Goal: Task Accomplishment & Management: Complete application form

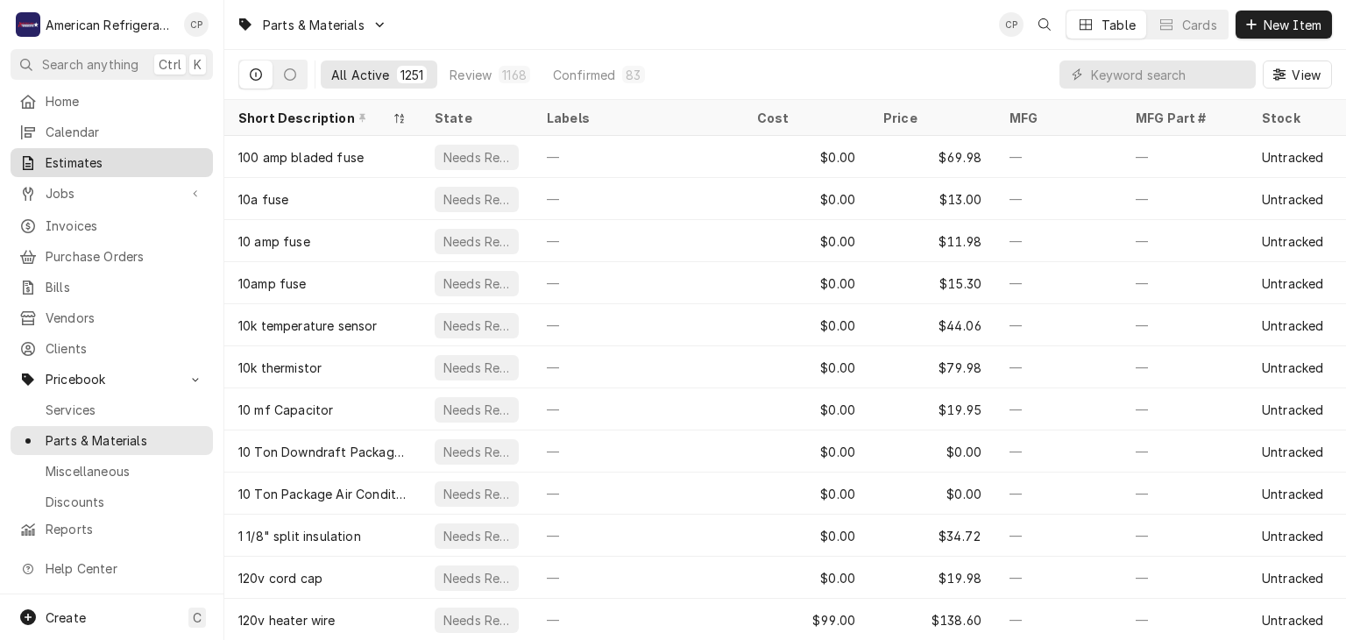
click at [124, 153] on span "Estimates" at bounding box center [125, 162] width 159 height 18
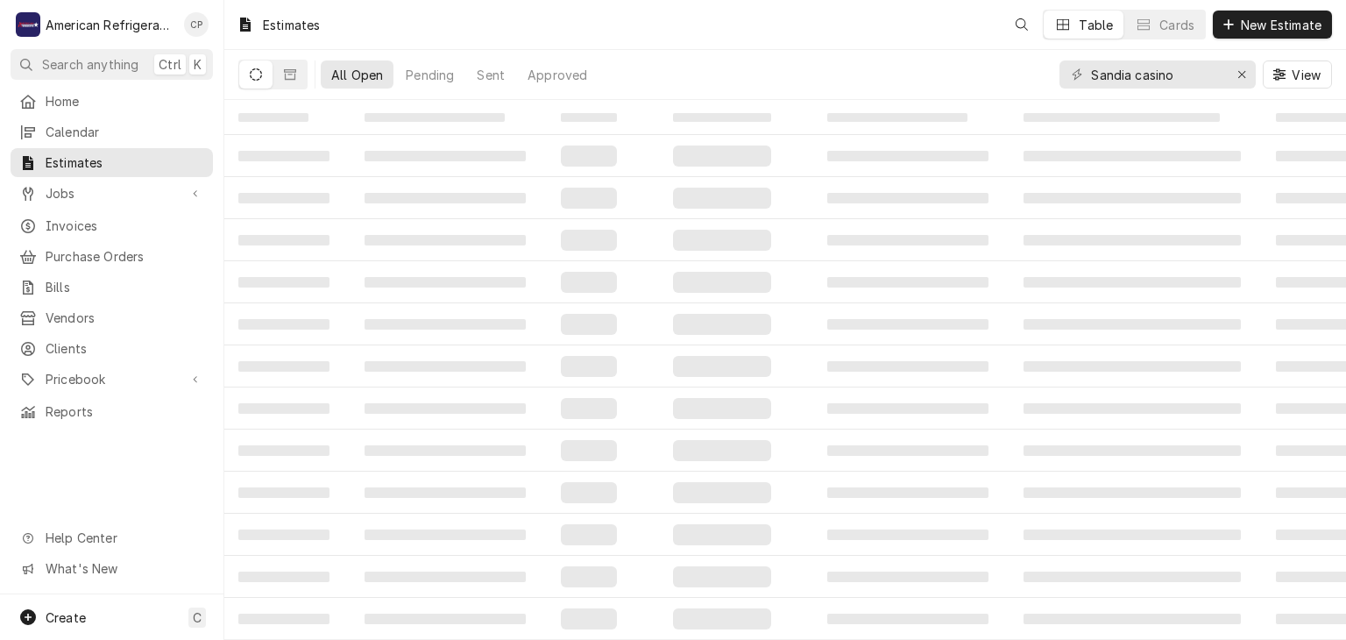
click at [1173, 77] on input "Sandia casino" at bounding box center [1156, 74] width 131 height 28
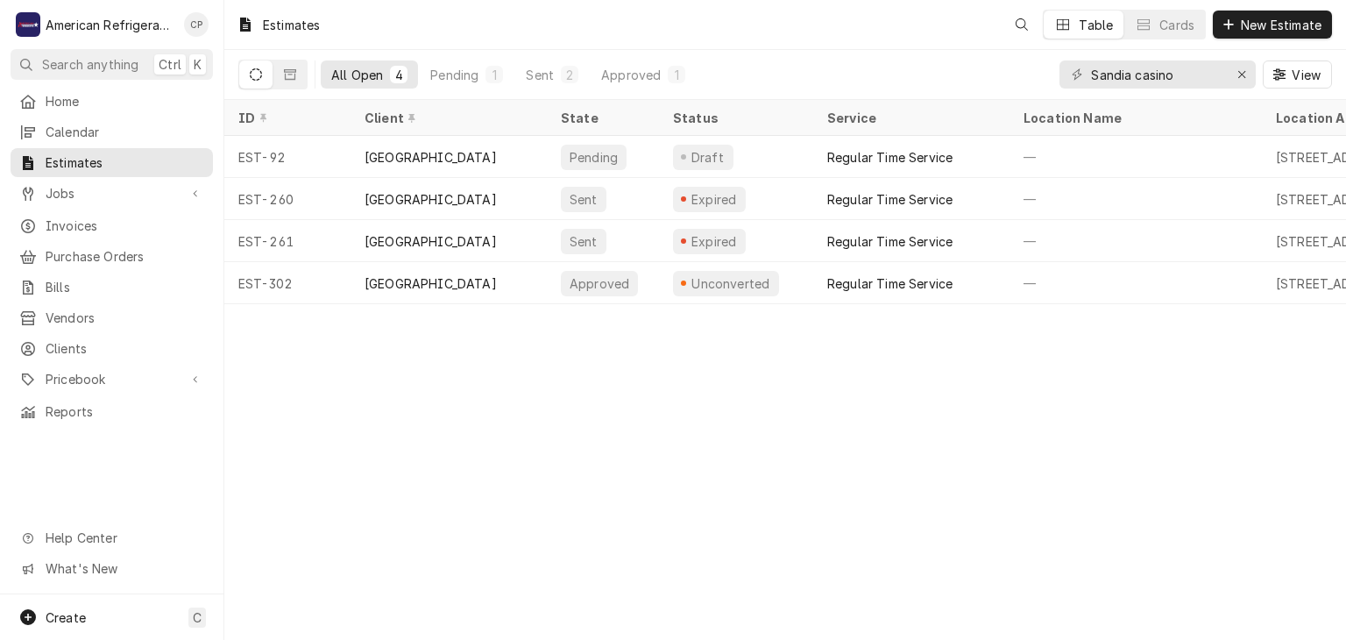
click at [1173, 77] on input "Sandia casino" at bounding box center [1156, 74] width 131 height 28
type input "freddy"
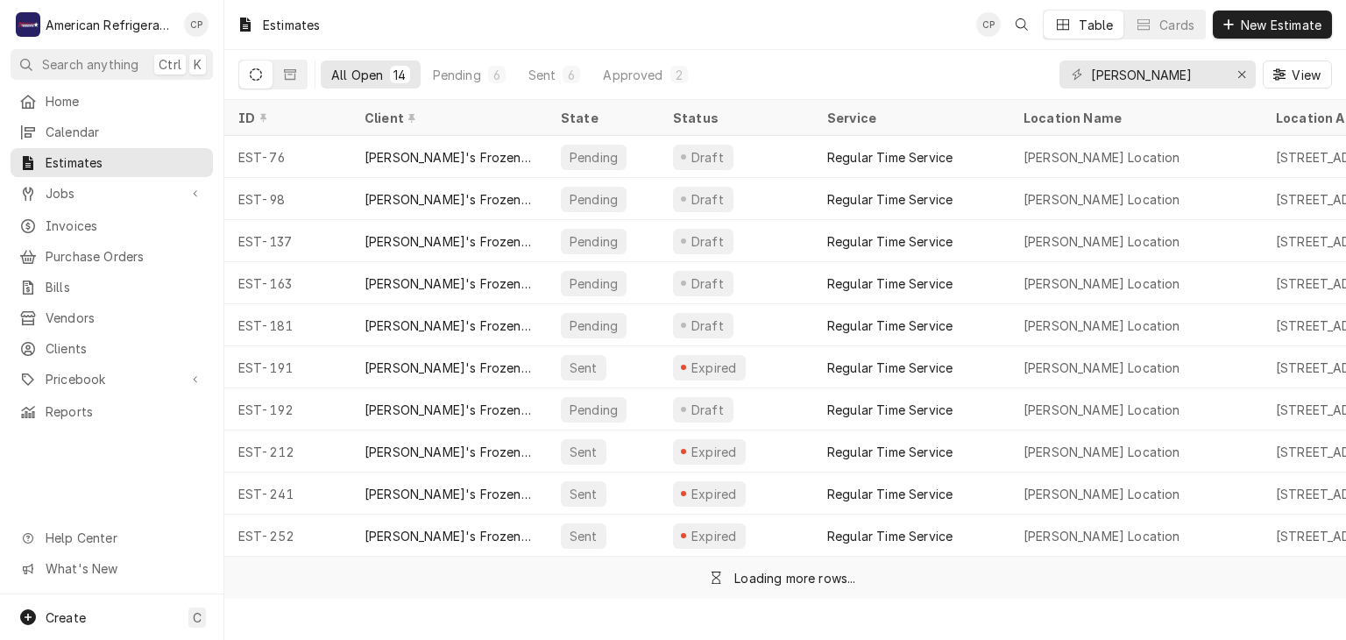
type input "Freddy coors"
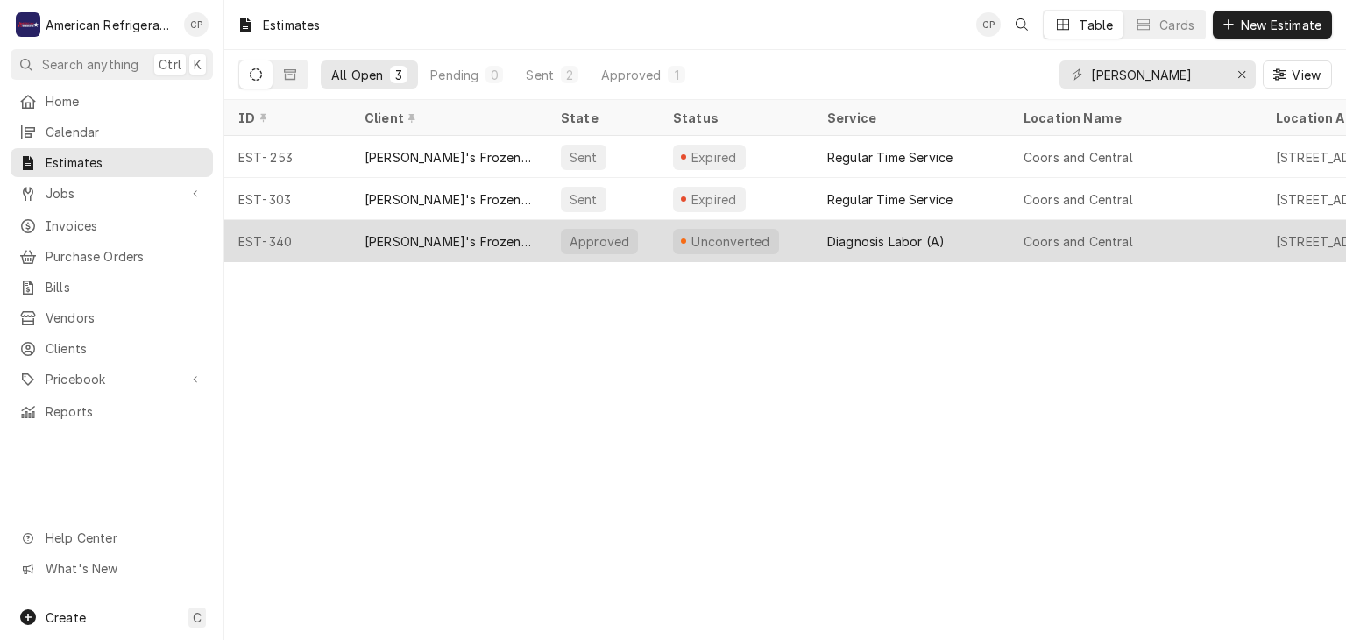
click at [401, 226] on div "Freddy's Frozen Custard & Steakburgers" at bounding box center [449, 241] width 196 height 42
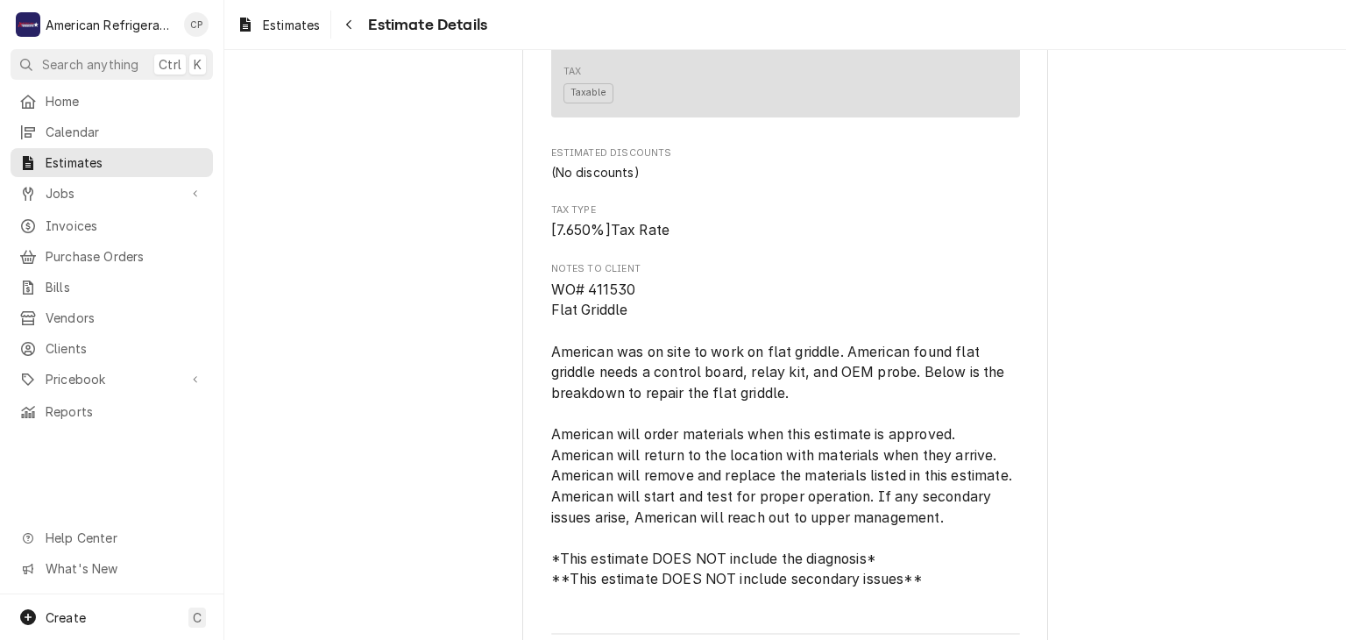
scroll to position [2567, 0]
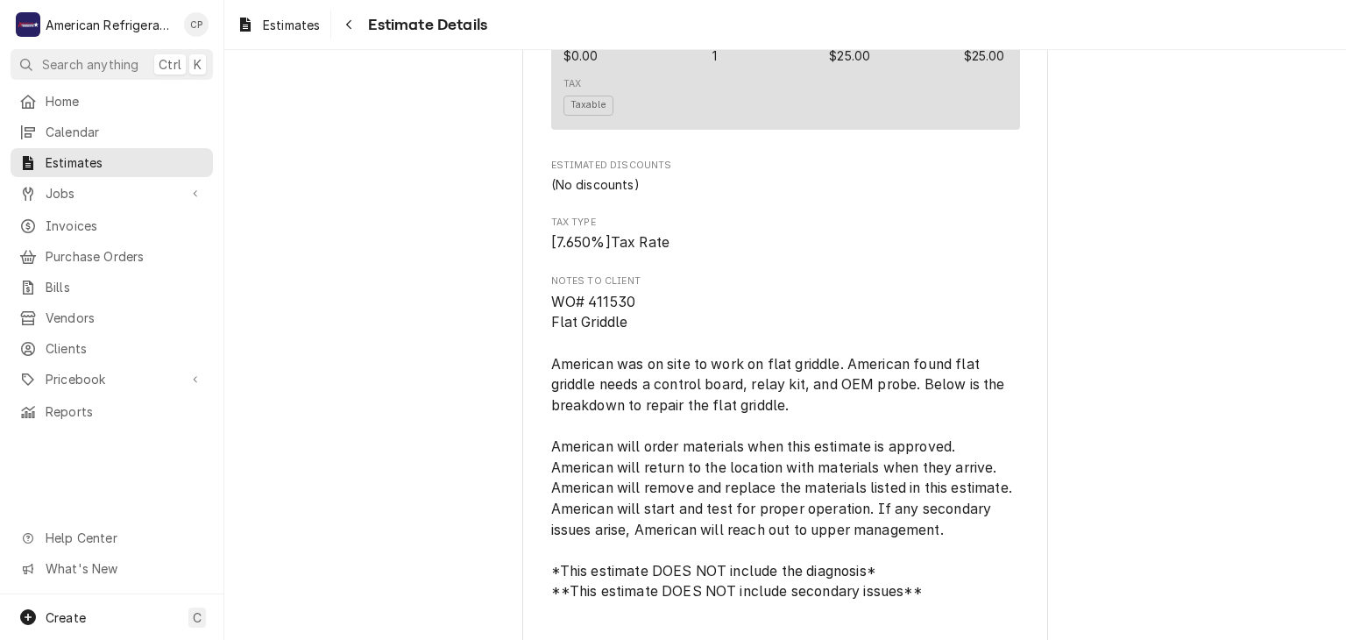
click at [123, 202] on div "Jobs Jobs Job Series" at bounding box center [112, 194] width 202 height 31
click at [119, 198] on link "Jobs" at bounding box center [112, 193] width 202 height 29
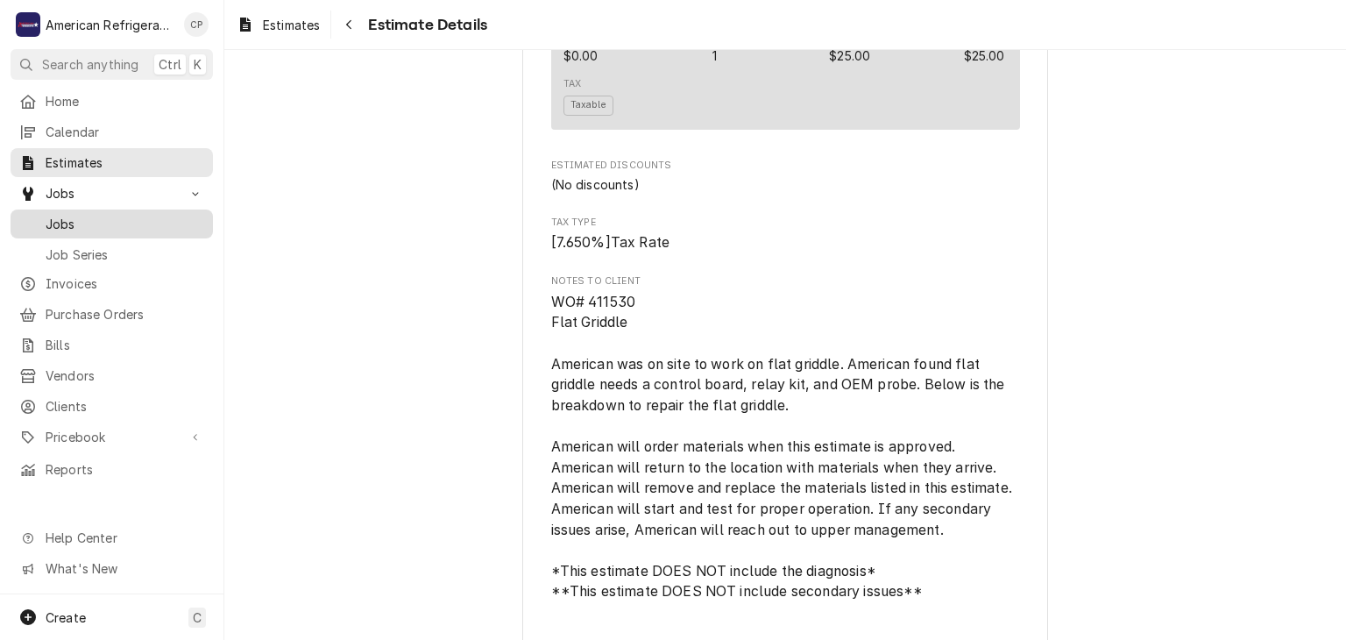
click at [128, 223] on span "Jobs" at bounding box center [125, 224] width 159 height 18
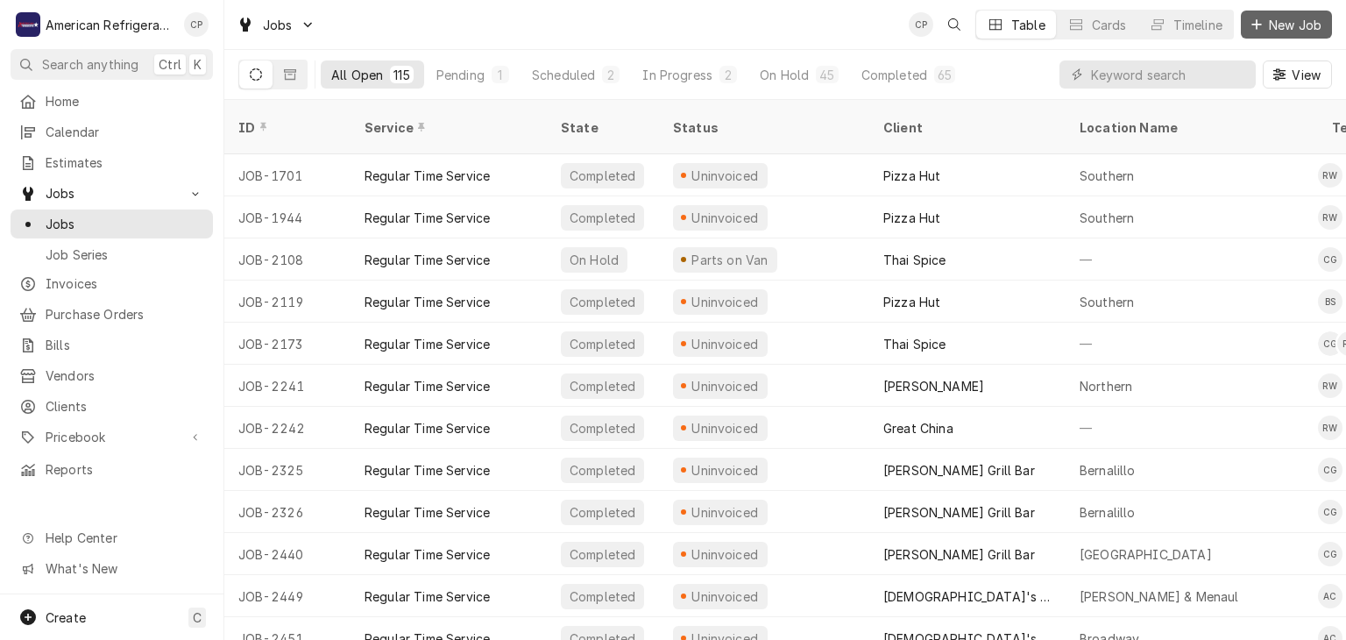
click at [1292, 19] on span "New Job" at bounding box center [1296, 25] width 60 height 18
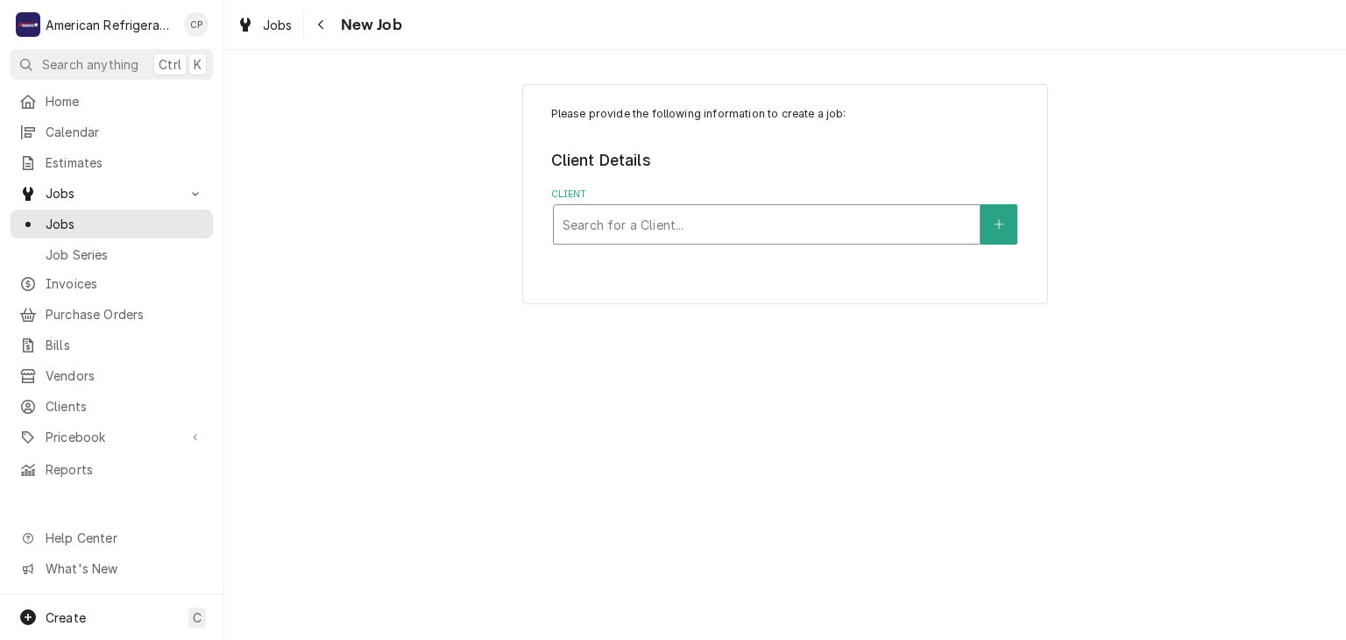
click at [635, 209] on div "Client" at bounding box center [767, 225] width 408 height 32
type input "grass"
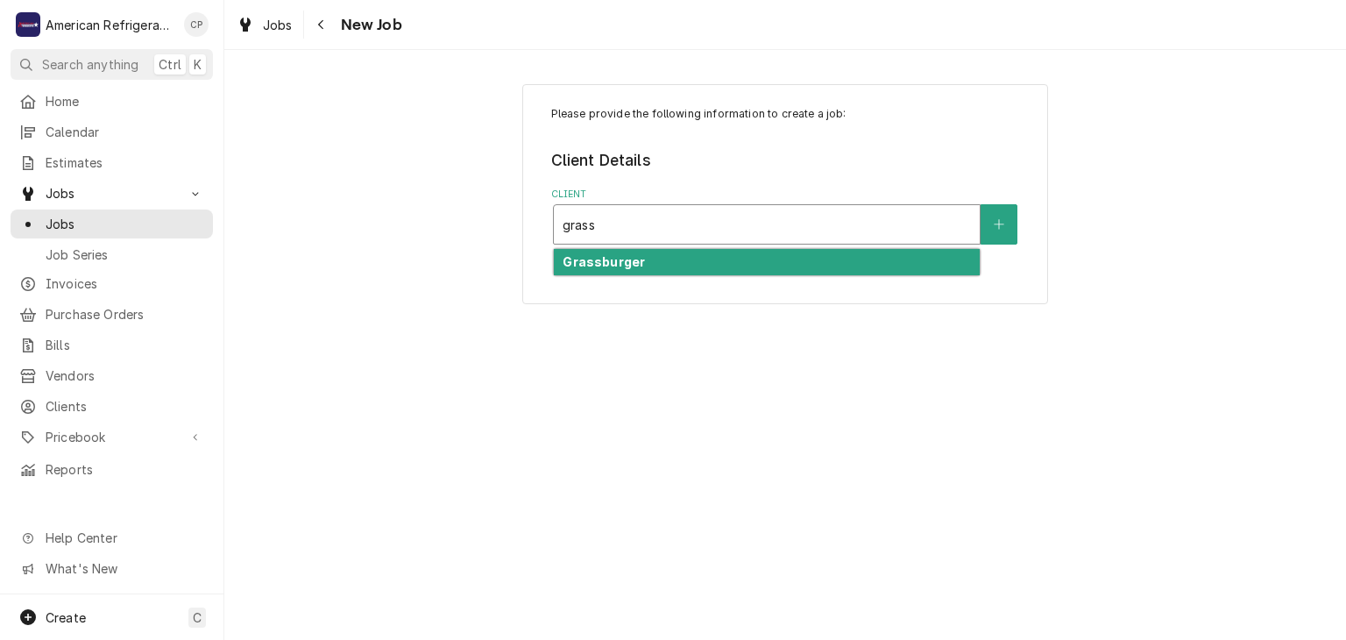
click at [638, 259] on strong "Grassburger" at bounding box center [604, 261] width 82 height 15
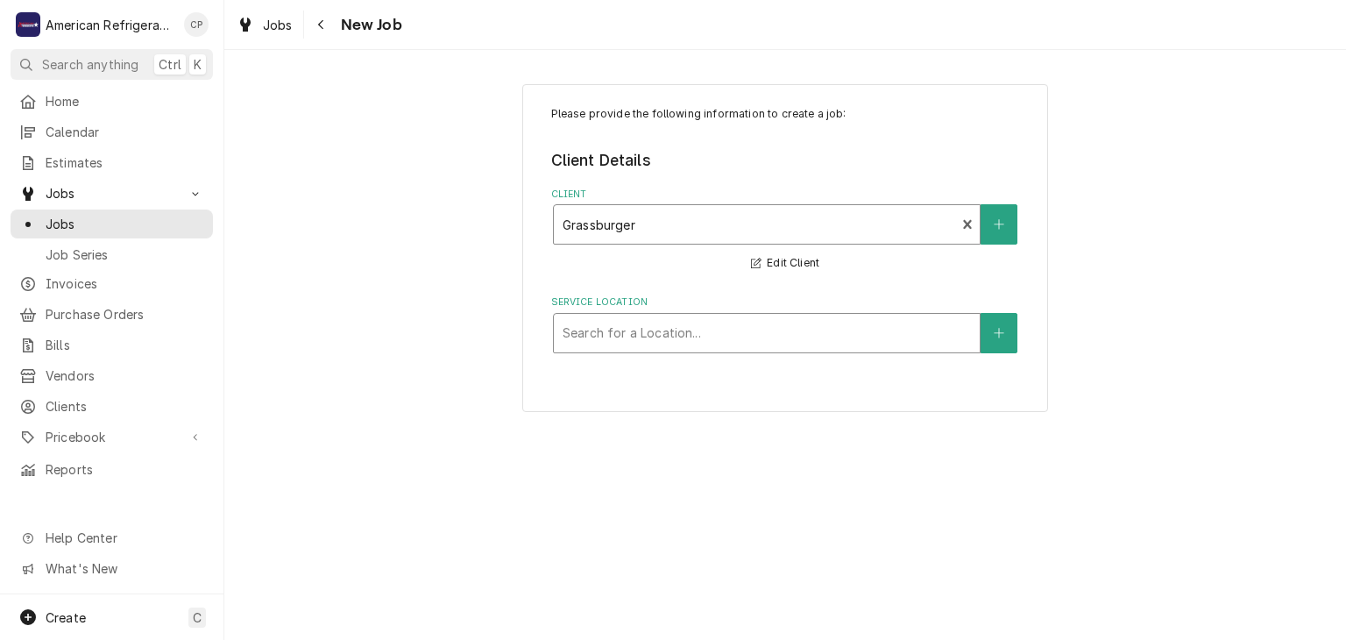
click at [620, 334] on div "Service Location" at bounding box center [767, 333] width 408 height 32
type input "mont"
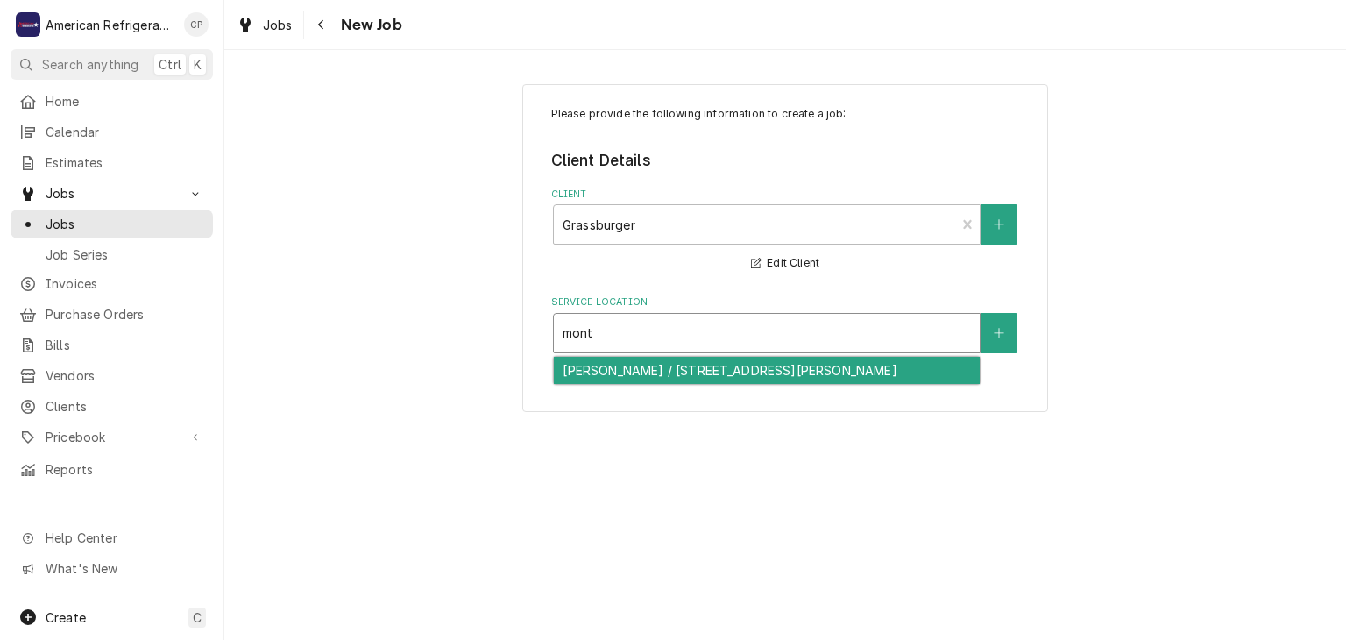
click at [621, 369] on div "Montgomery / 11225 Montgomery Blvd NE, Albuquerque, NM 87111" at bounding box center [767, 370] width 426 height 27
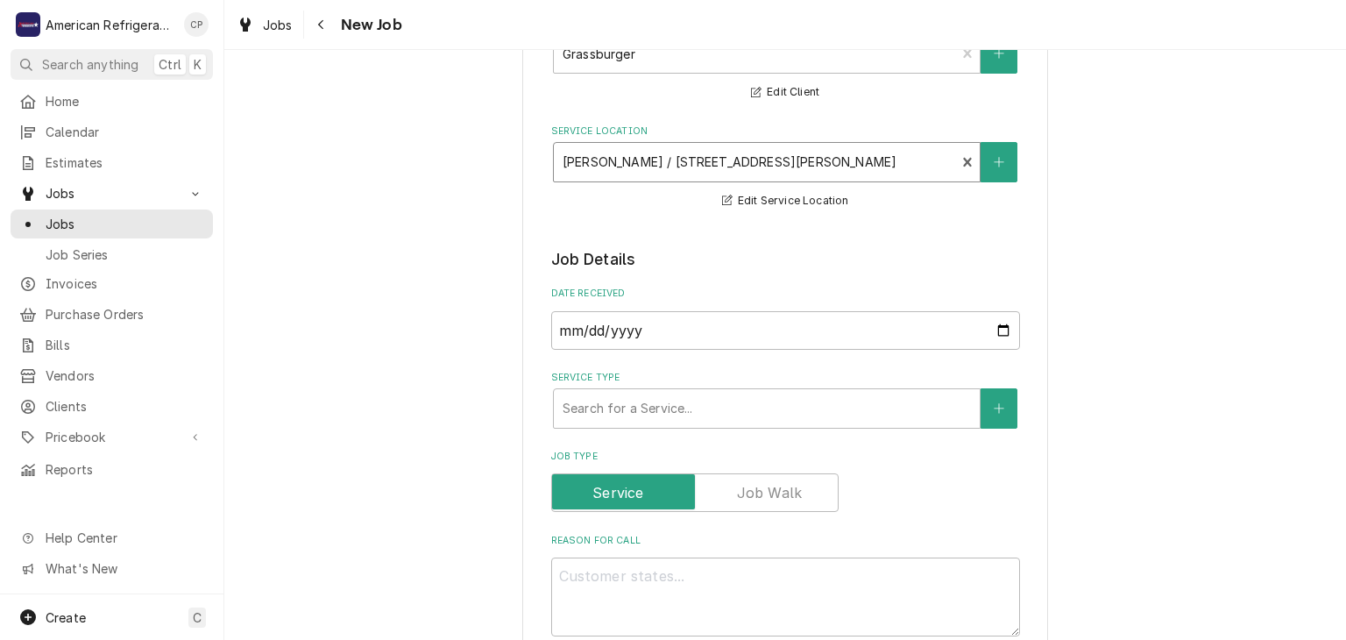
scroll to position [172, 0]
click at [618, 411] on div "Service Type" at bounding box center [767, 408] width 408 height 32
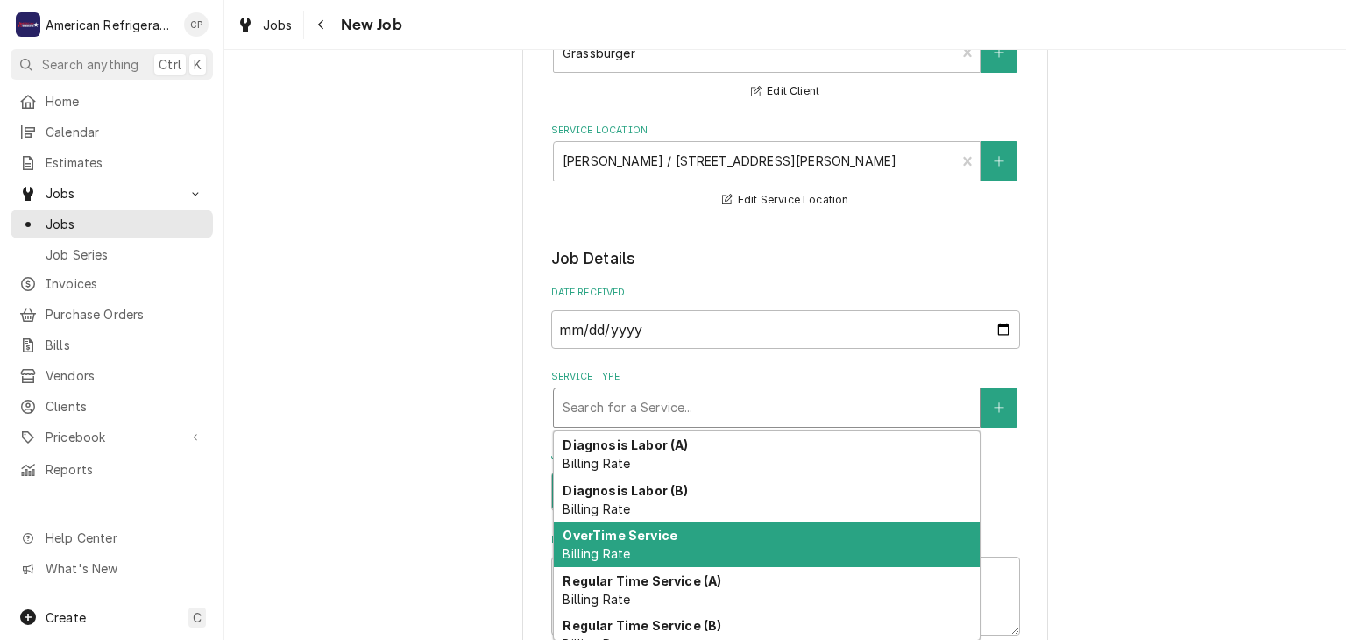
scroll to position [63, 0]
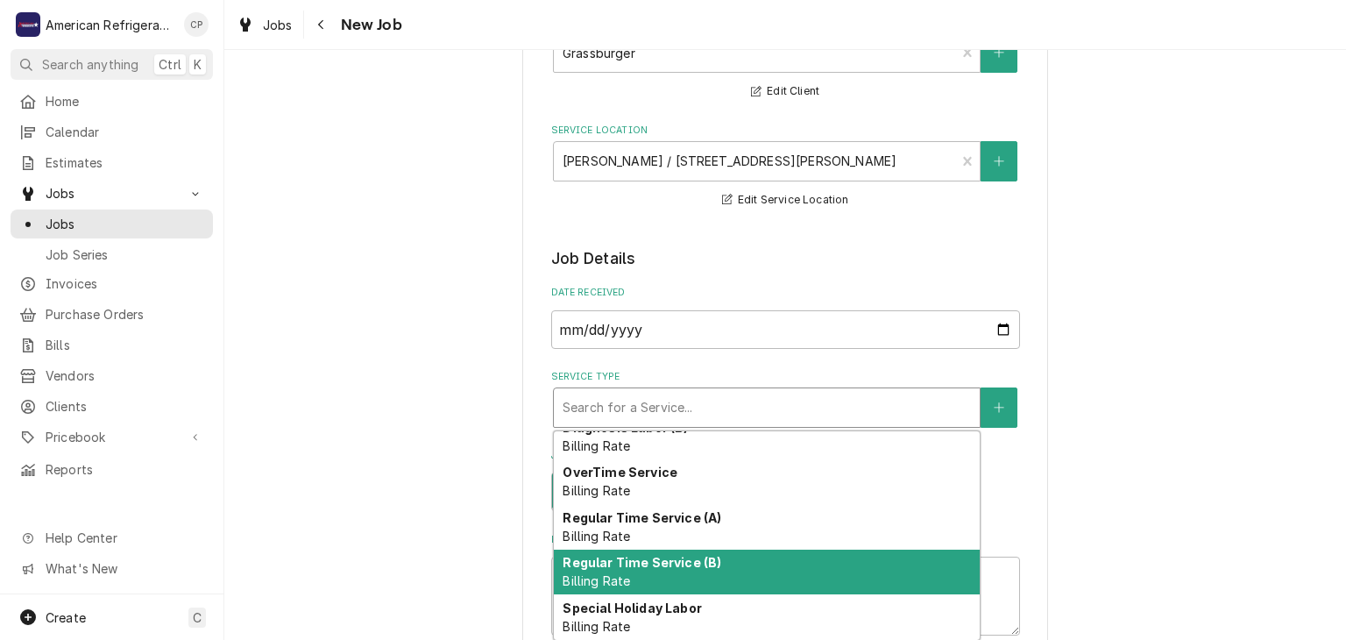
click at [631, 563] on strong "Regular Time Service (B)" at bounding box center [642, 562] width 159 height 15
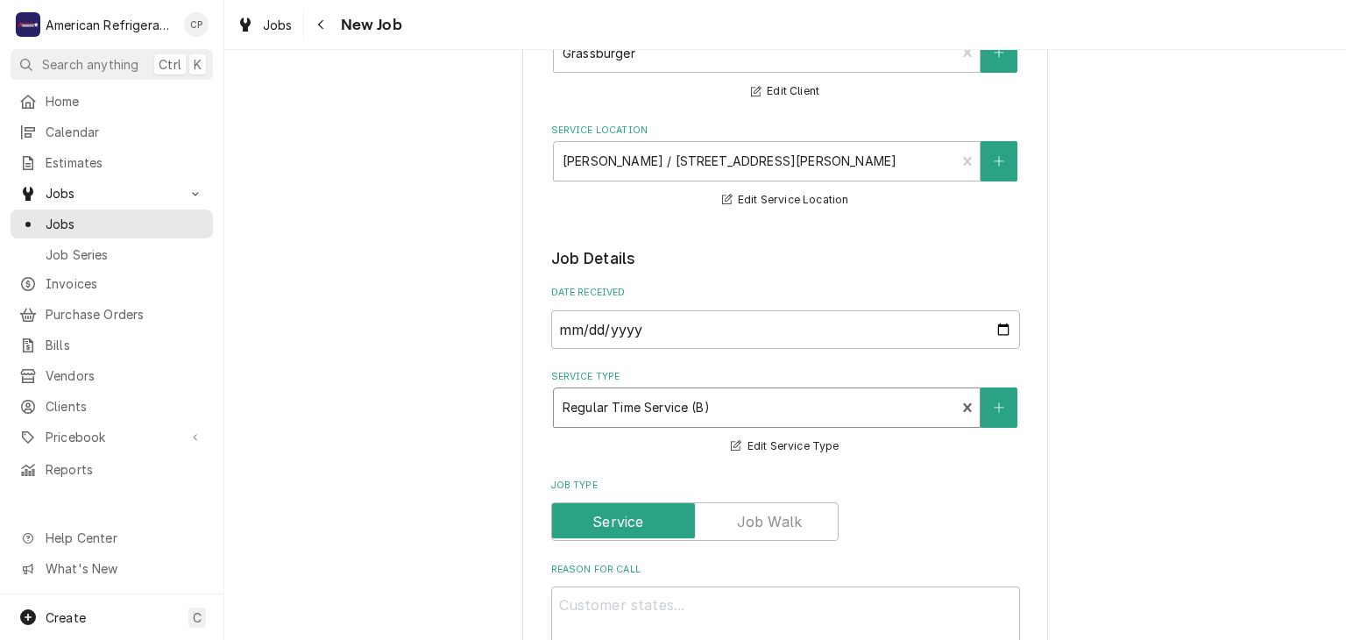
type textarea "x"
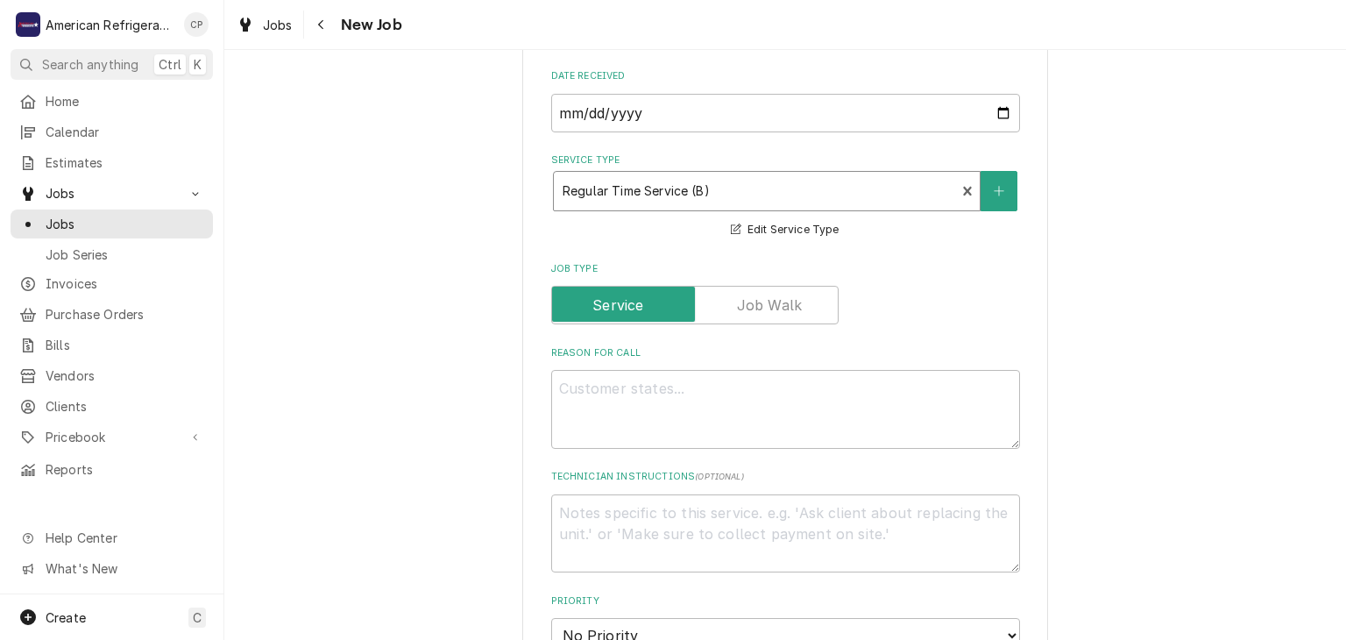
scroll to position [390, 0]
click at [593, 418] on textarea "Reason For Call" at bounding box center [785, 407] width 469 height 79
type textarea "F"
type textarea "x"
type textarea "Fry"
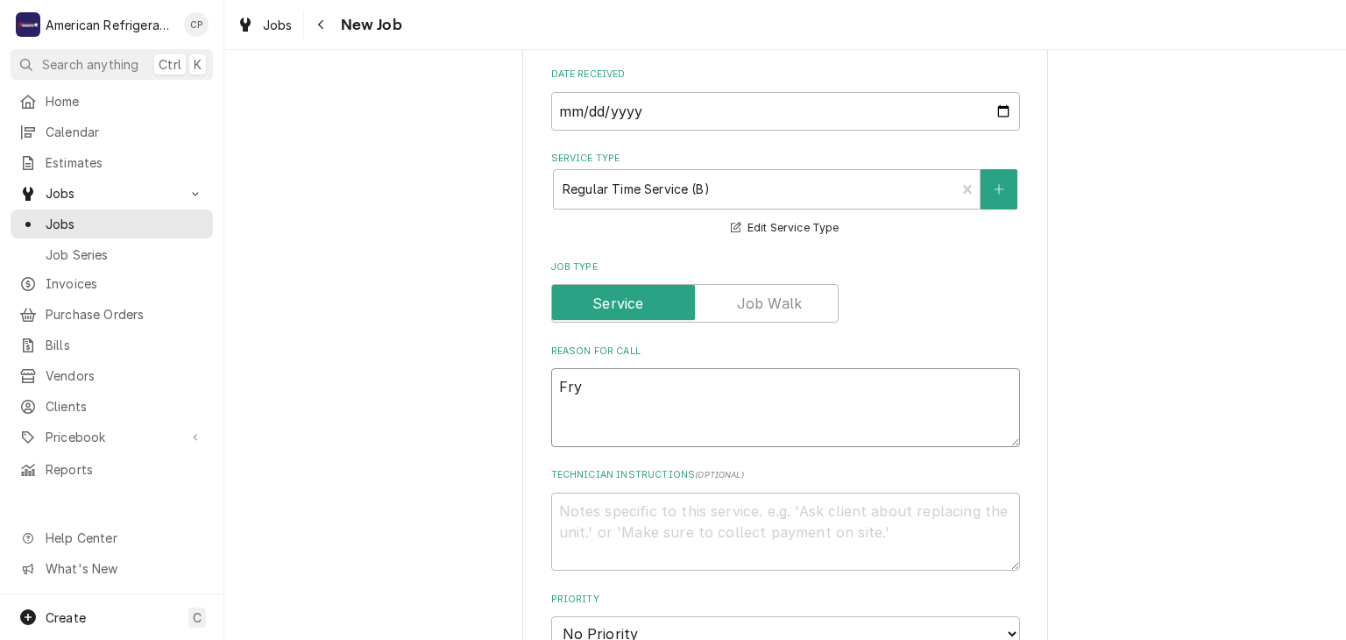
type textarea "x"
type textarea "Fryer"
type textarea "x"
type textarea "Fryer"
type textarea "x"
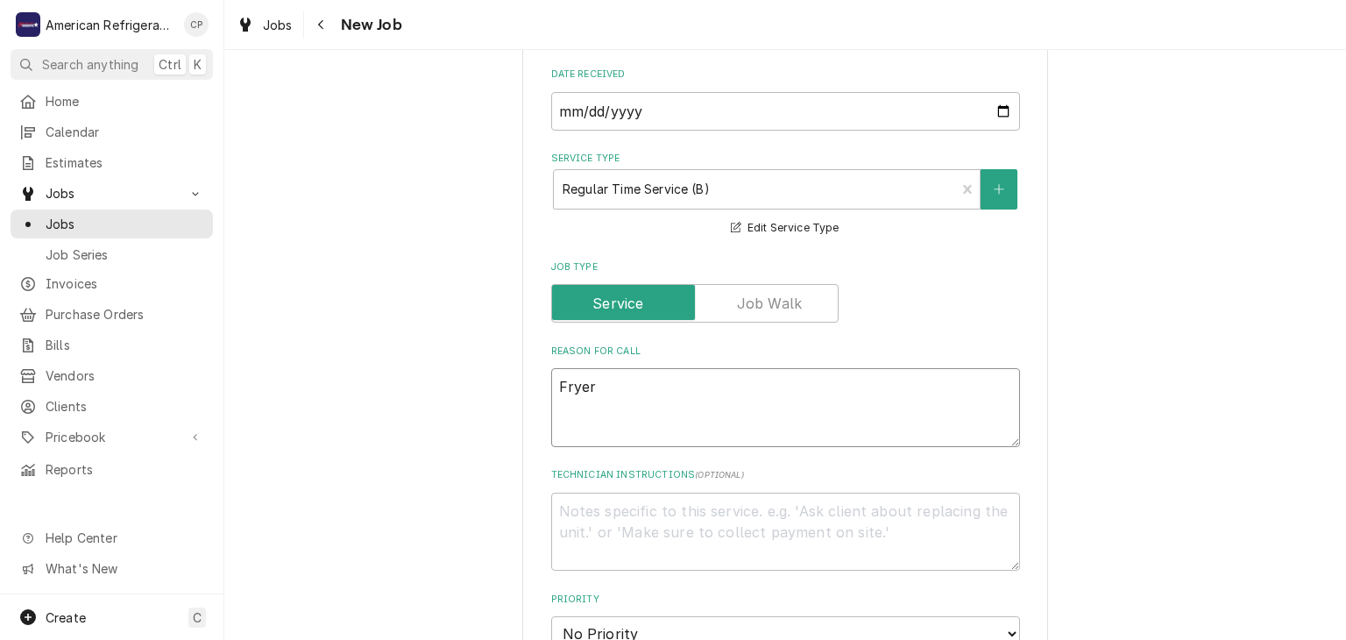
type textarea "Fryer i"
type textarea "x"
type textarea "Fryer is"
type textarea "x"
type textarea "Fryer is po"
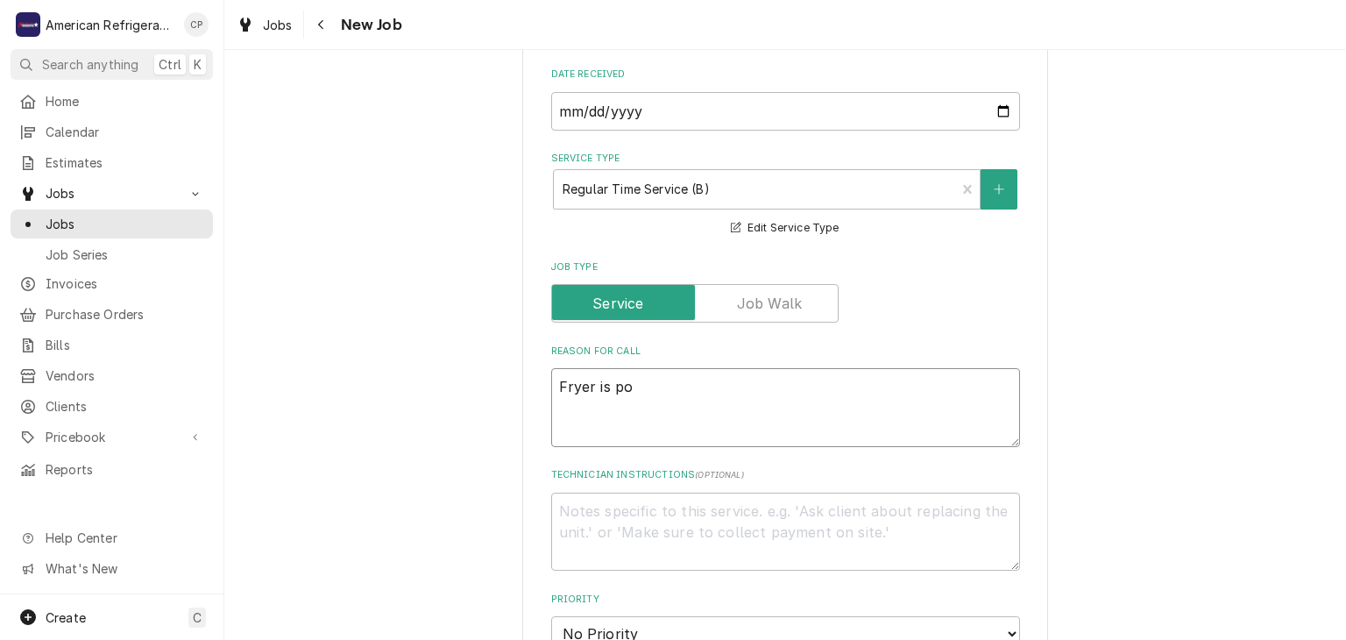
type textarea "x"
type textarea "Fryer is pop"
type textarea "x"
type textarea "Fryer is poppu"
type textarea "x"
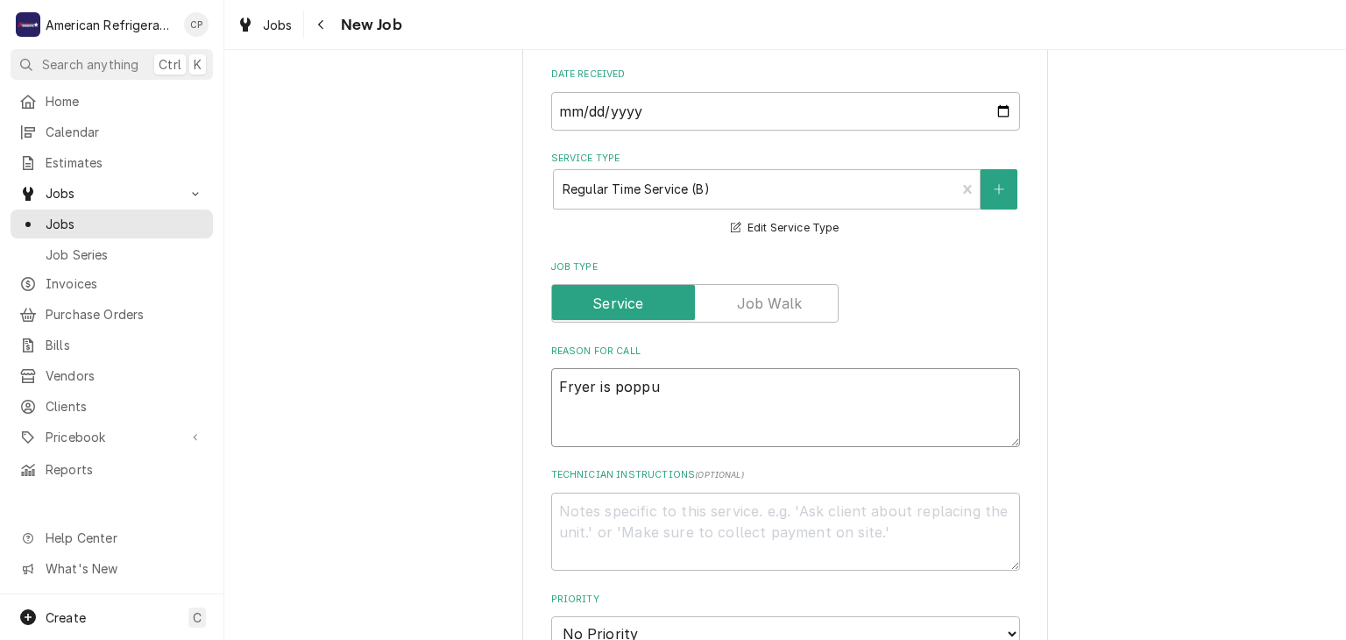
type textarea "Fryer is poppun"
type textarea "x"
type textarea "Fryer is popping"
type textarea "x"
type textarea "Fryer is popping"
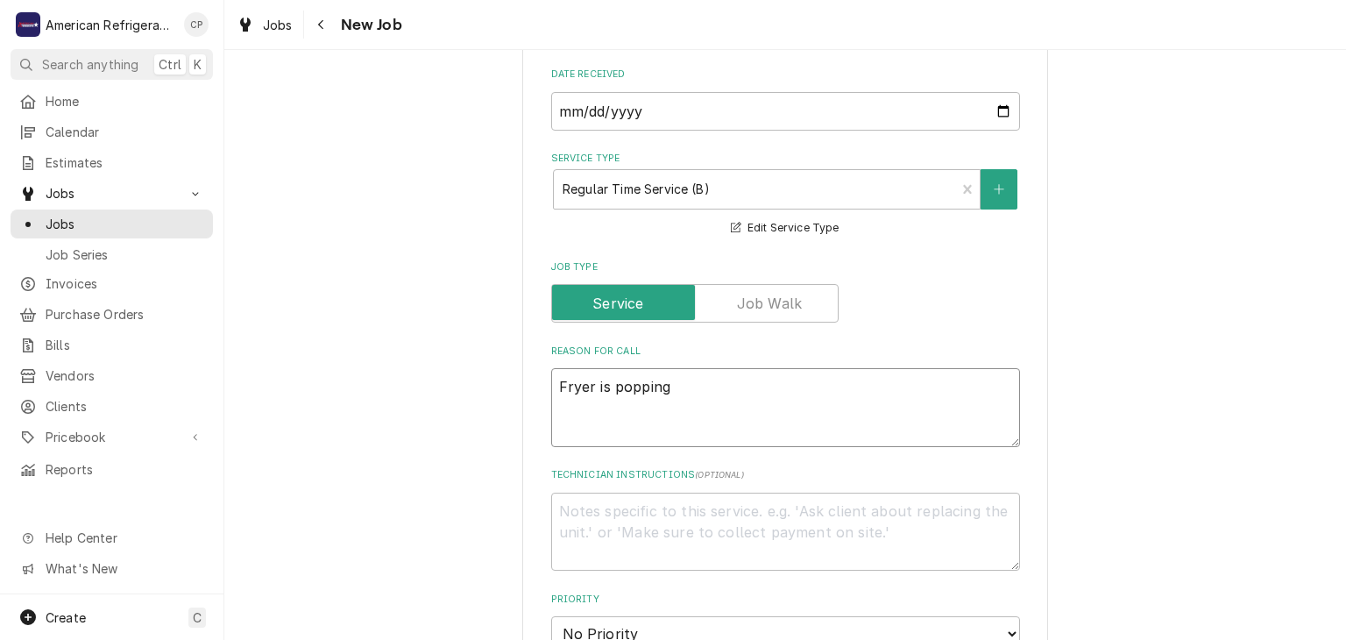
type textarea "x"
type textarea "Fryer is poppin"
type textarea "x"
type textarea "Fryer is poppin"
type textarea "x"
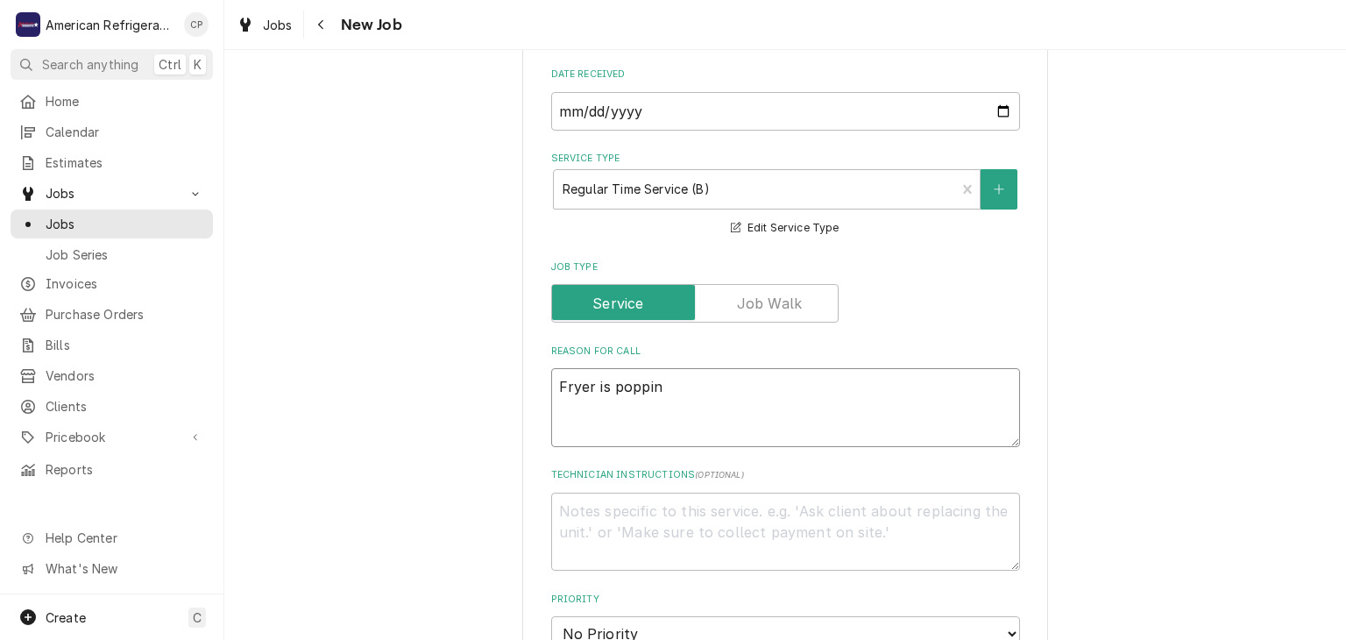
type textarea "Fryer is popping"
type textarea "x"
type textarea "Fryer is popping"
type textarea "x"
type textarea "Fryer is popping f"
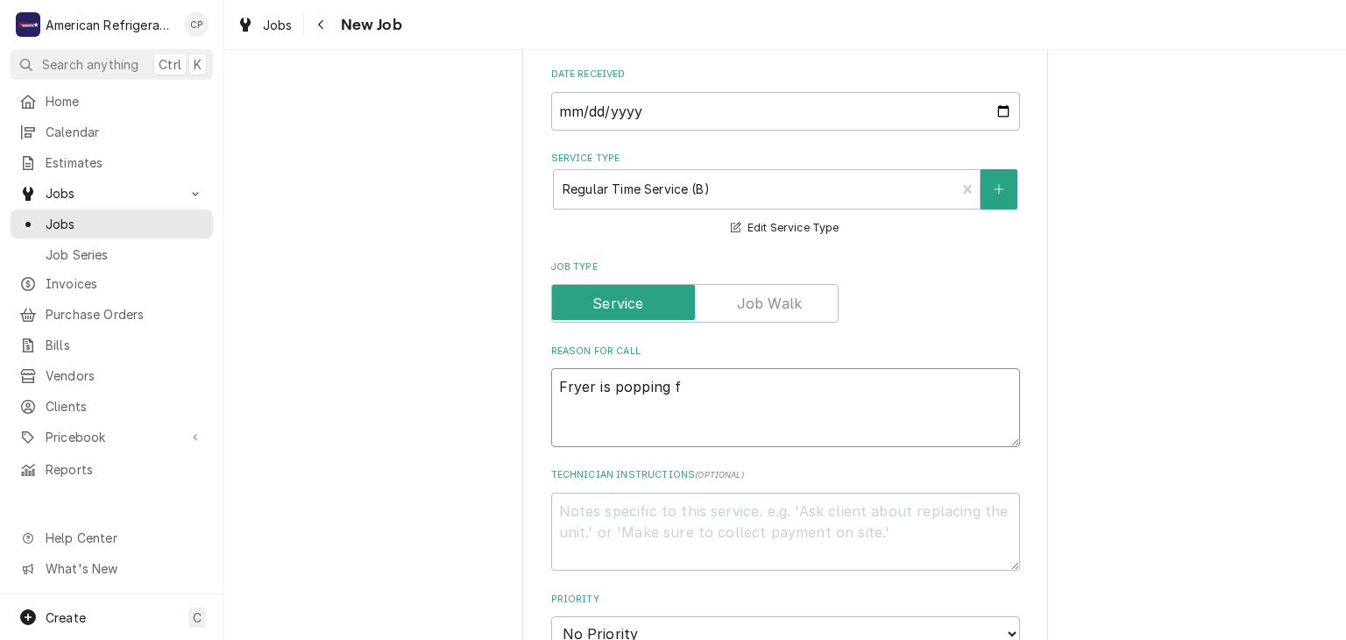
type textarea "x"
type textarea "Fryer is popping fro"
type textarea "x"
type textarea "Fryer is popping from"
type textarea "x"
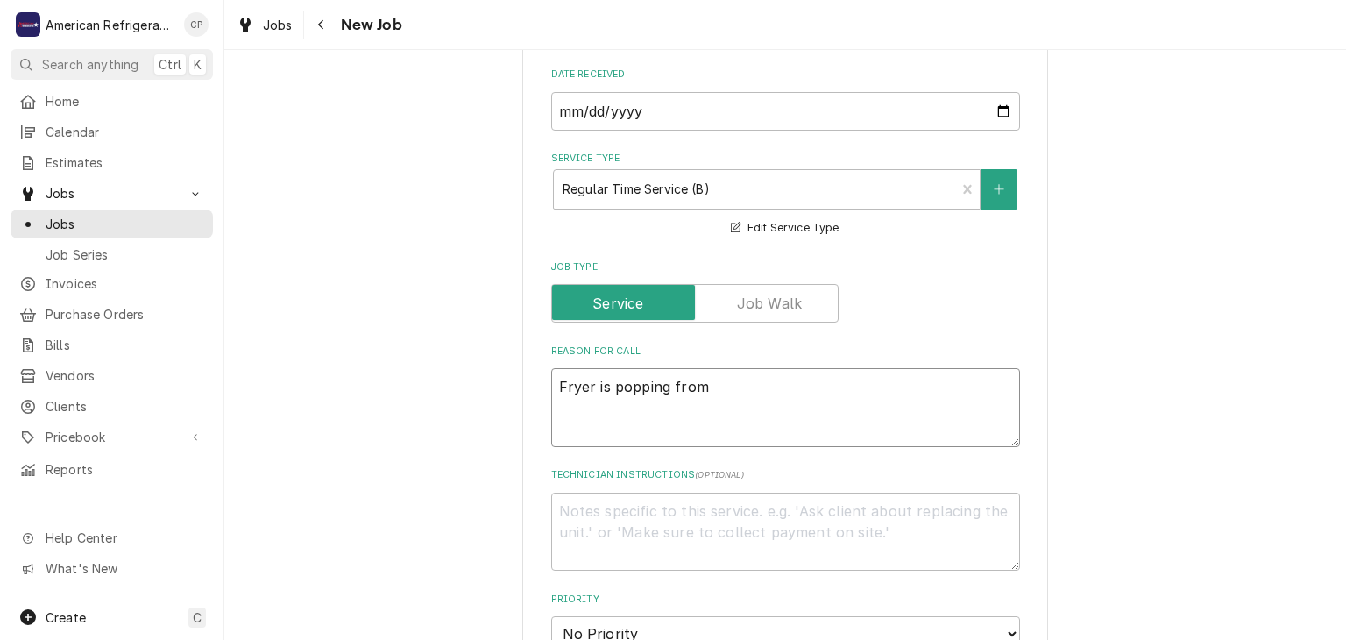
type textarea "Fryer is popping from"
type textarea "x"
type textarea "Fryer is popping from f"
type textarea "x"
type textarea "Fryer is popping from flu"
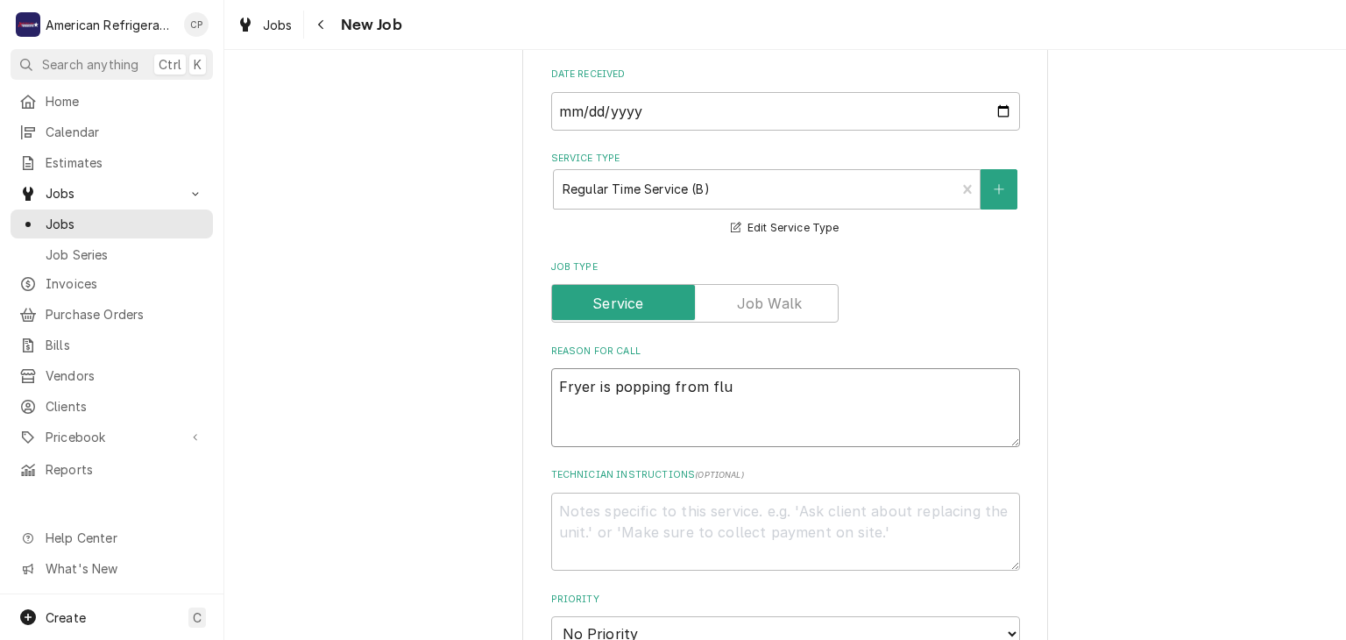
type textarea "x"
type textarea "Fryer is popping from flu"
type textarea "x"
type textarea "Fryer is popping from flu in"
type textarea "x"
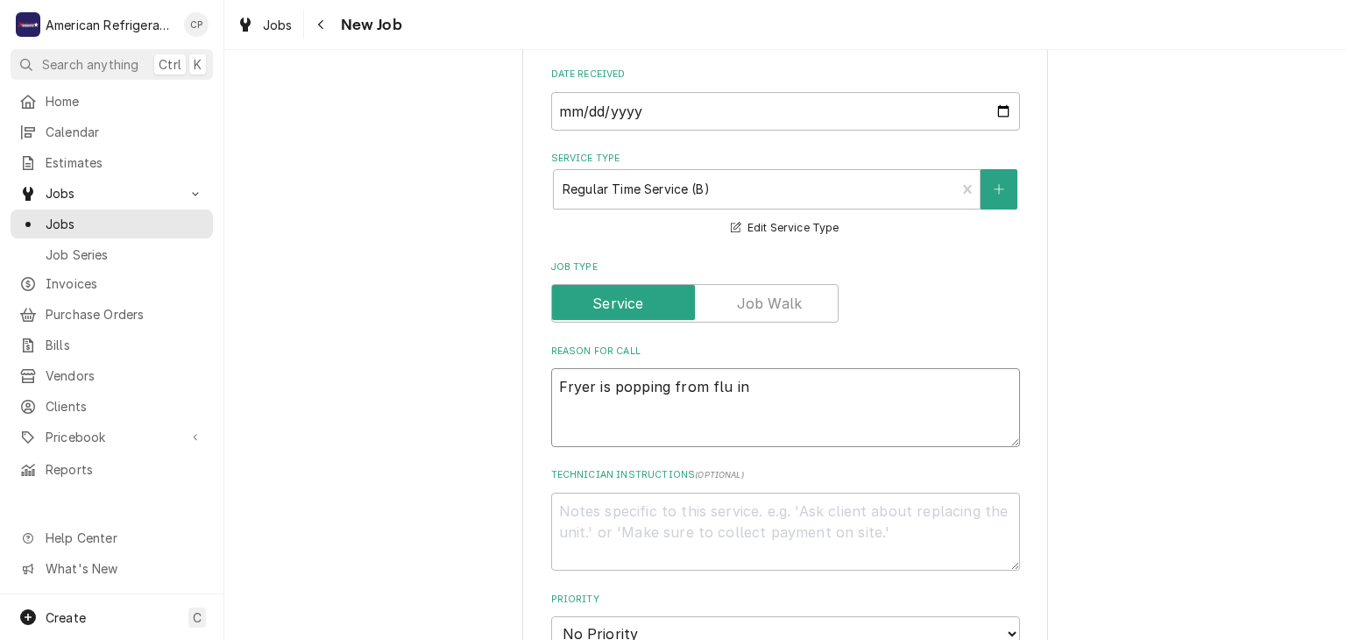
type textarea "Fryer is popping from flu int"
type textarea "x"
type textarea "Fryer is popping from flu inter"
type textarea "x"
type textarea "Fryer is popping from flu interm"
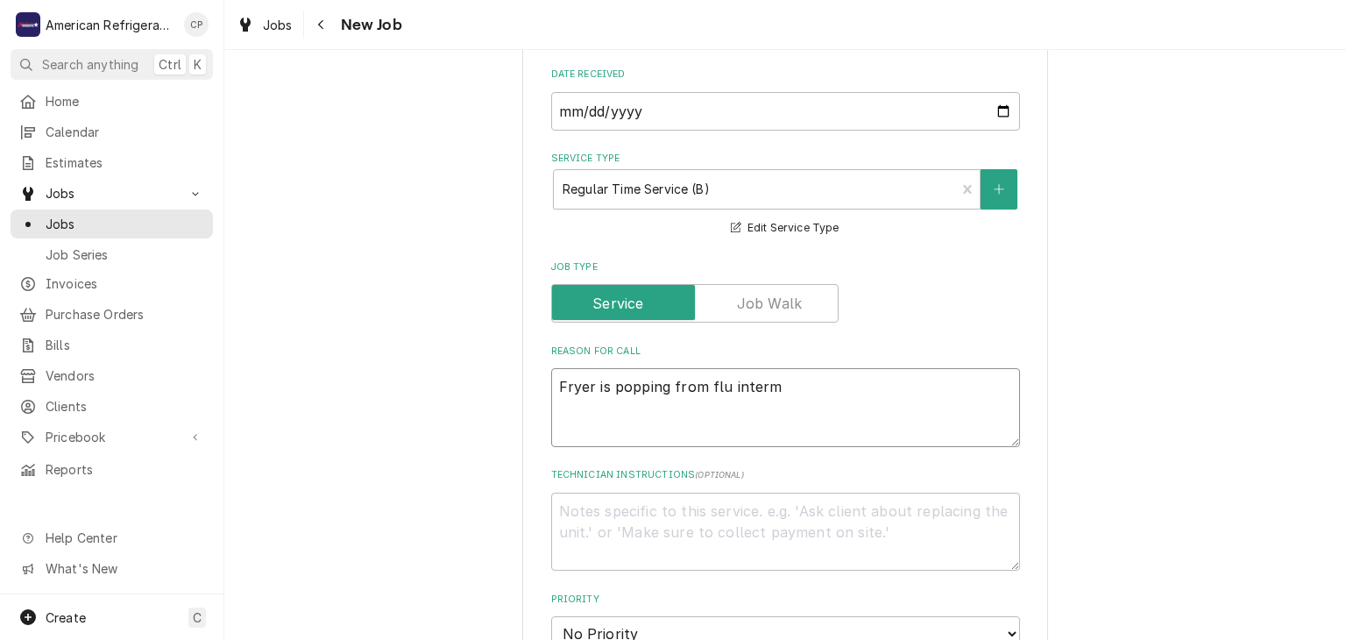
type textarea "x"
type textarea "Fryer is popping from flu intermi"
type textarea "x"
type textarea "Fryer is popping from flu intermit"
type textarea "x"
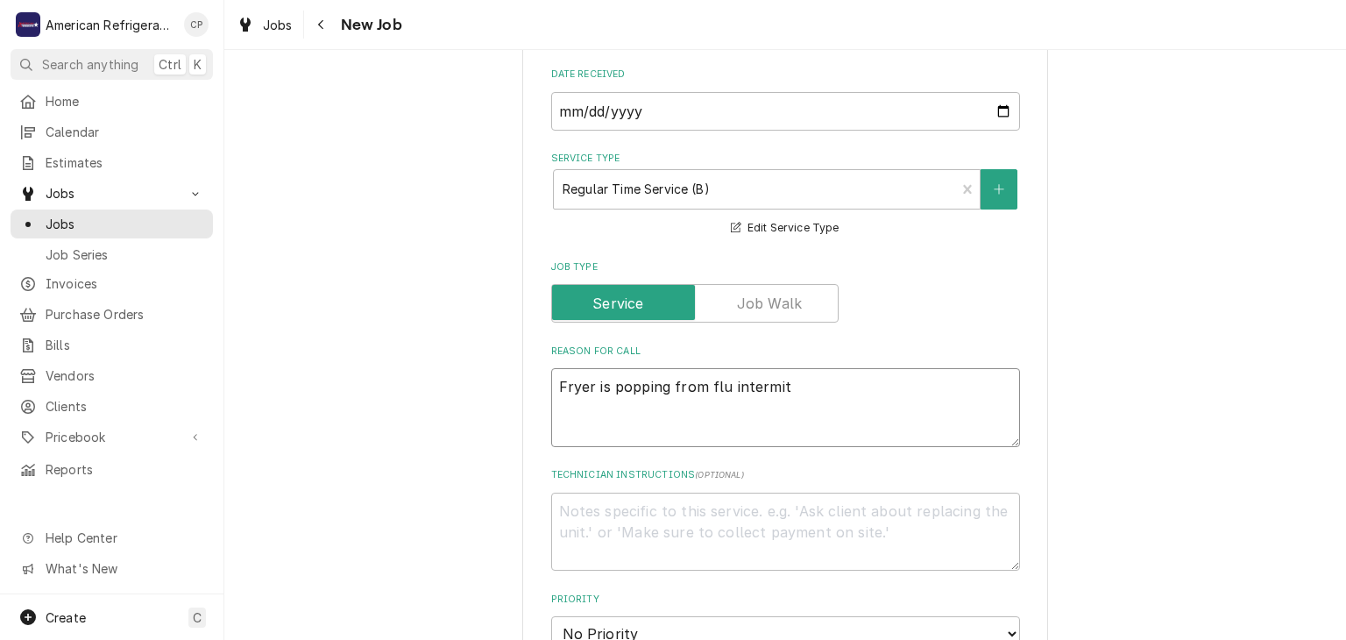
type textarea "Fryer is popping from flu intermitt"
type textarea "x"
type textarea "Fryer is popping from flu intermitten"
type textarea "x"
type textarea "Fryer is popping from flu intermittent"
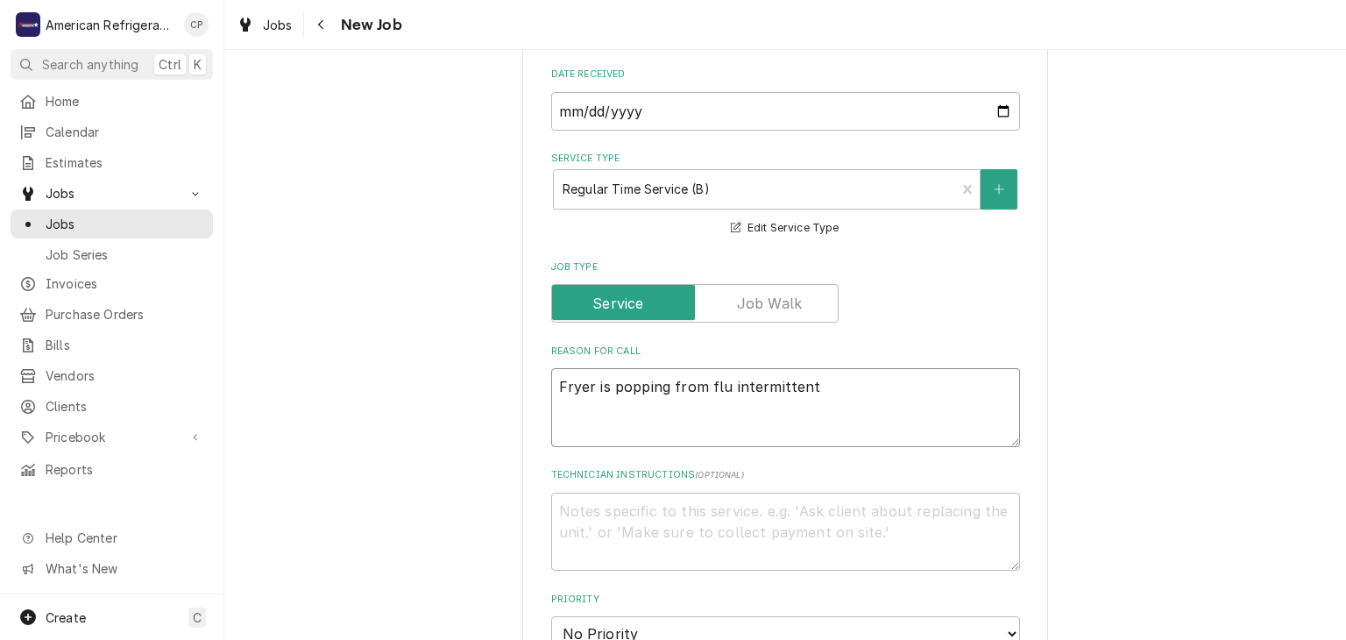
type textarea "x"
type textarea "Fryer is popping from flu intermittentl"
type textarea "x"
type textarea "Fryer is popping from flu intermittently"
type textarea "x"
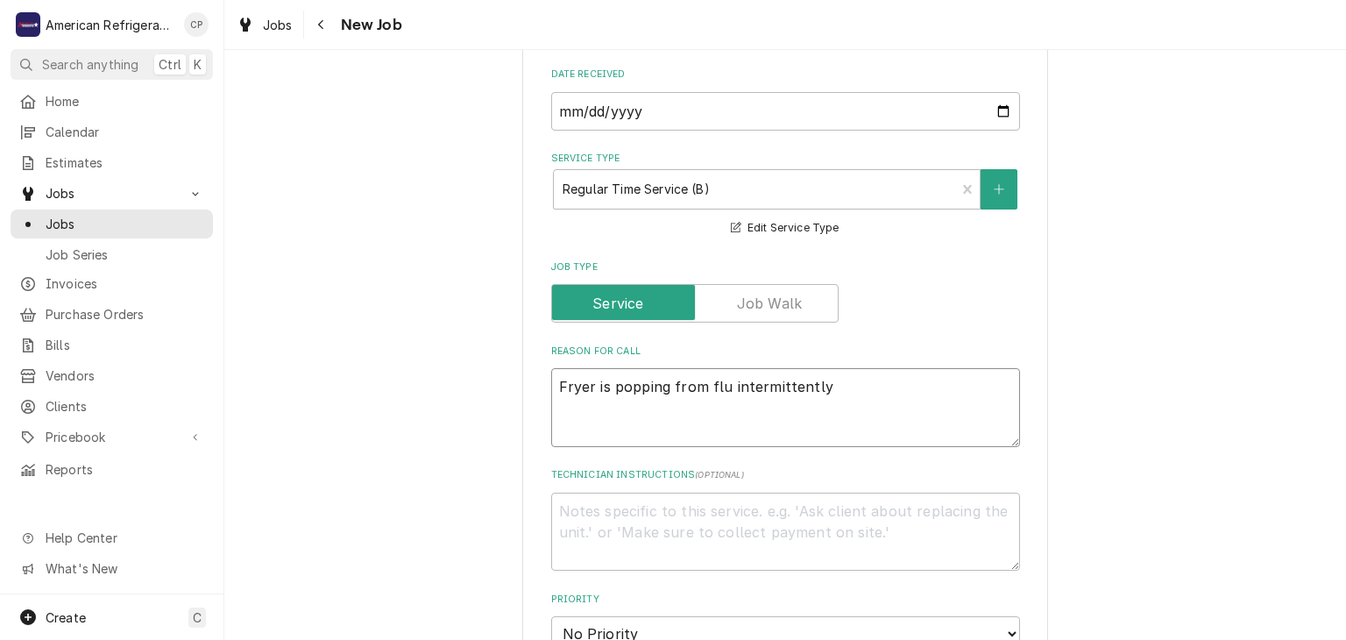
type textarea "Fryer is popping from flu intermittently"
type textarea "x"
type textarea "Di"
type textarea "x"
type textarea "Diag"
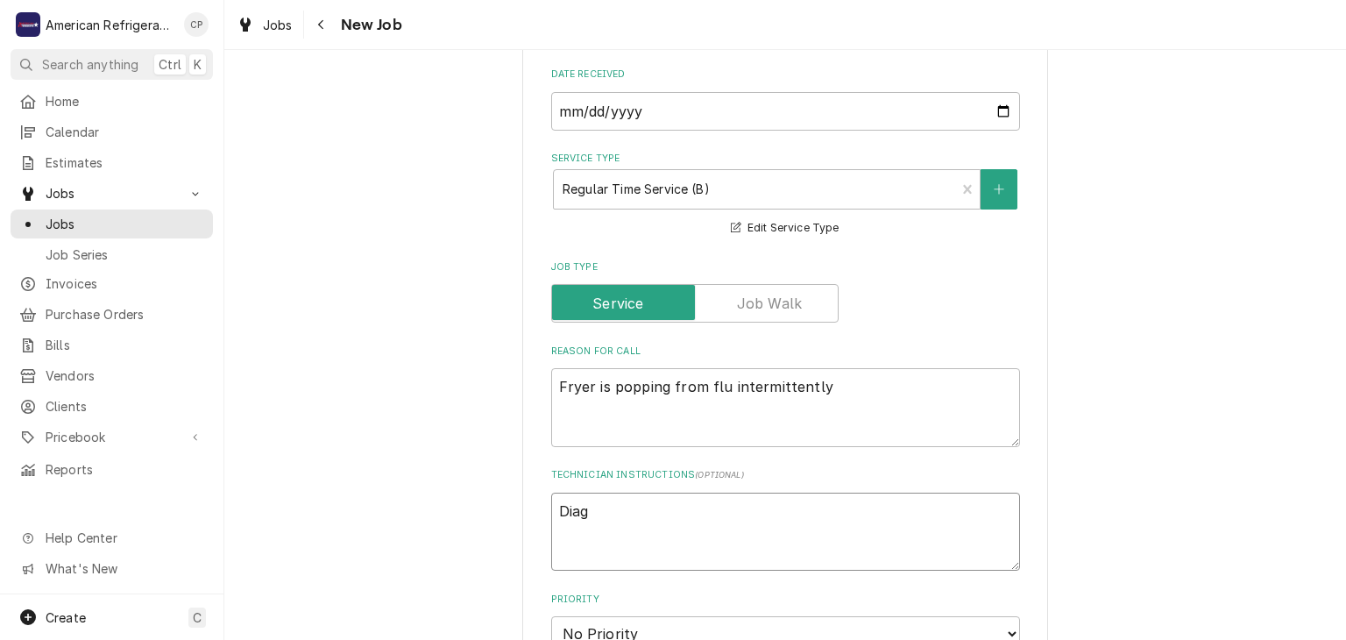
type textarea "x"
type textarea "Diagn"
type textarea "x"
type textarea "Diagnos"
type textarea "x"
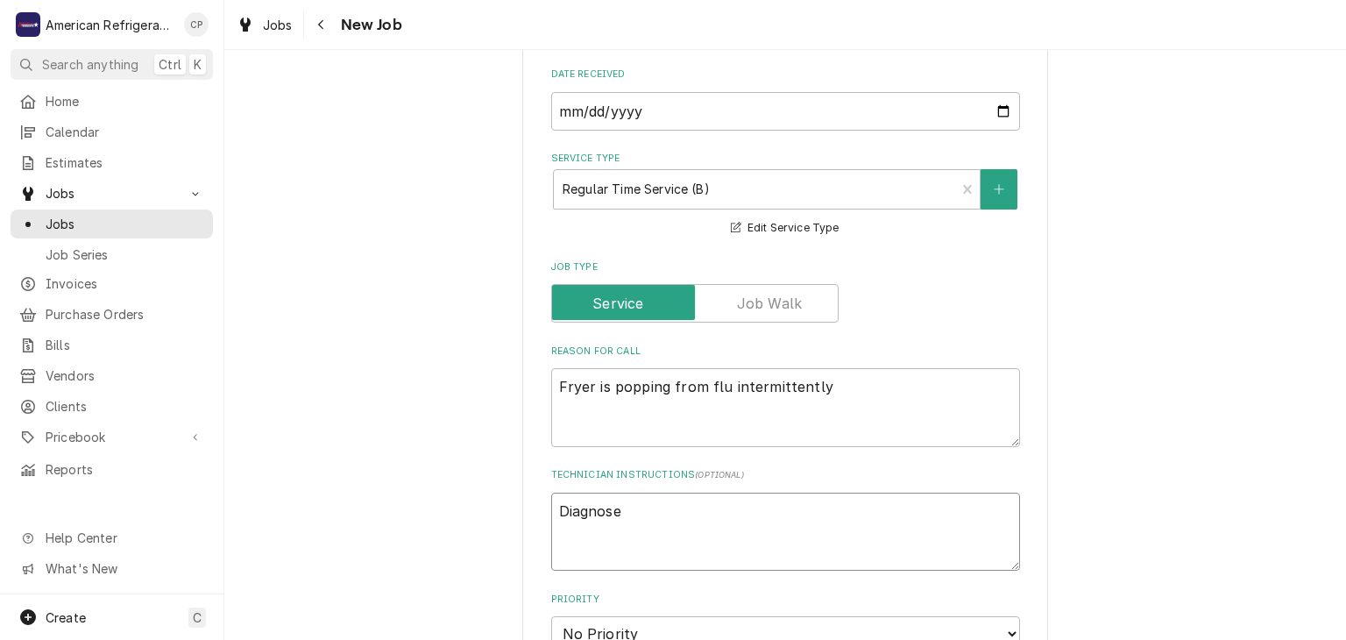
type textarea "Diagnose"
type textarea "x"
type textarea "Diagnose & c"
type textarea "x"
type textarea "Diagnose & ca"
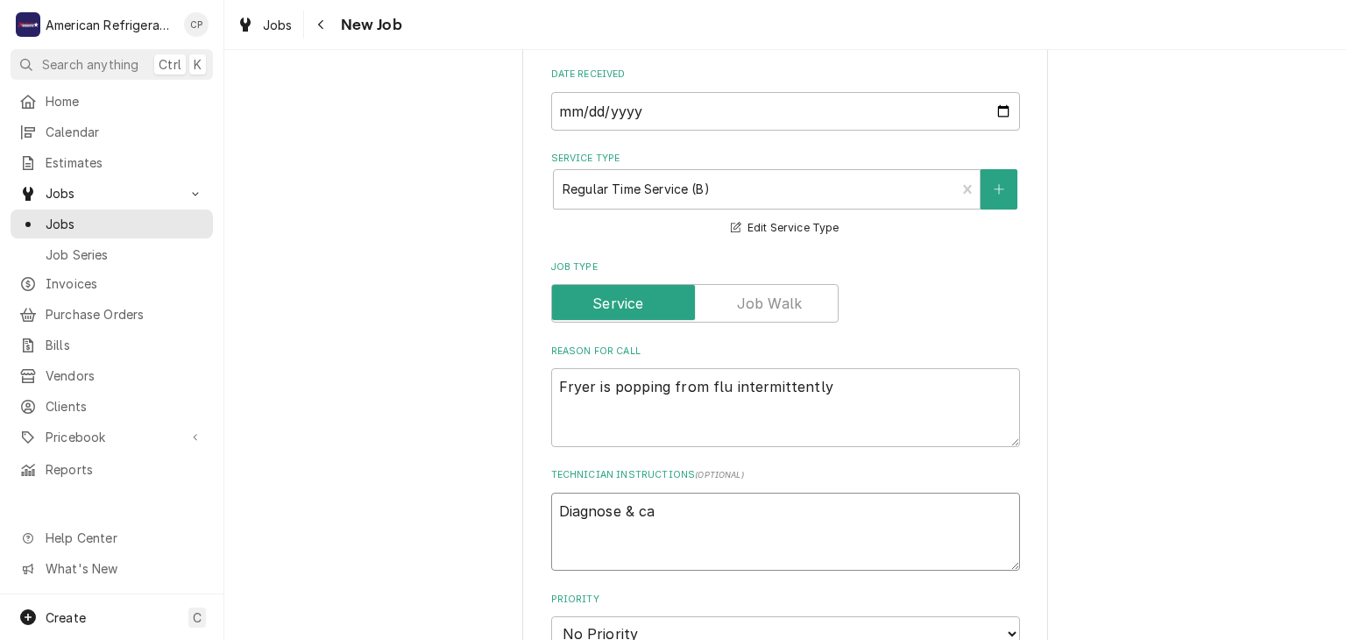
type textarea "x"
type textarea "Diagnose & cal"
type textarea "x"
type textarea "Diagnose & call"
type textarea "x"
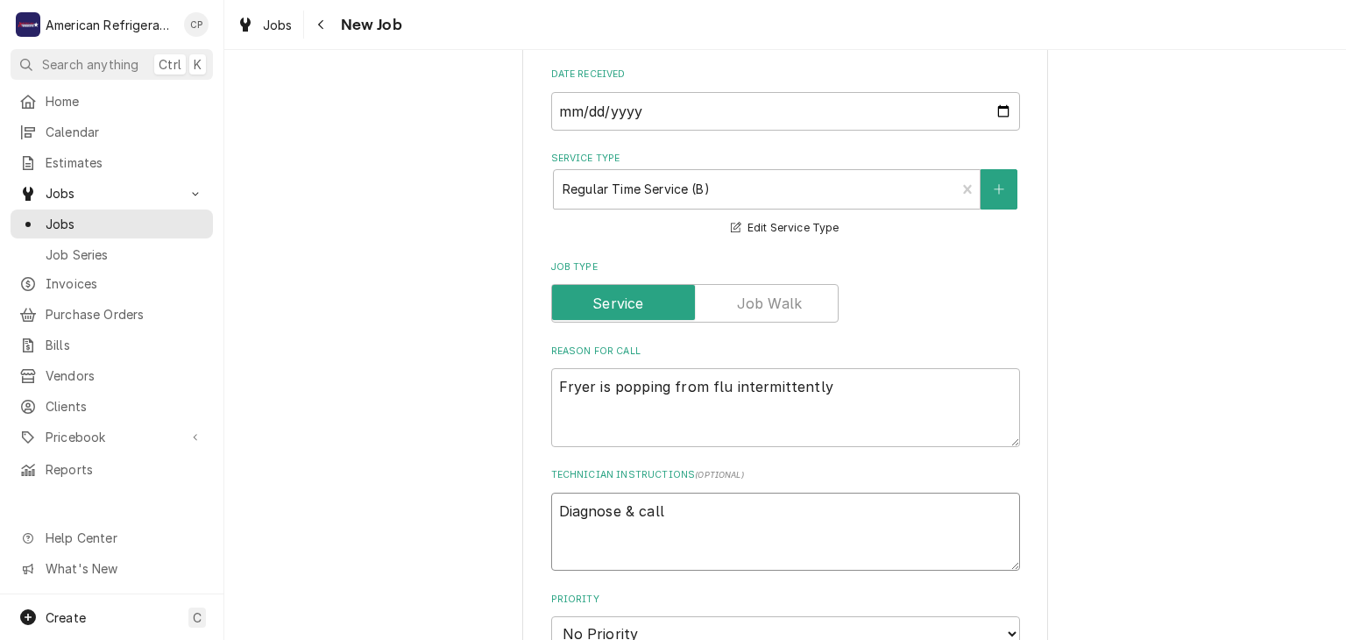
type textarea "Diagnose & call G"
type textarea "x"
type textarea "Diagnose & call Gl"
type textarea "x"
type textarea "Diagnose & call Glen"
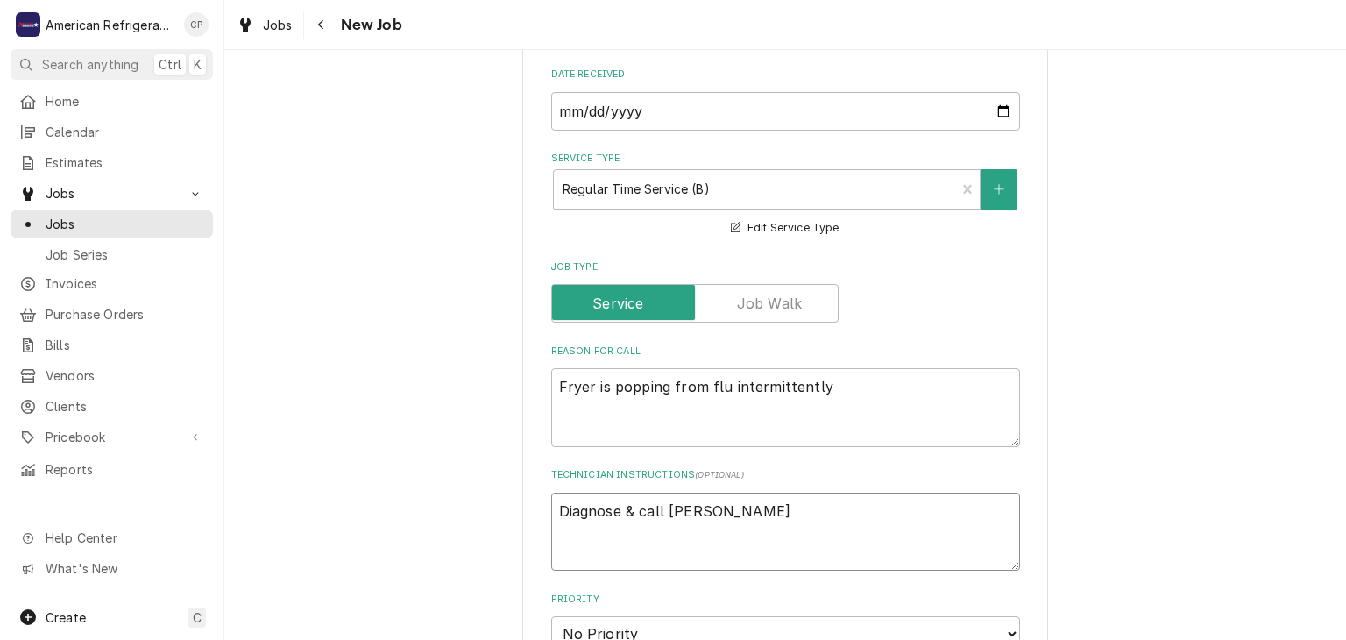
type textarea "x"
type textarea "Diagnose & call Glenn"
type textarea "x"
type textarea "Diagnose & call Glenn"
type textarea "x"
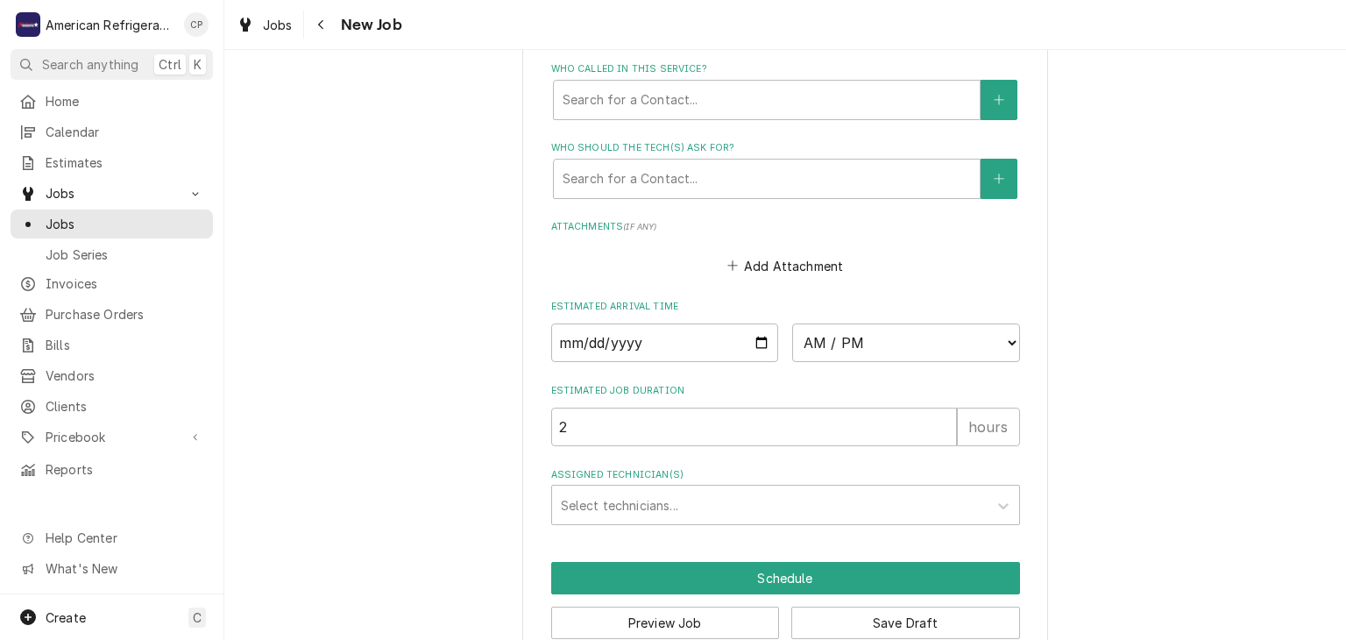
scroll to position [1178, 0]
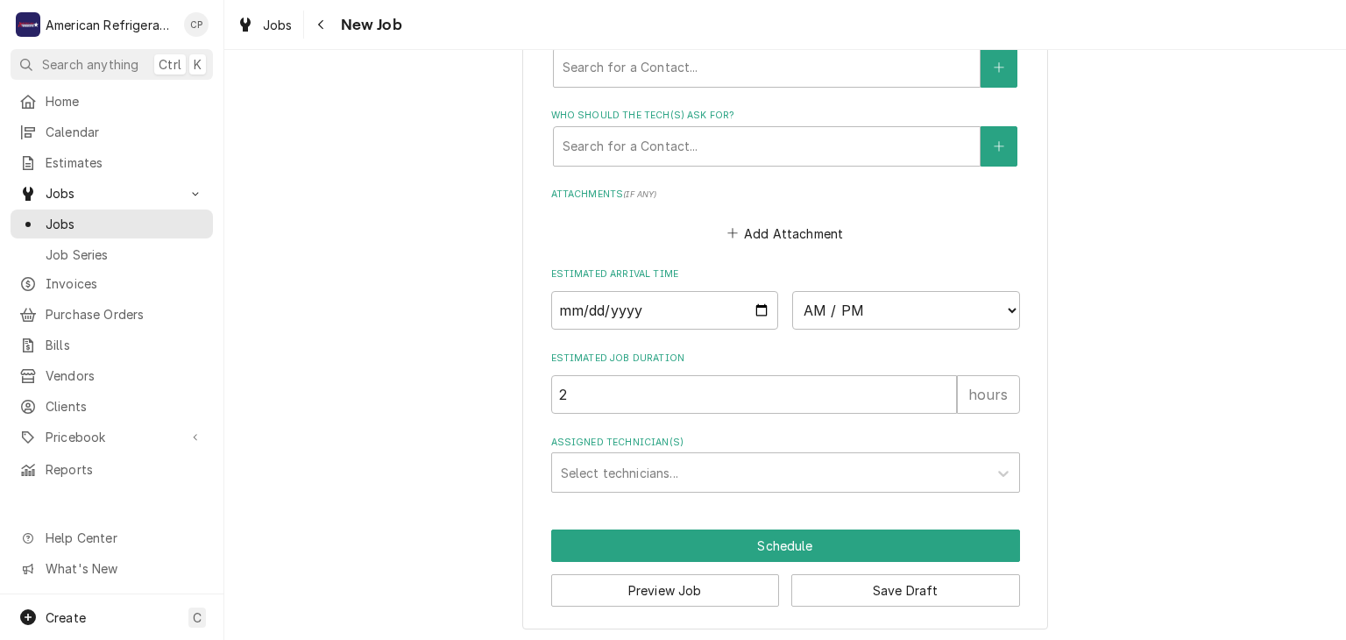
type textarea "Diagnose & call Glenn"
click at [763, 308] on input "Date" at bounding box center [665, 310] width 228 height 39
type textarea "x"
type input "2025-09-22"
type textarea "x"
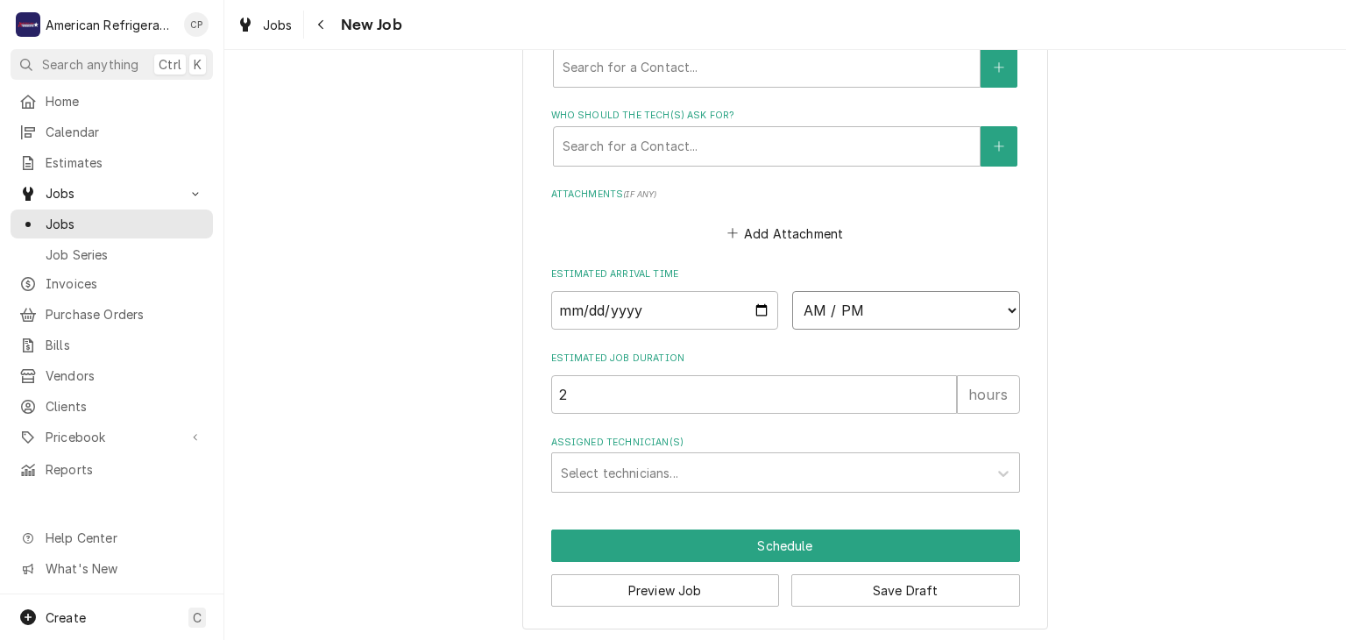
click at [838, 307] on select "AM / PM 6:00 AM 6:15 AM 6:30 AM 6:45 AM 7:00 AM 7:15 AM 7:30 AM 7:45 AM 8:00 AM…" at bounding box center [906, 310] width 228 height 39
select select "09:30:00"
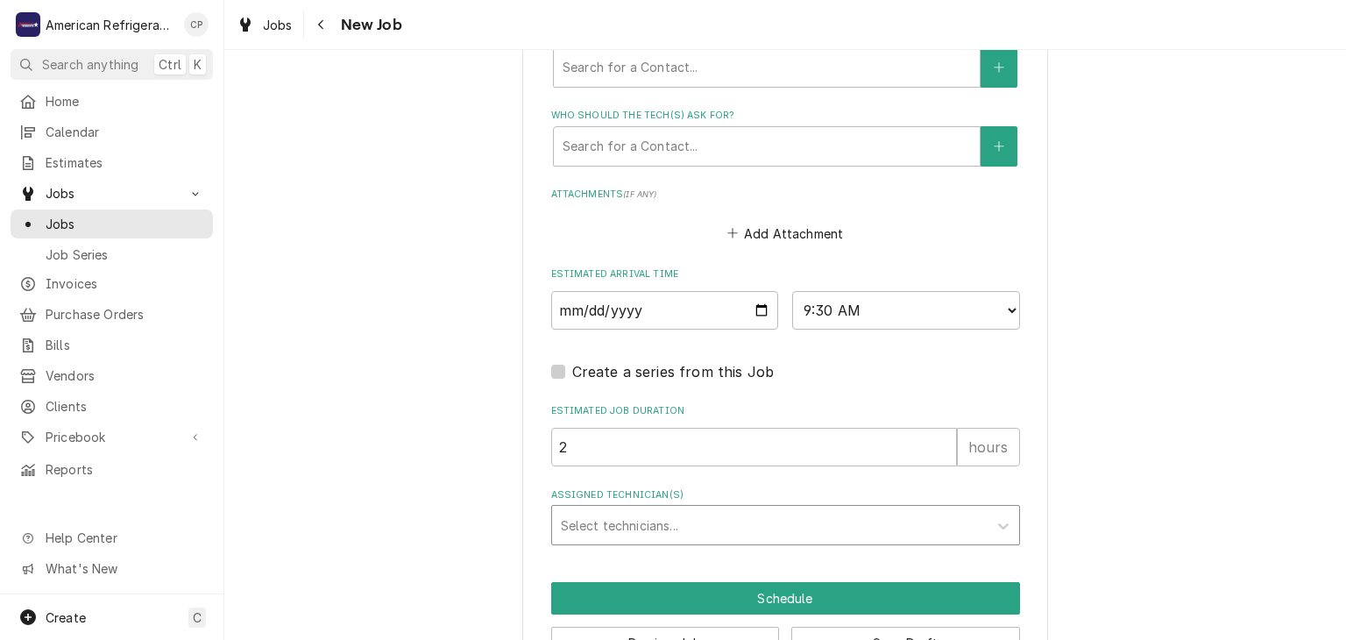
click at [662, 525] on div "Assigned Technician(s)" at bounding box center [770, 525] width 418 height 32
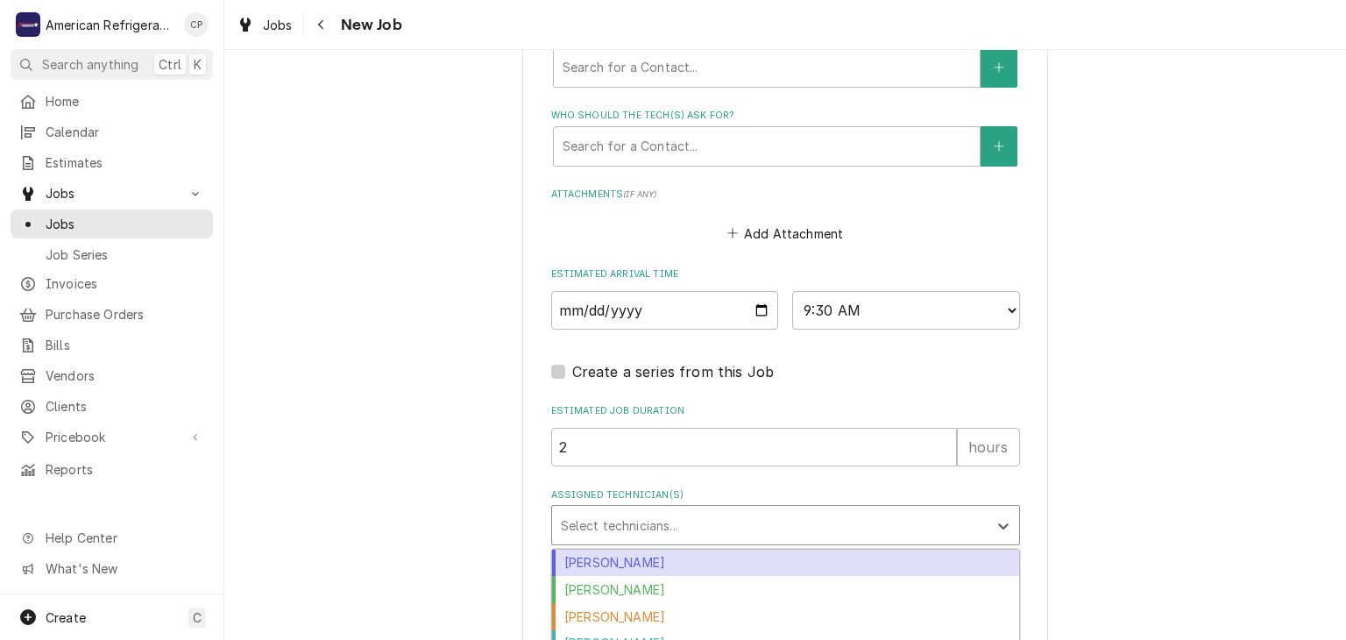
scroll to position [1231, 0]
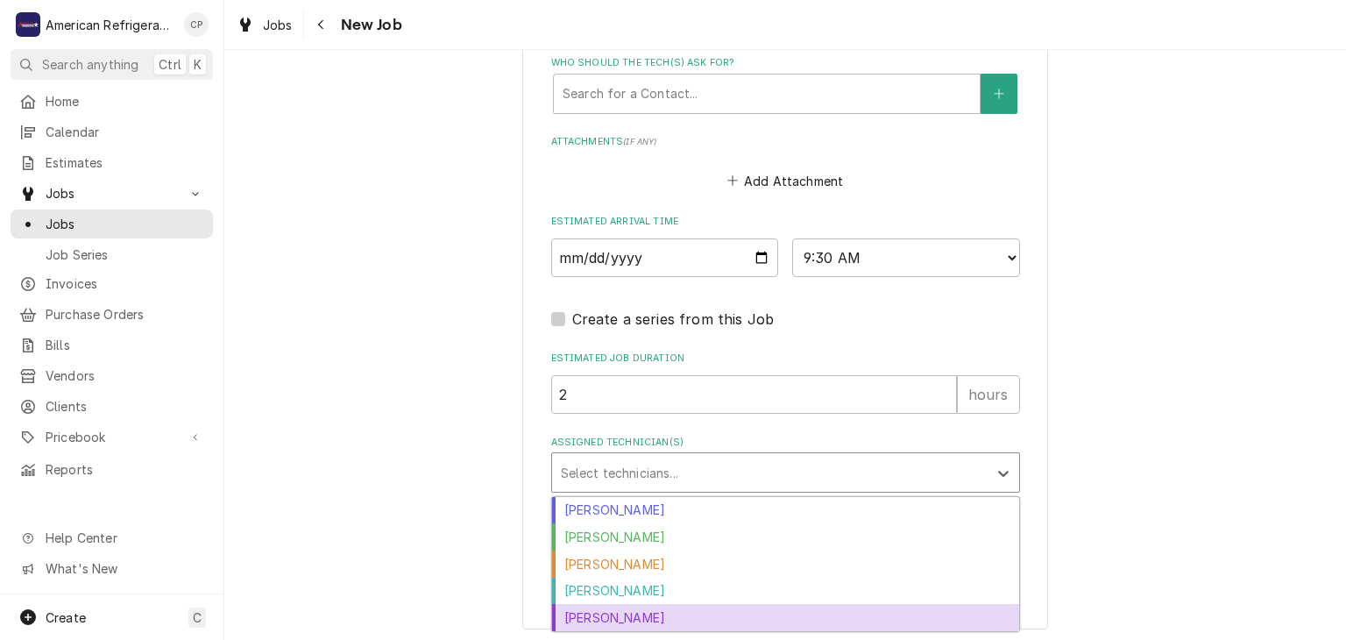
click at [622, 614] on div "Richard Wirick" at bounding box center [785, 617] width 467 height 27
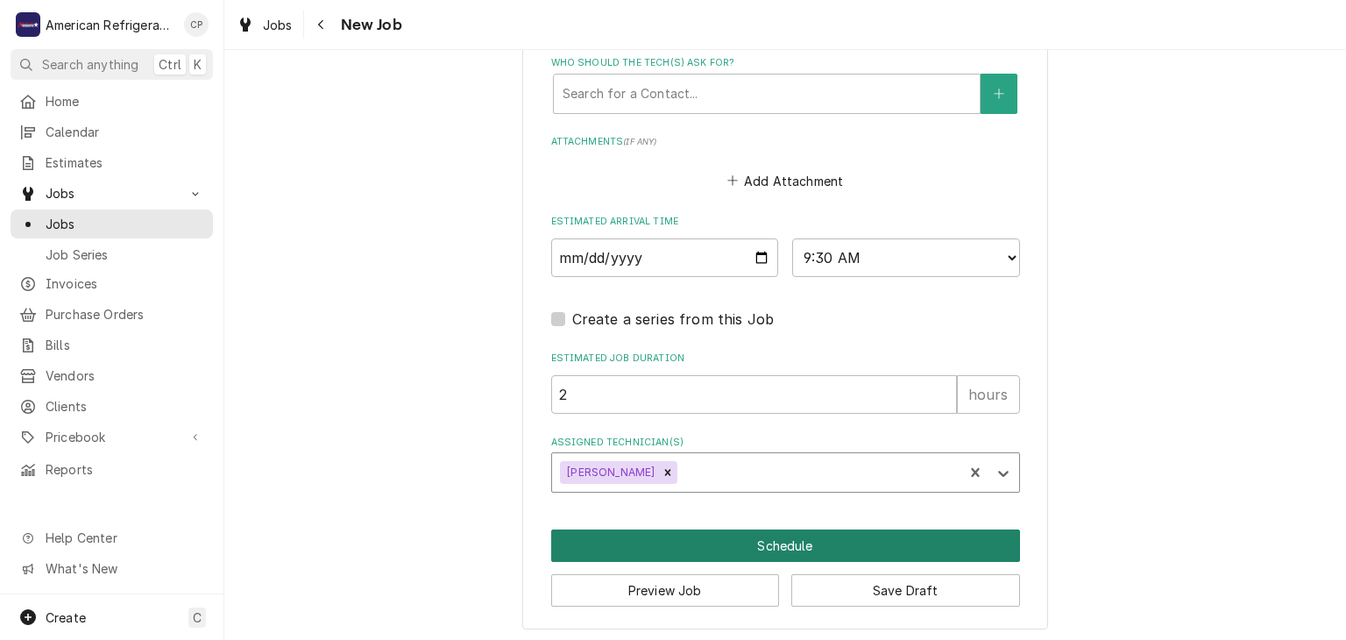
click at [733, 544] on button "Schedule" at bounding box center [785, 545] width 469 height 32
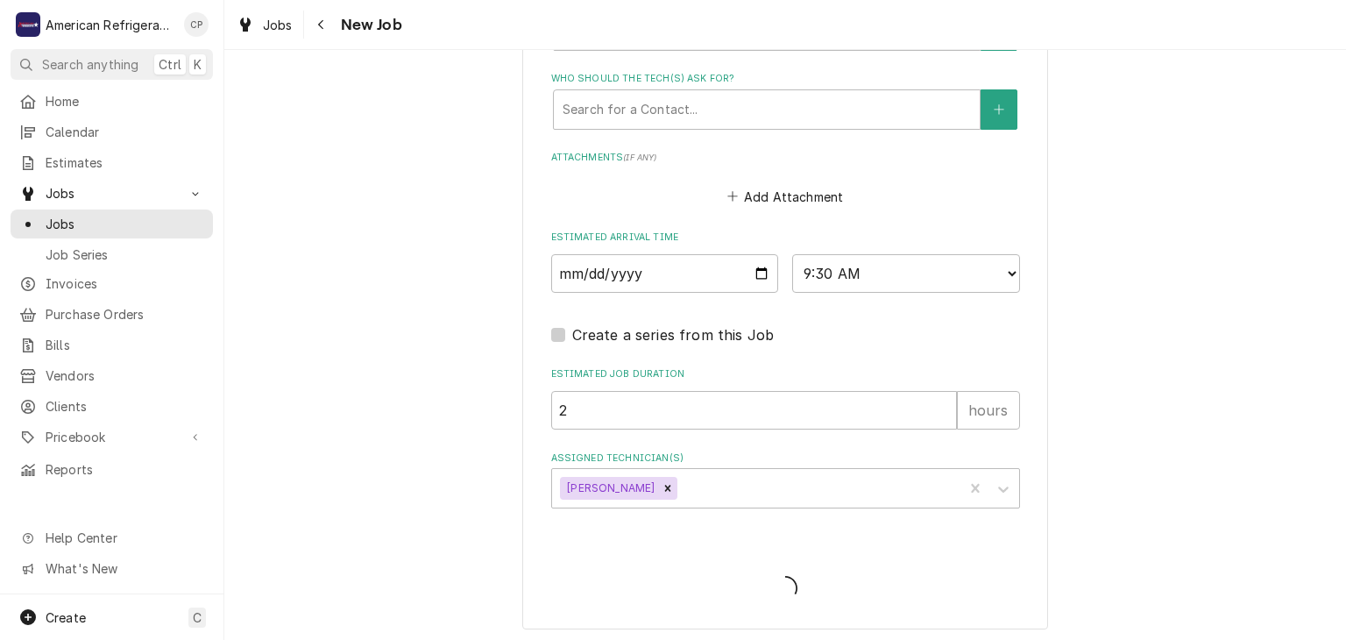
type textarea "x"
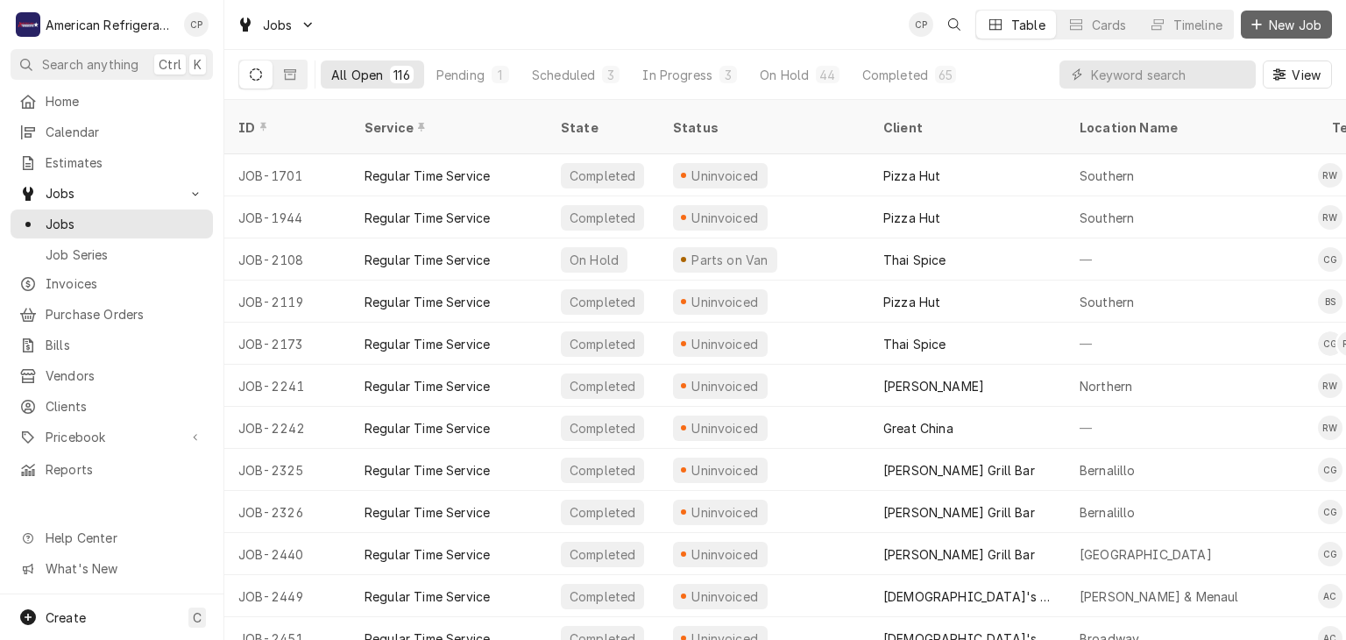
click at [1286, 23] on span "New Job" at bounding box center [1296, 25] width 60 height 18
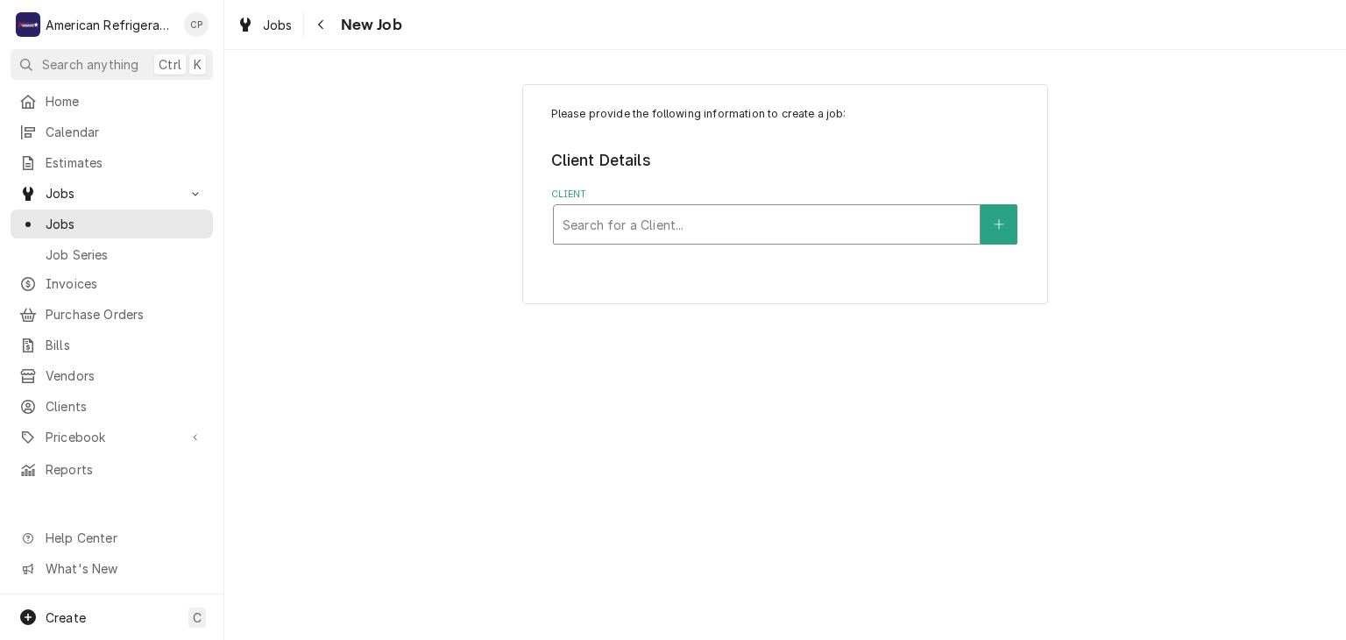
click at [600, 222] on div "Client" at bounding box center [767, 225] width 408 height 32
type input "court"
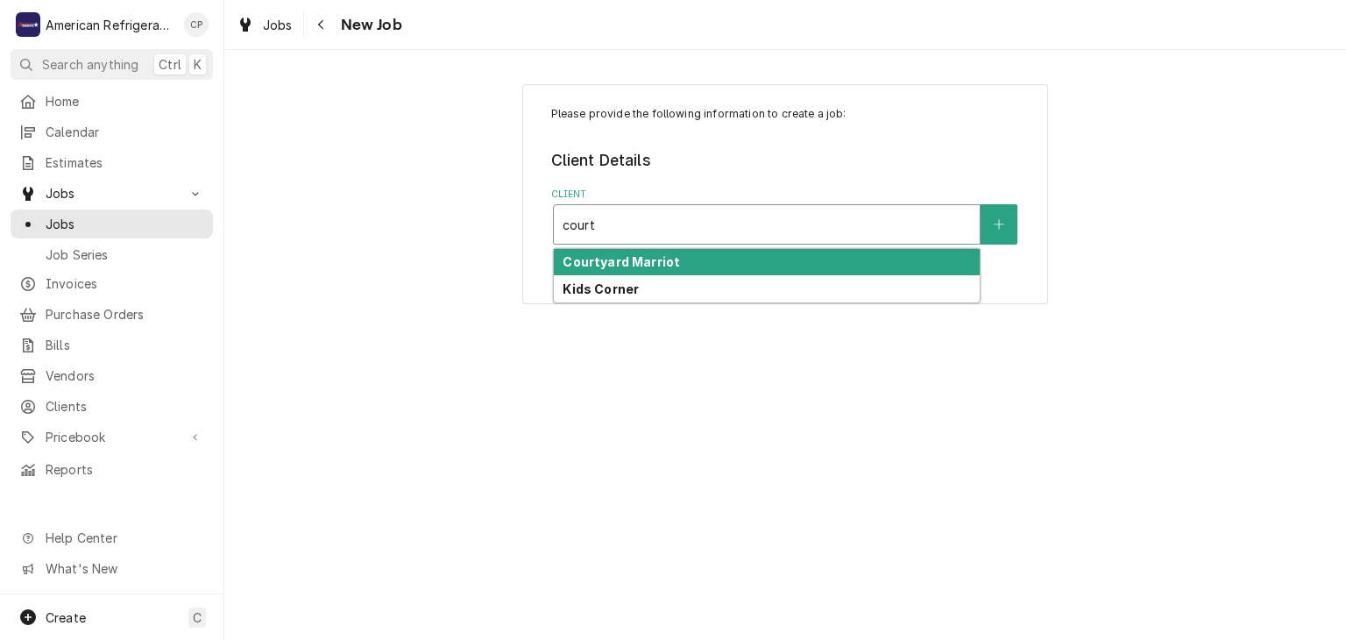
click at [606, 264] on strong "Courtyard Marriot" at bounding box center [621, 261] width 117 height 15
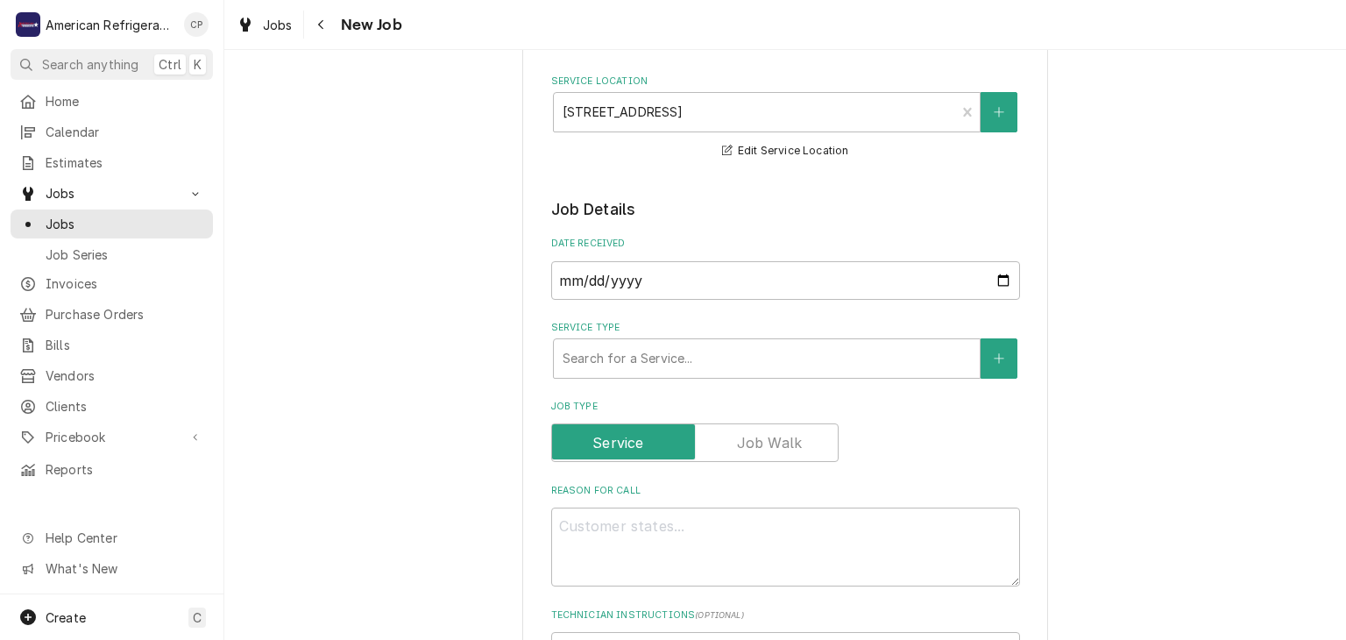
scroll to position [222, 0]
click at [608, 354] on div "Service Type" at bounding box center [767, 358] width 408 height 32
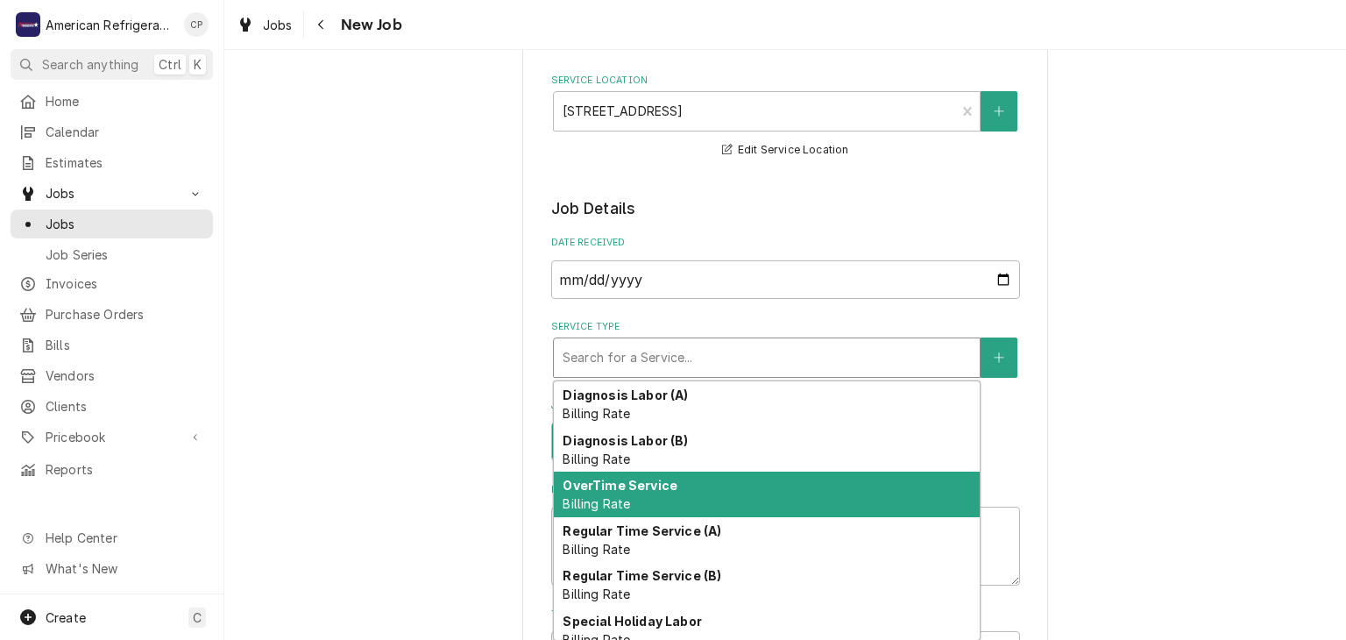
scroll to position [13, 0]
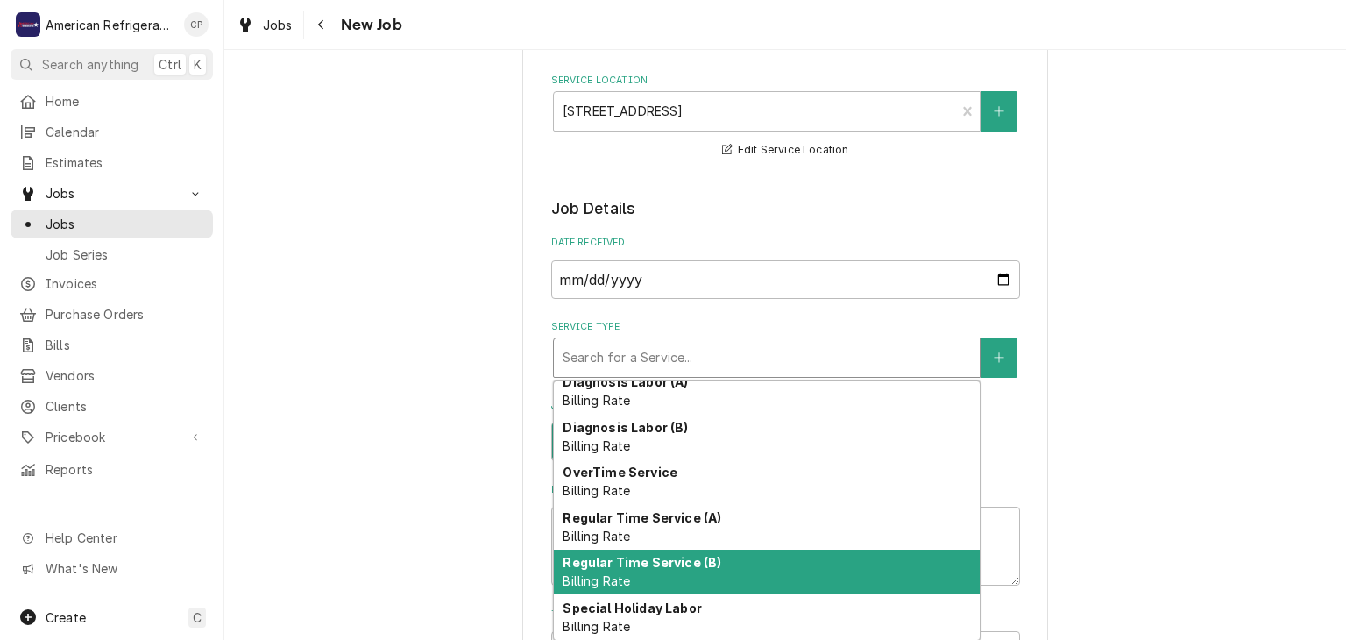
click at [617, 567] on div "Regular Time Service (B) Billing Rate" at bounding box center [767, 573] width 426 height 46
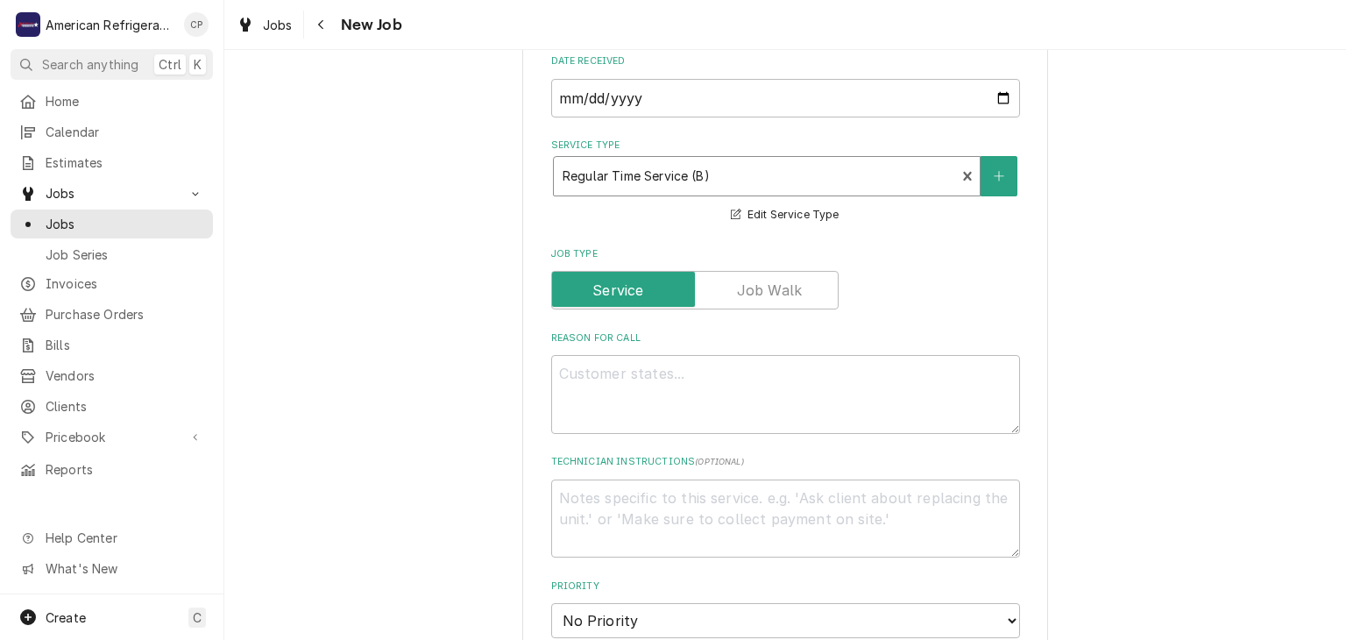
scroll to position [421, 0]
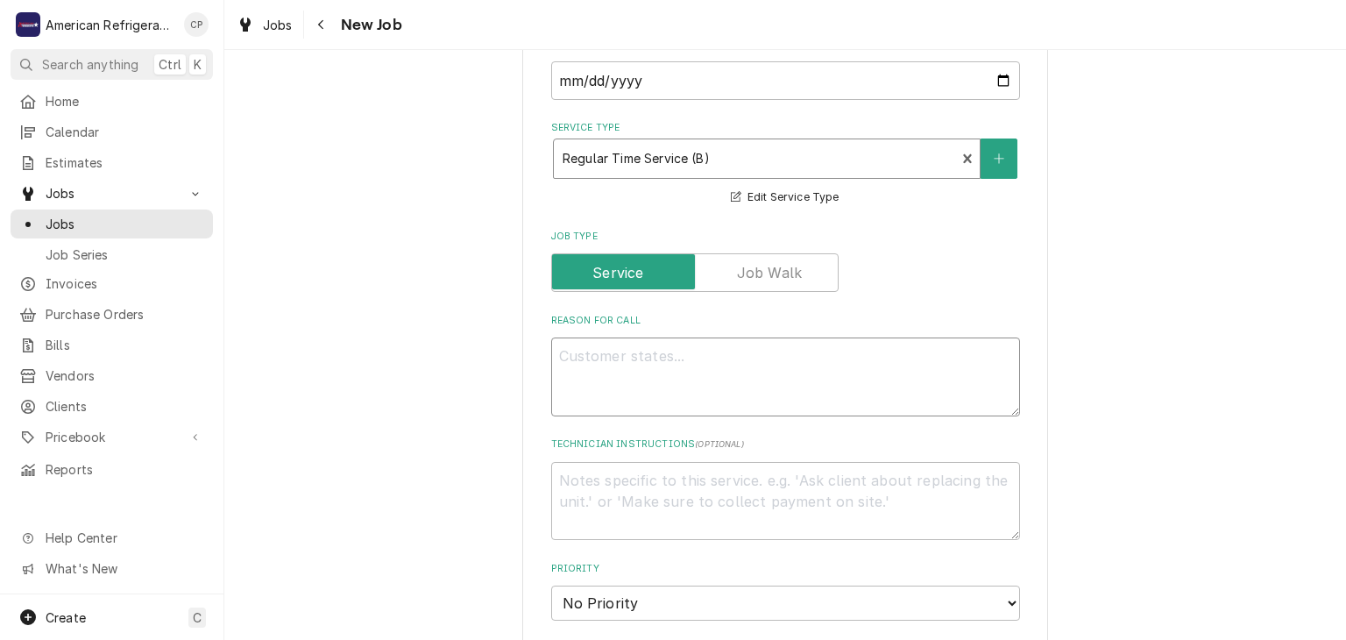
click at [633, 378] on textarea "Reason For Call" at bounding box center [785, 376] width 469 height 79
type textarea "x"
type textarea "In"
type textarea "x"
type textarea "Ins"
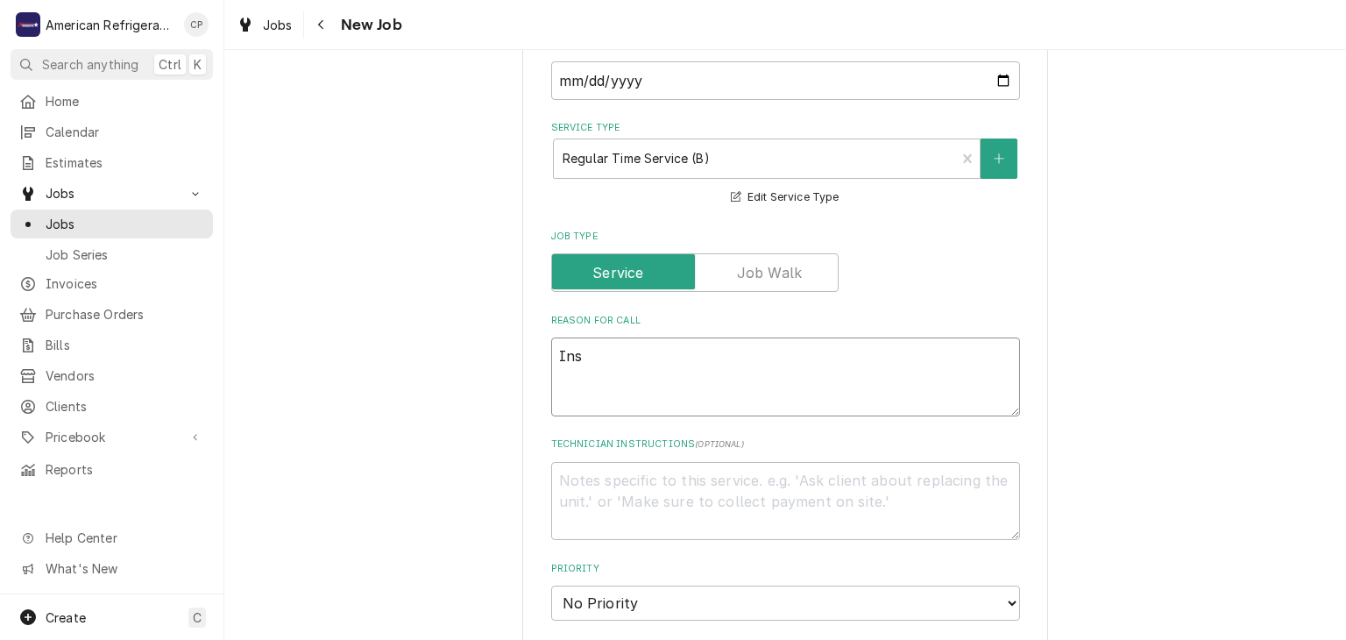
type textarea "x"
type textarea "Insta"
type textarea "x"
type textarea "Install"
type textarea "x"
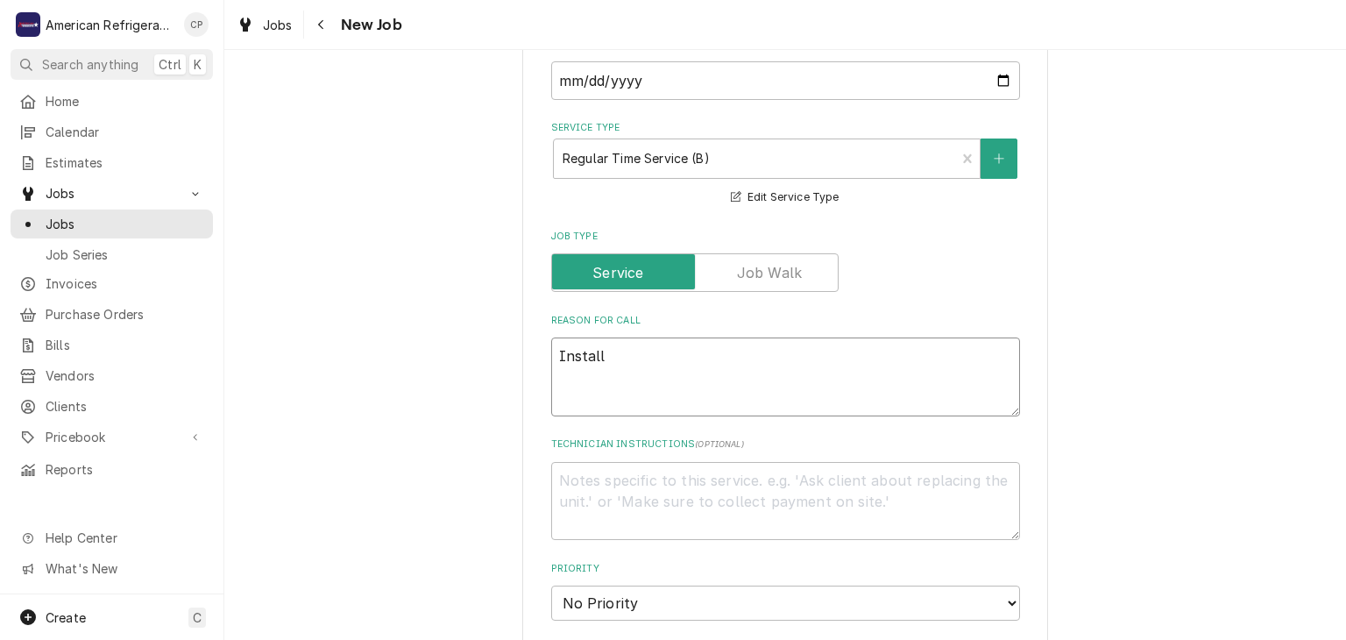
type textarea "Install"
type textarea "x"
type textarea "Install o"
type textarea "x"
type textarea "Install of"
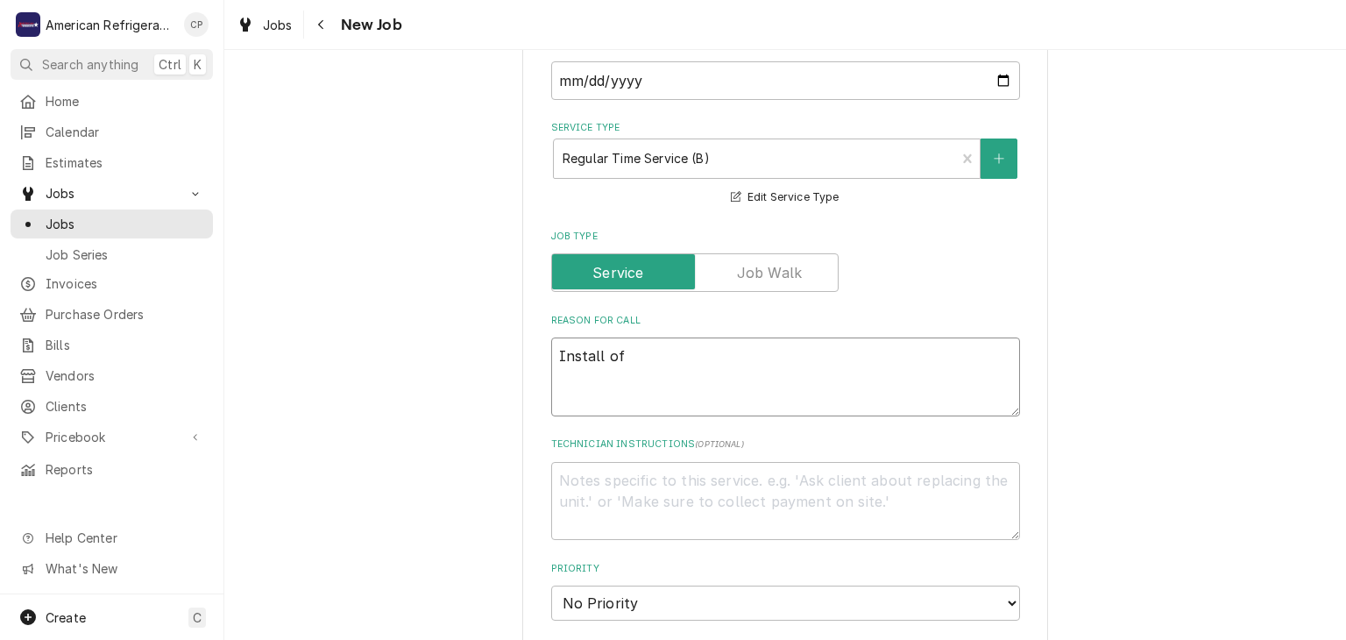
type textarea "x"
type textarea "Install of"
type textarea "x"
type textarea "Install of A-"
type textarea "x"
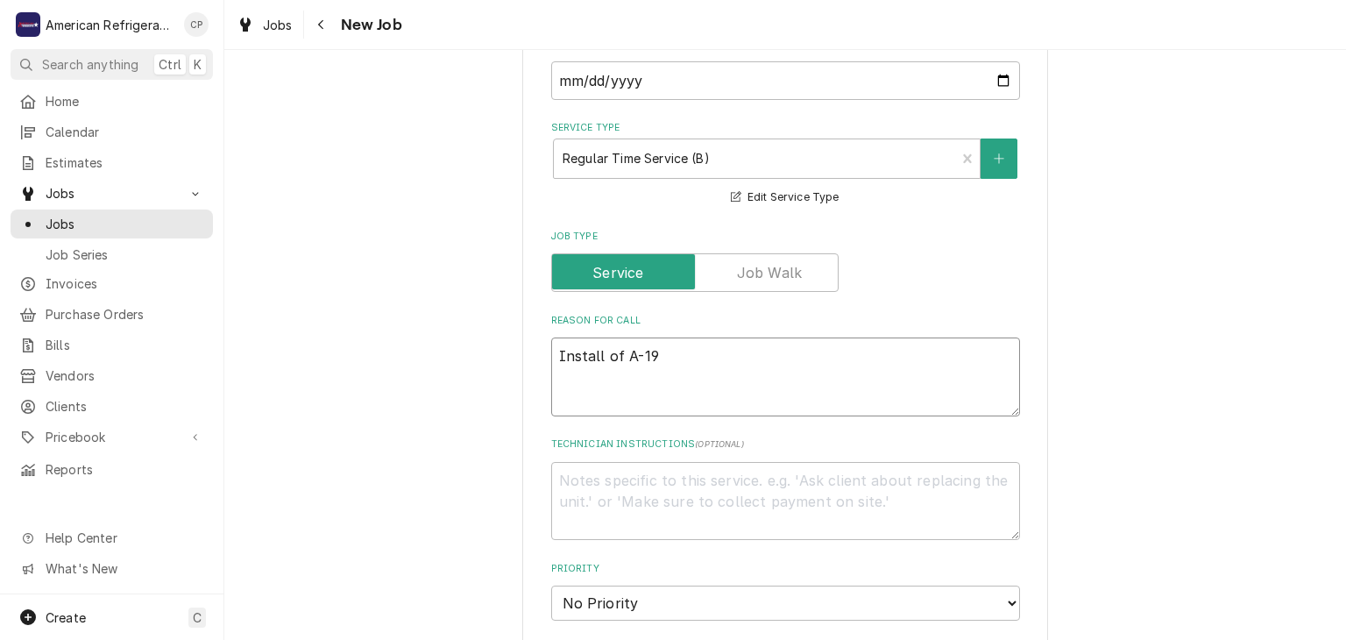
type textarea "Install of A-198"
type textarea "x"
type textarea "Install of A-198"
type textarea "x"
type textarea "Install of A-198"
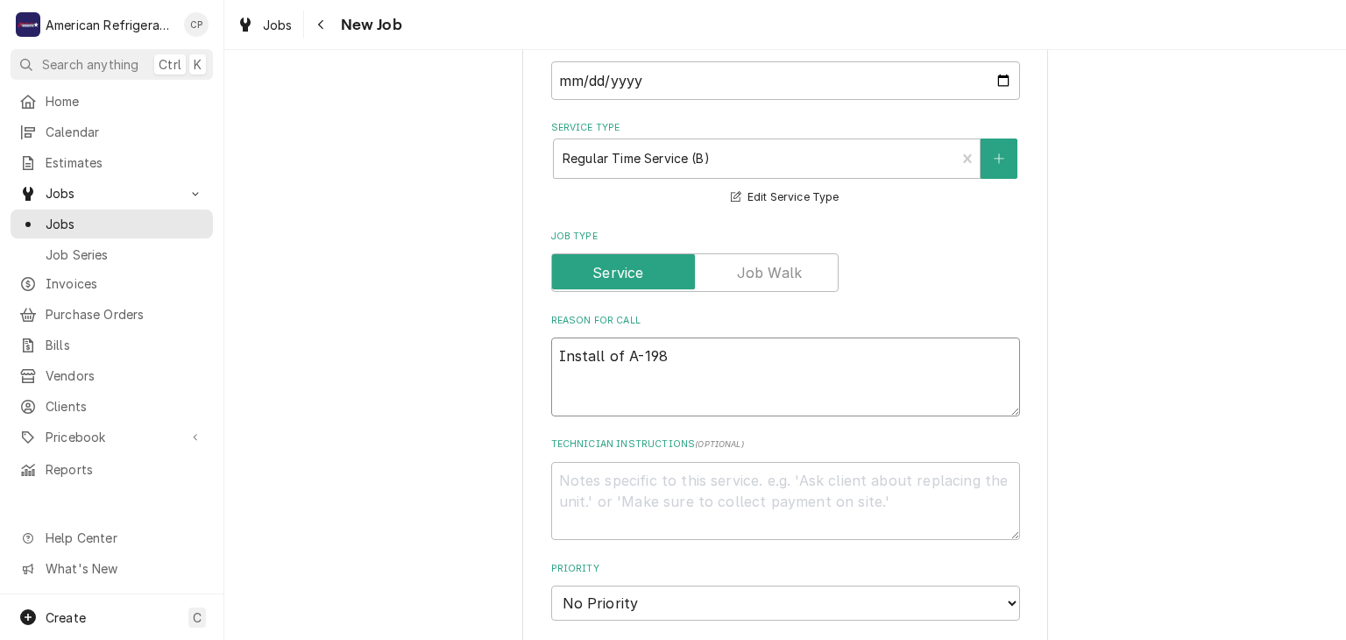
type textarea "x"
type textarea "Install of A-19"
type textarea "x"
type textarea "Install of A-19"
type textarea "x"
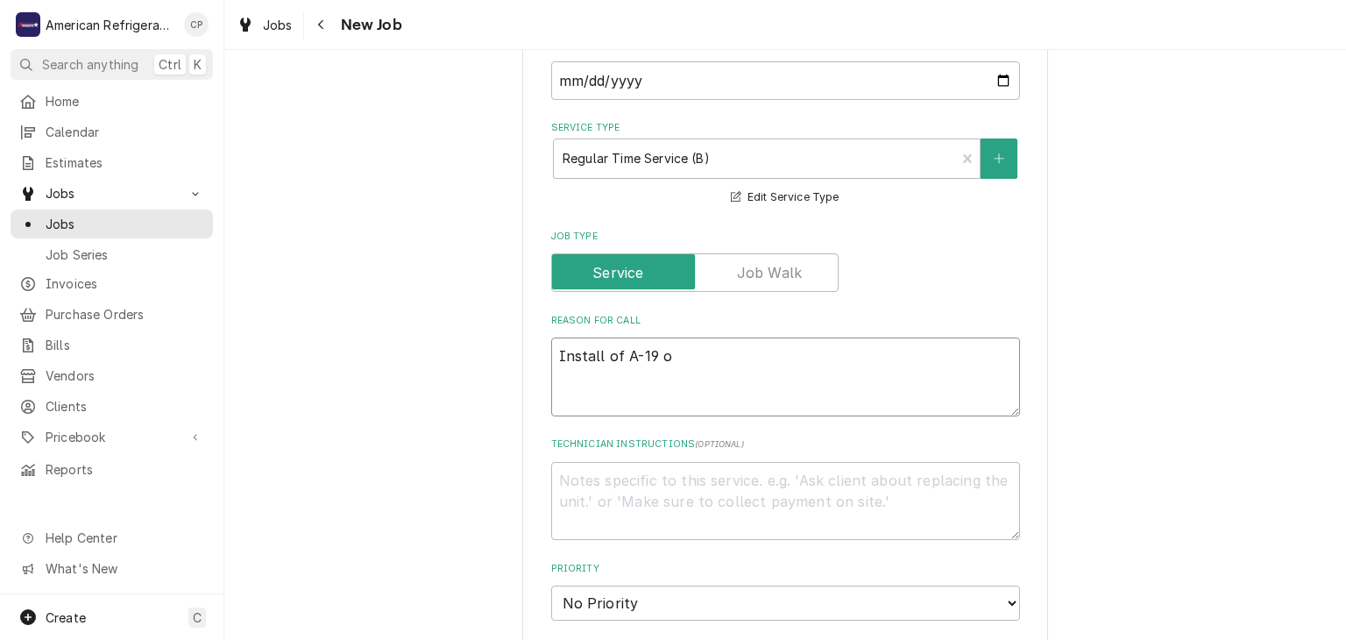
type textarea "Install of A-19 on"
type textarea "x"
type textarea "Install of A-19 on"
type textarea "x"
type textarea "Install of A-19 on B"
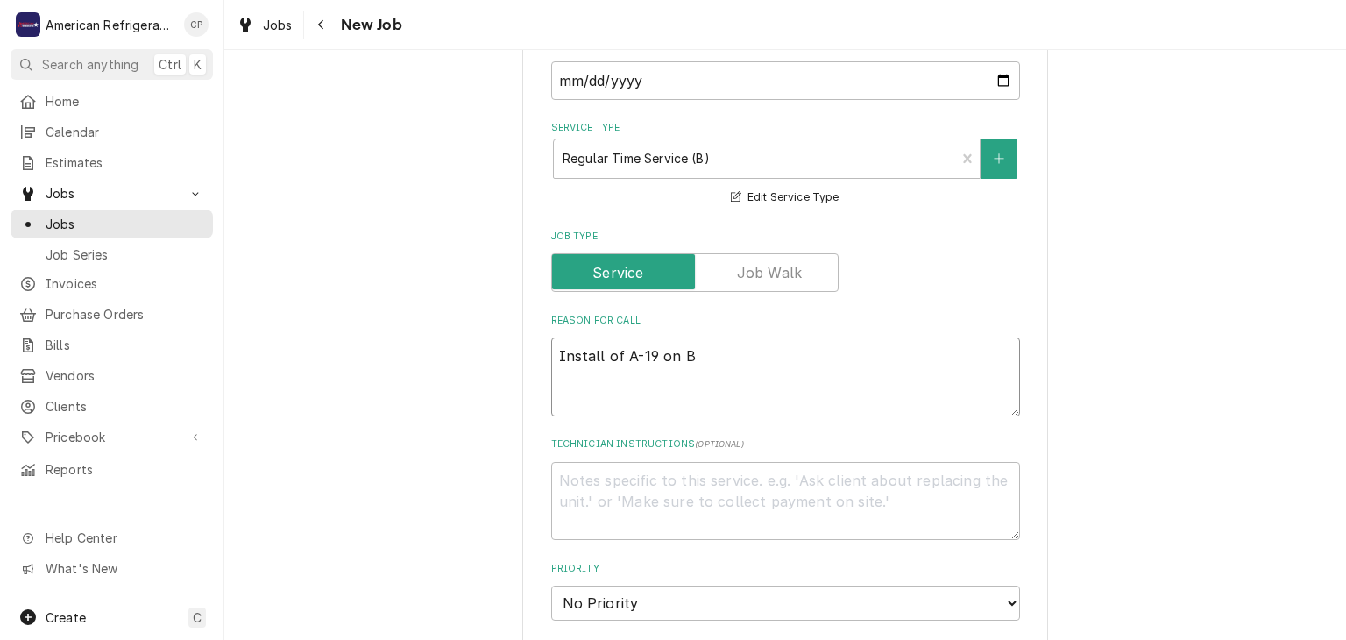
type textarea "x"
type textarea "Install of A-19 on Be"
type textarea "x"
type textarea "Install of A-19 on Bee"
type textarea "x"
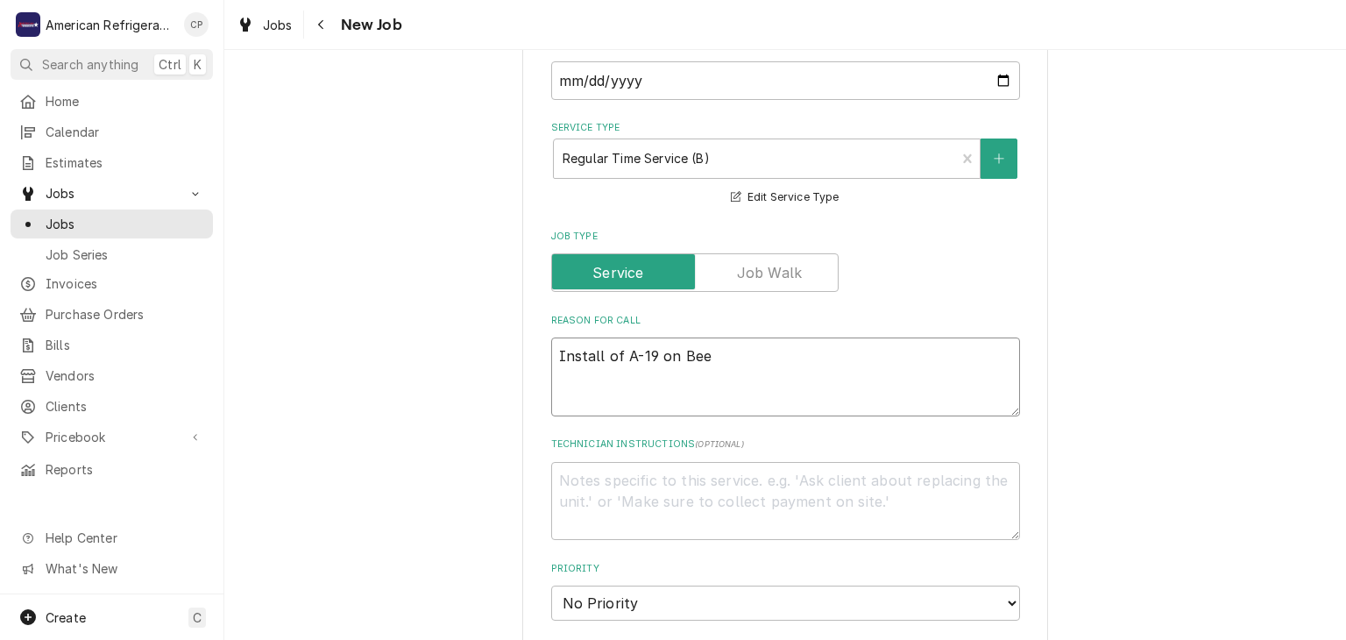
type textarea "Install of A-19 on Beer"
type textarea "x"
type textarea "Install of A-19 on Beer C"
type textarea "x"
type textarea "Install of A-19 on Beer Co"
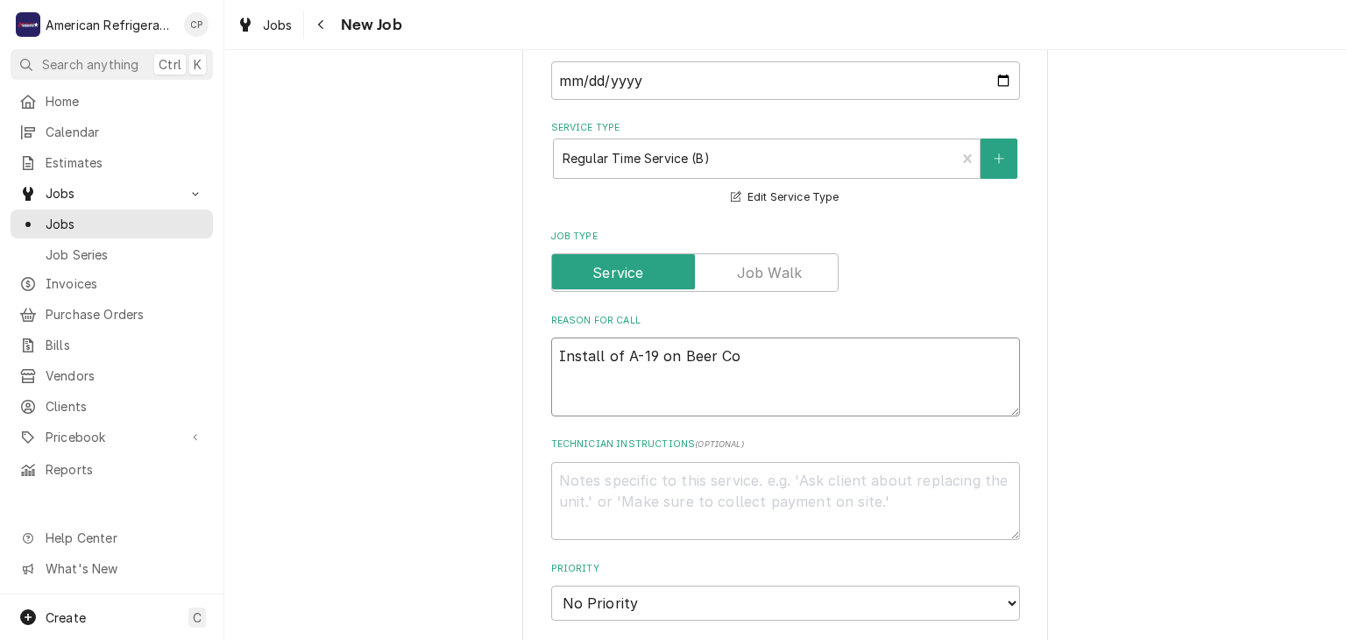
type textarea "x"
type textarea "Install of A-19 on Beer Coo"
type textarea "x"
type textarea "Install of A-19 on Beer Cool"
type textarea "x"
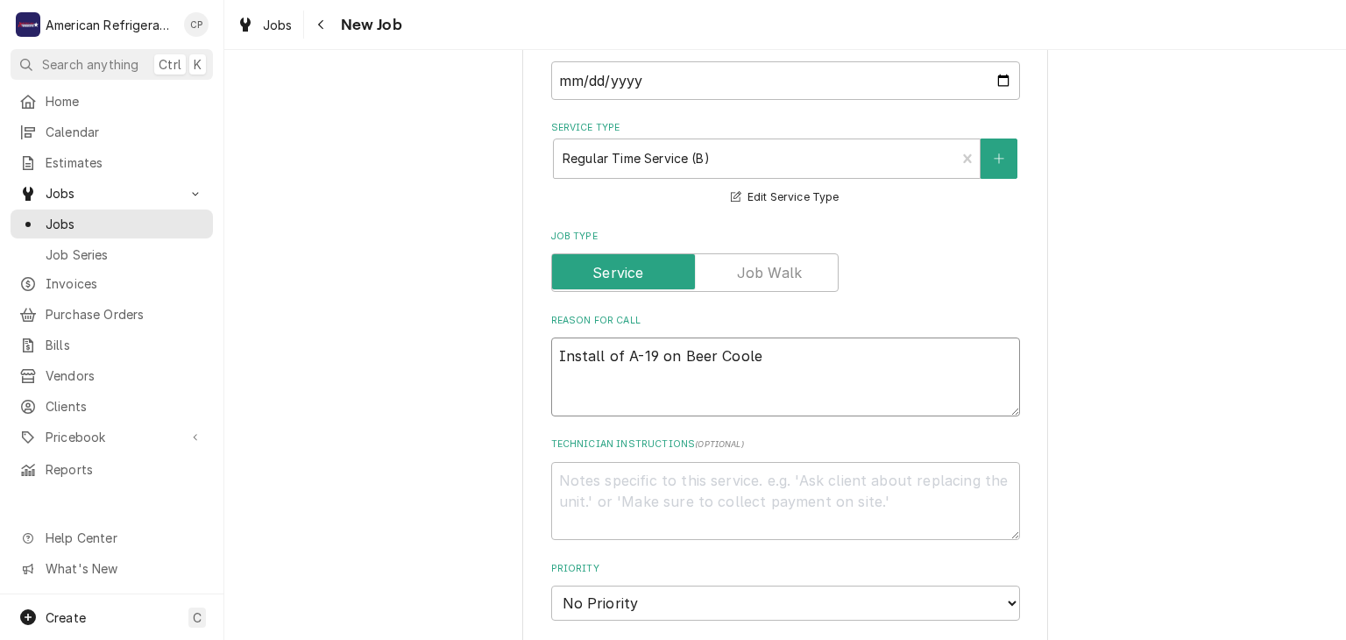
type textarea "Install of A-19 on Beer Cooler"
type textarea "x"
type textarea "Install of A-19 on Beer Cooler"
type textarea "x"
type textarea "D"
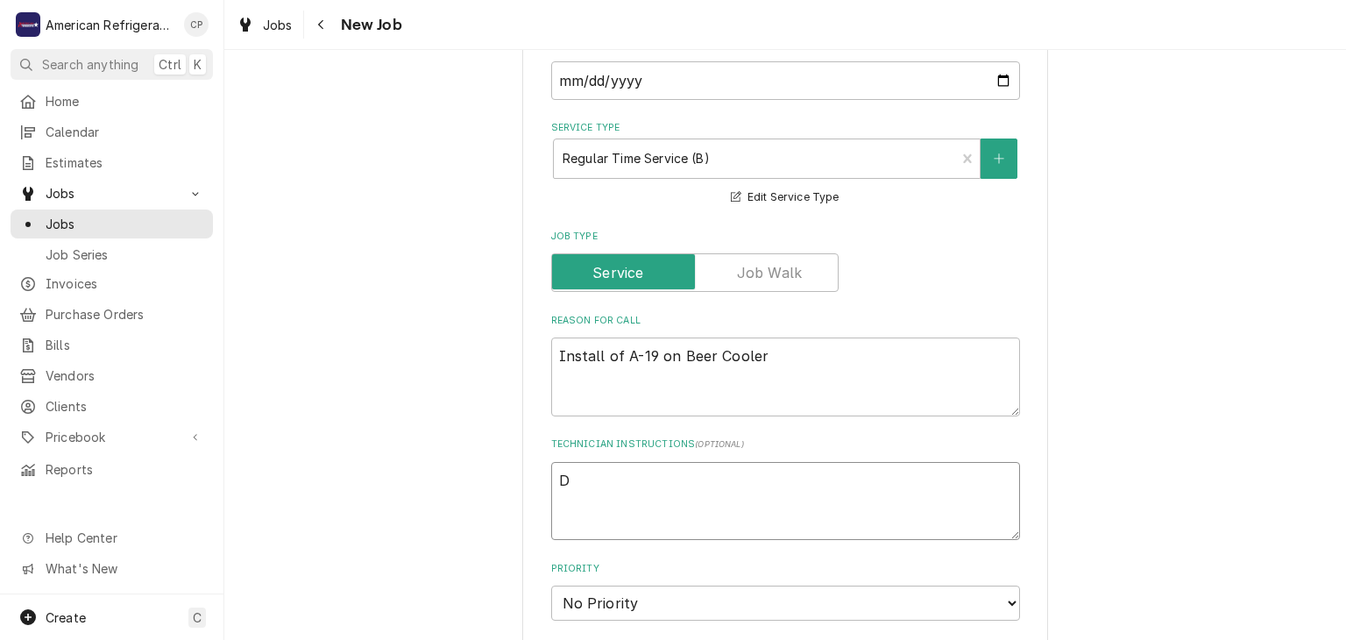
type textarea "x"
type textarea "Di"
type textarea "x"
type textarea "Dia"
type textarea "x"
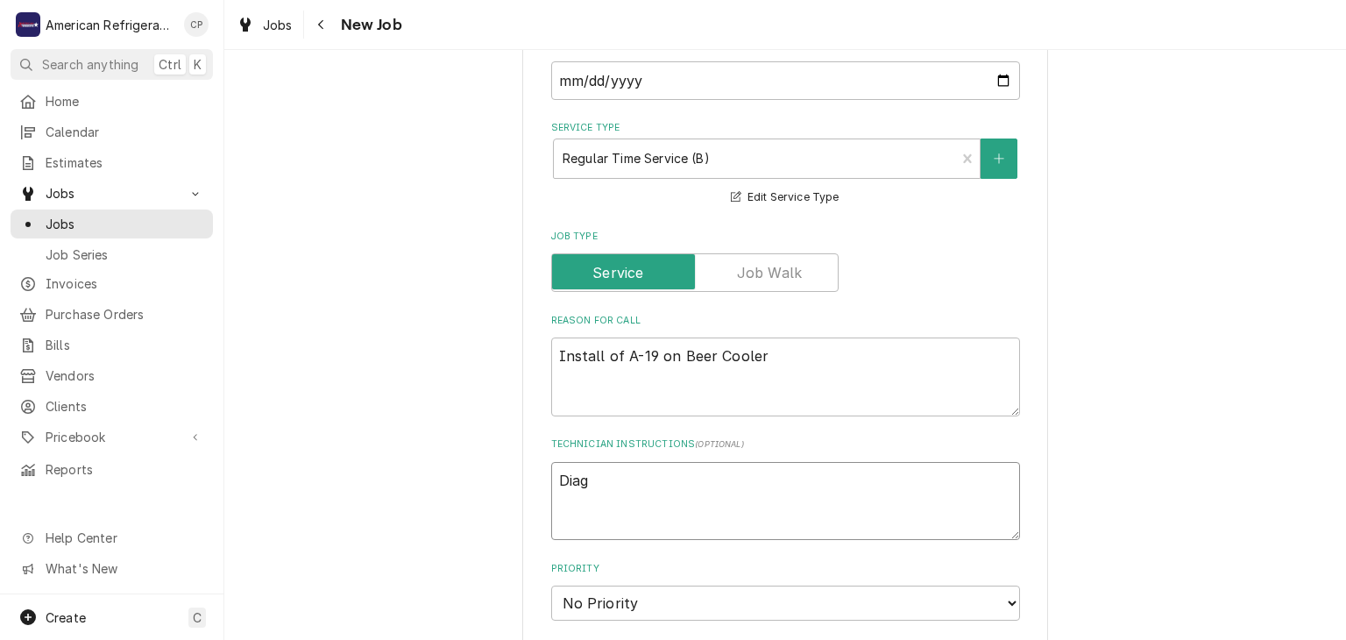
type textarea "Diagn"
type textarea "x"
type textarea "Diagnos"
type textarea "x"
type textarea "Diagnose"
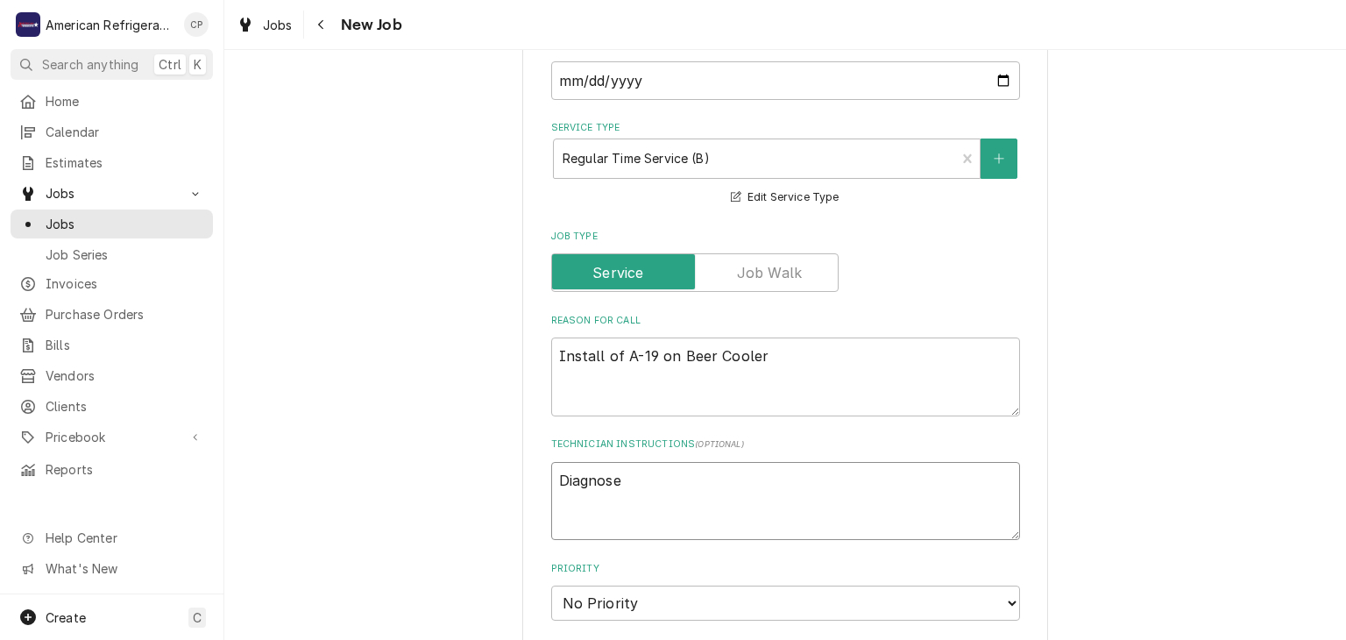
type textarea "x"
type textarea "Diagnose &"
type textarea "x"
type textarea "Diagnose & c"
type textarea "x"
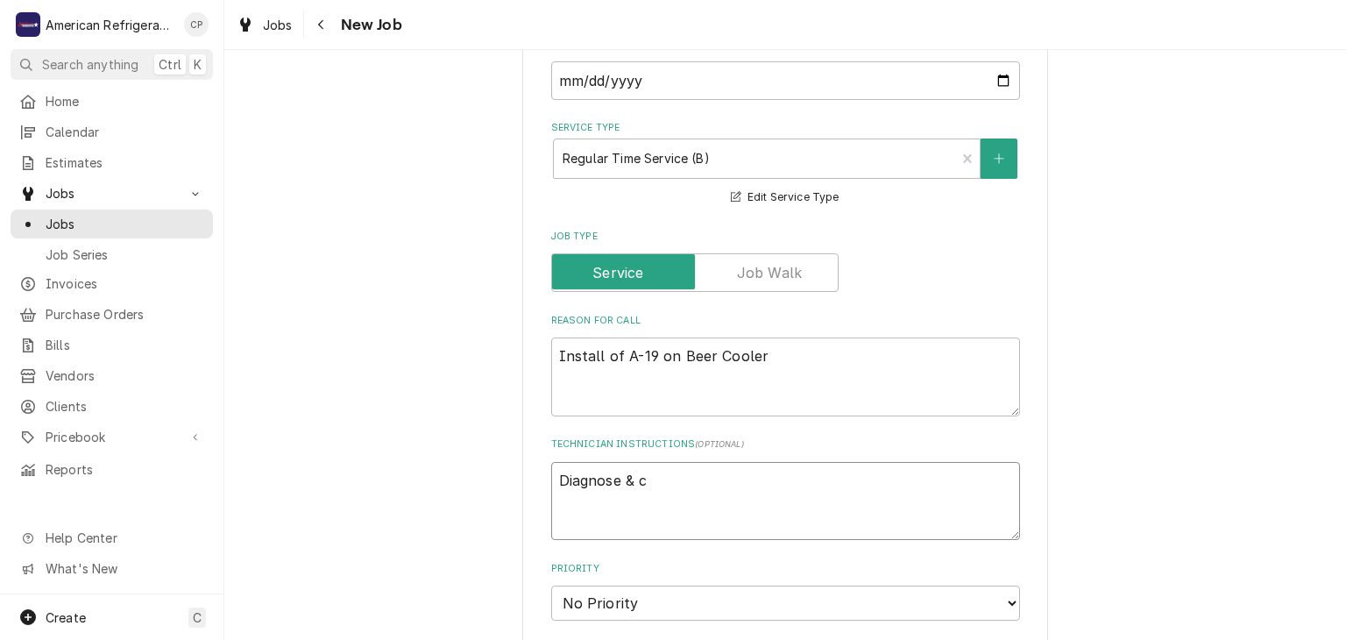
type textarea "Diagnose & ca"
type textarea "x"
type textarea "Diagnose & cal"
type textarea "x"
type textarea "Diagnose & call"
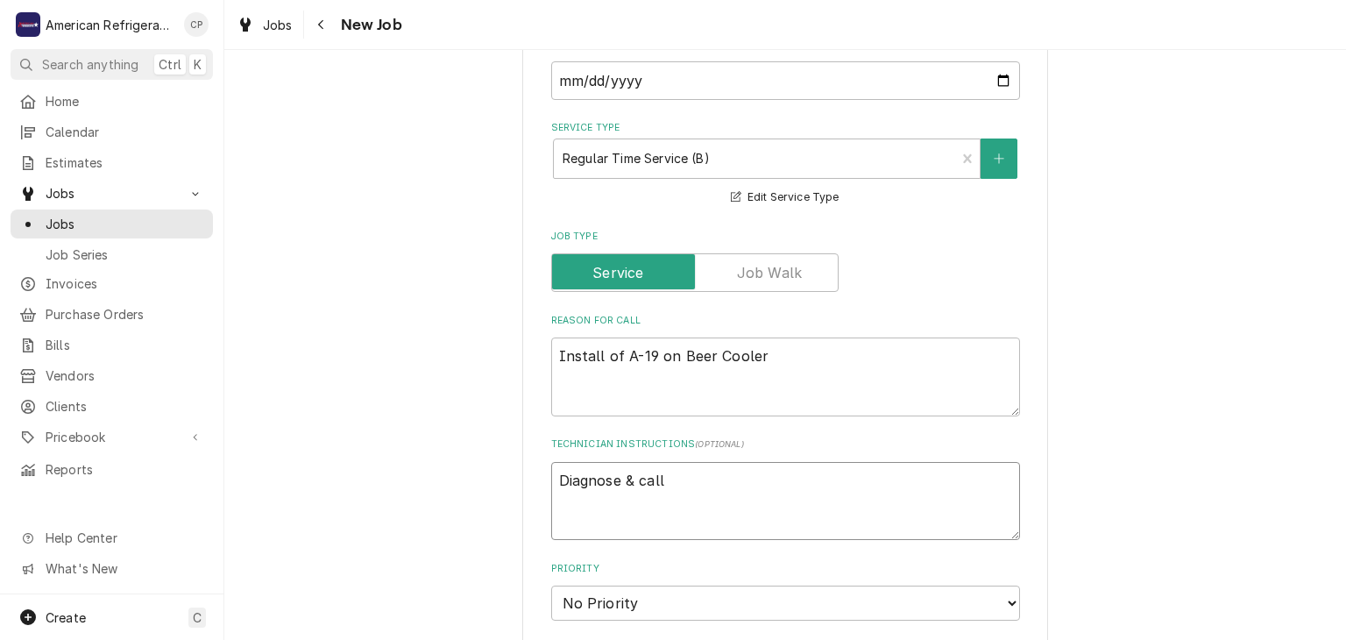
type textarea "x"
type textarea "Diagnose & call"
type textarea "x"
type textarea "Diagnose & call gl"
type textarea "x"
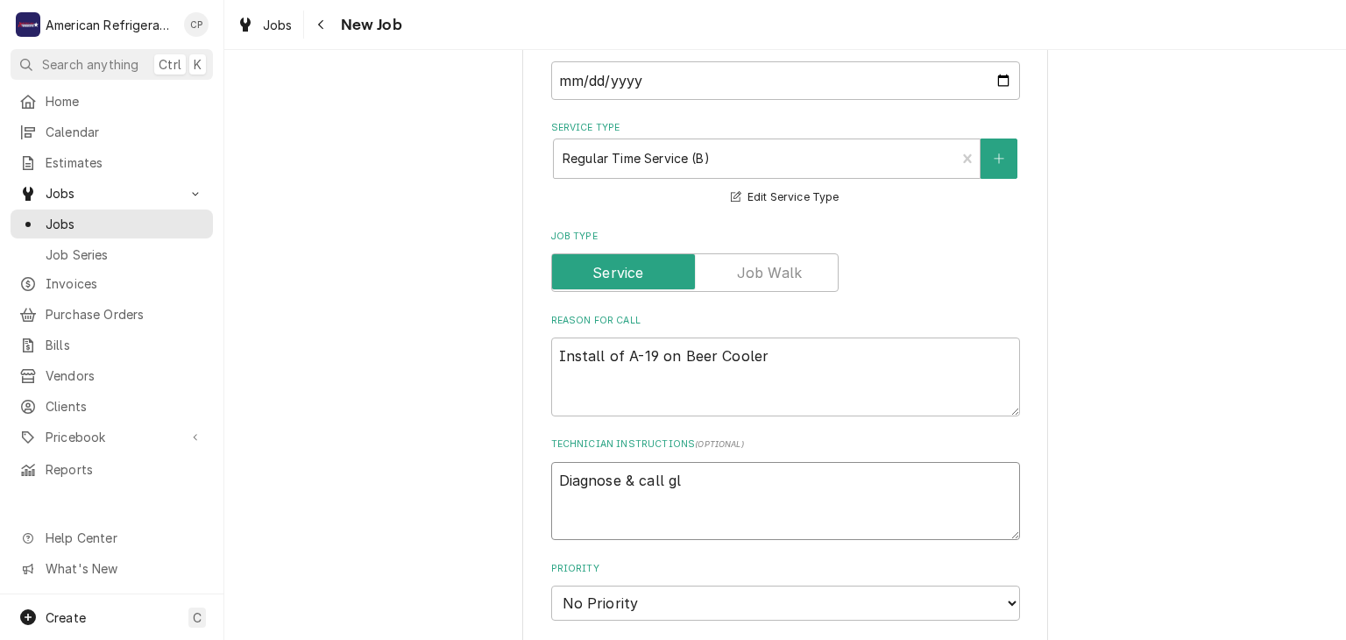
type textarea "Diagnose & call gle"
type textarea "x"
type textarea "Diagnose & call glen"
type textarea "x"
type textarea "Diagnose & call"
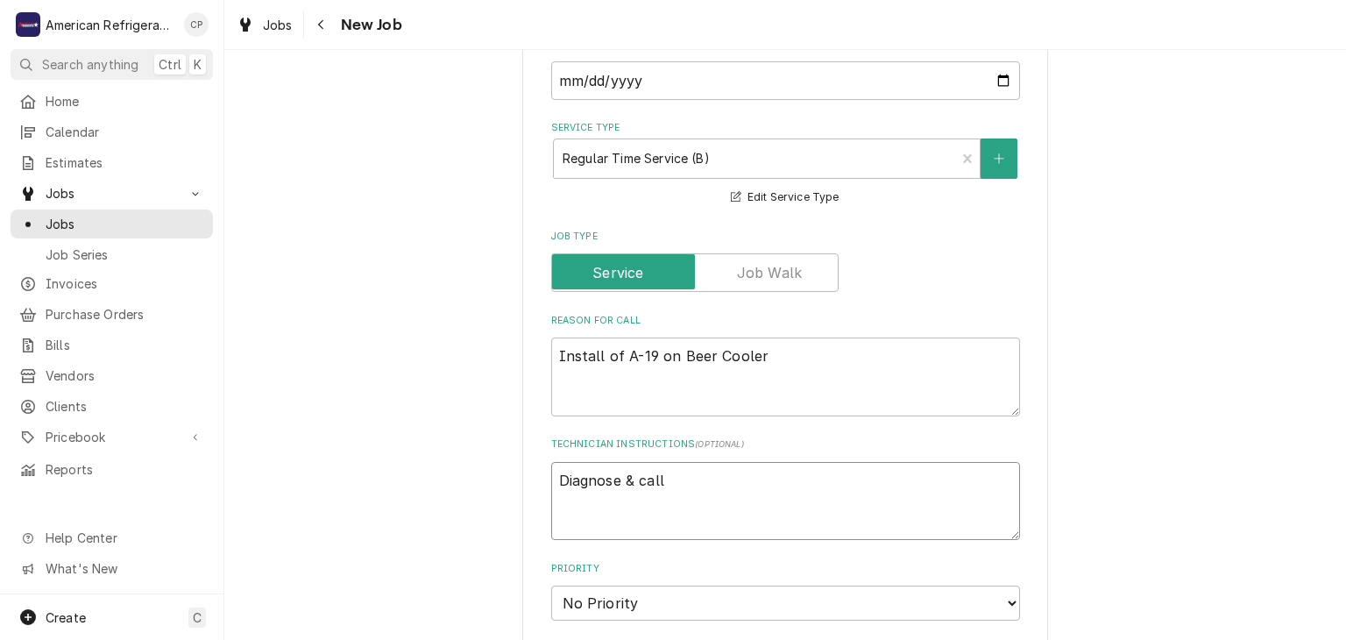
type textarea "x"
type textarea "Diagnose & call Glenn"
type textarea "x"
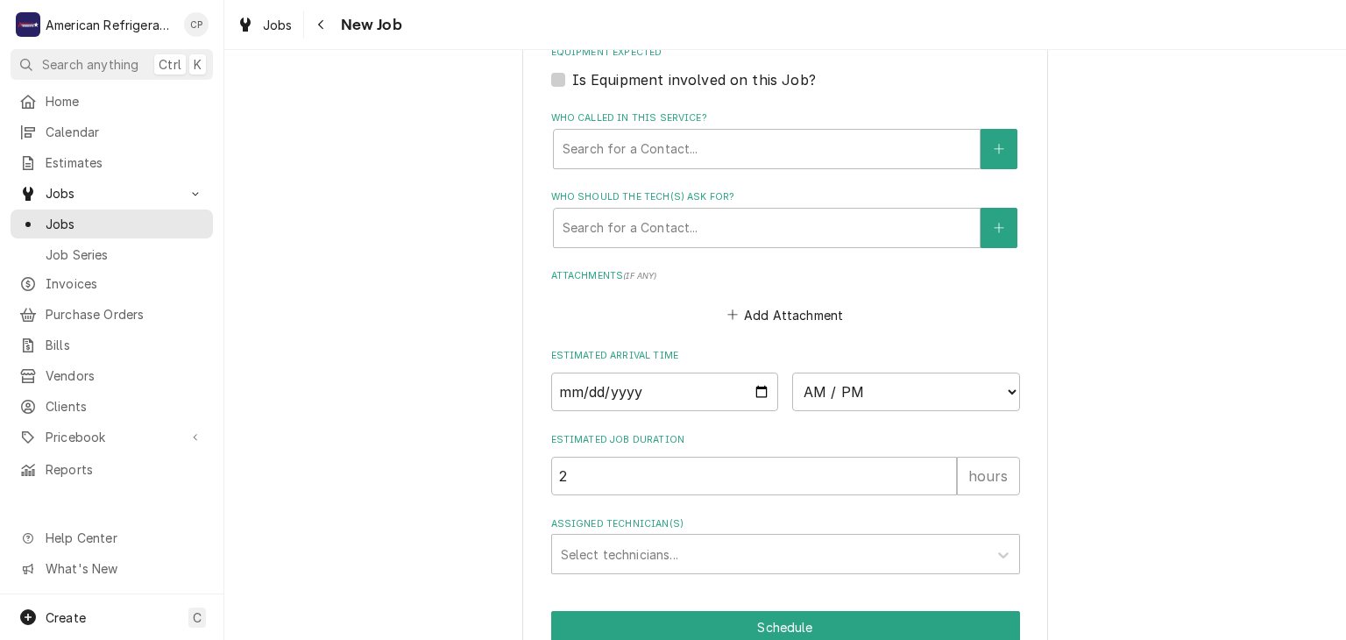
scroll to position [1178, 0]
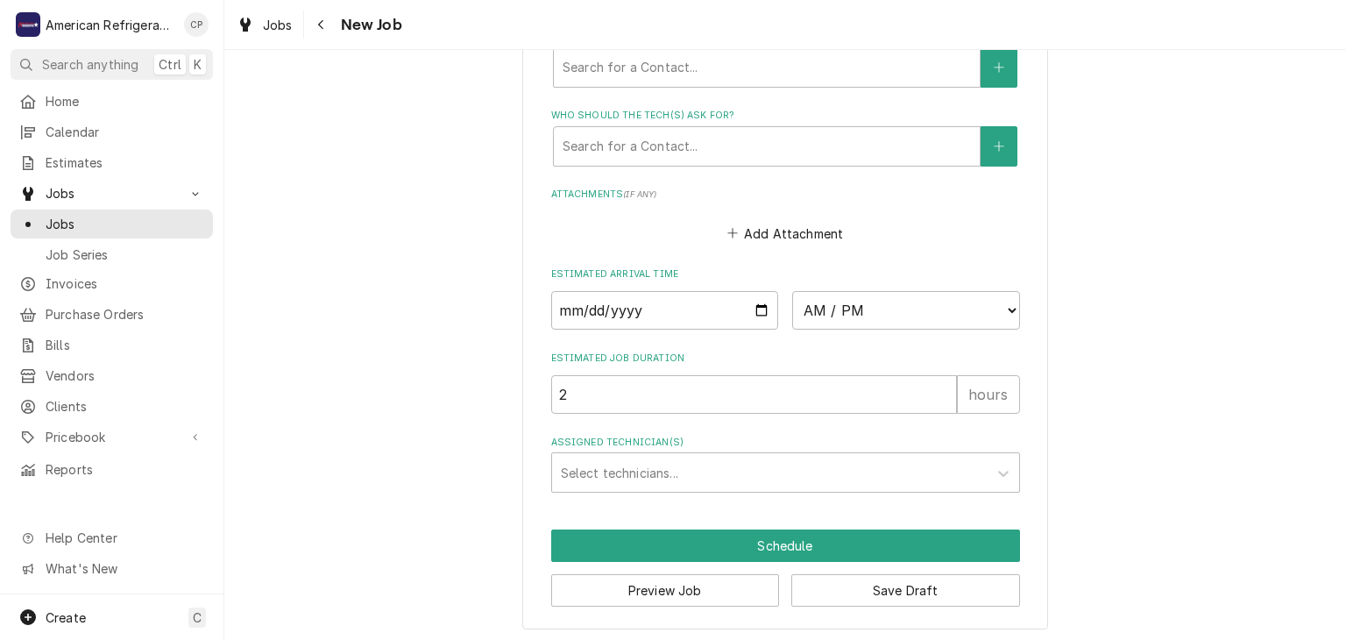
type textarea "Diagnose & call Glenn"
click at [763, 307] on input "Date" at bounding box center [665, 310] width 228 height 39
type textarea "x"
type input "2025-09-22"
type textarea "x"
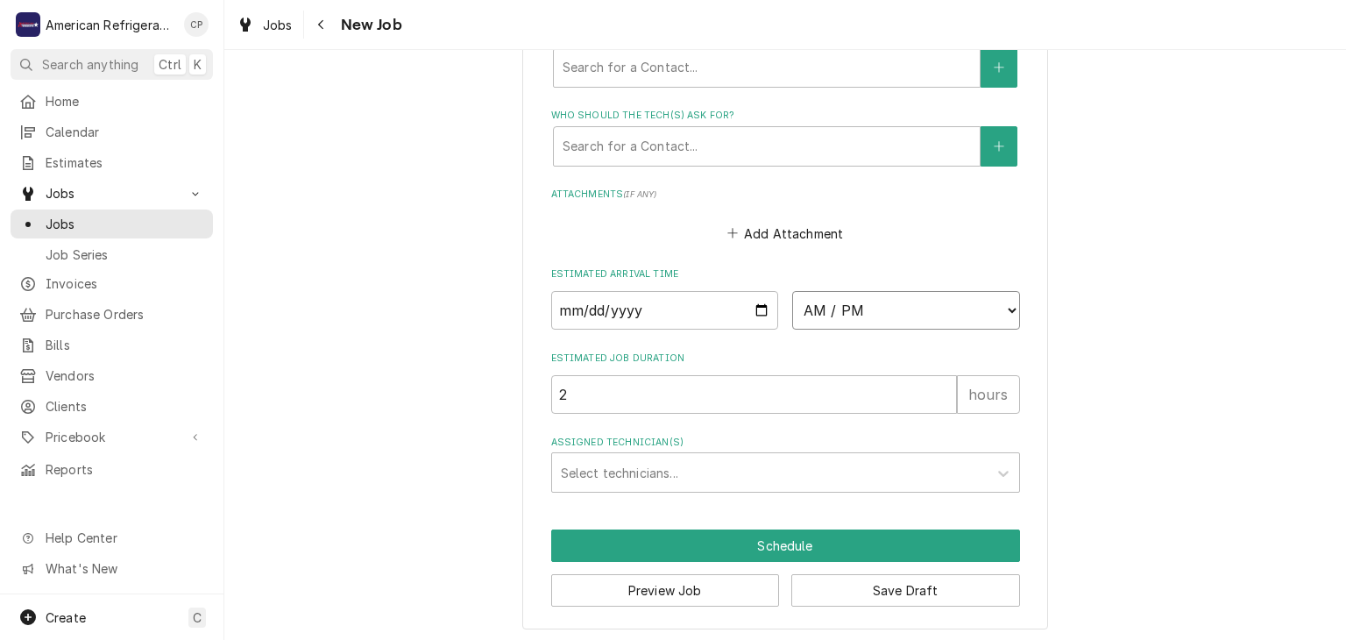
click at [882, 307] on select "AM / PM 6:00 AM 6:15 AM 6:30 AM 6:45 AM 7:00 AM 7:15 AM 7:30 AM 7:45 AM 8:00 AM…" at bounding box center [906, 310] width 228 height 39
select select "09:45:00"
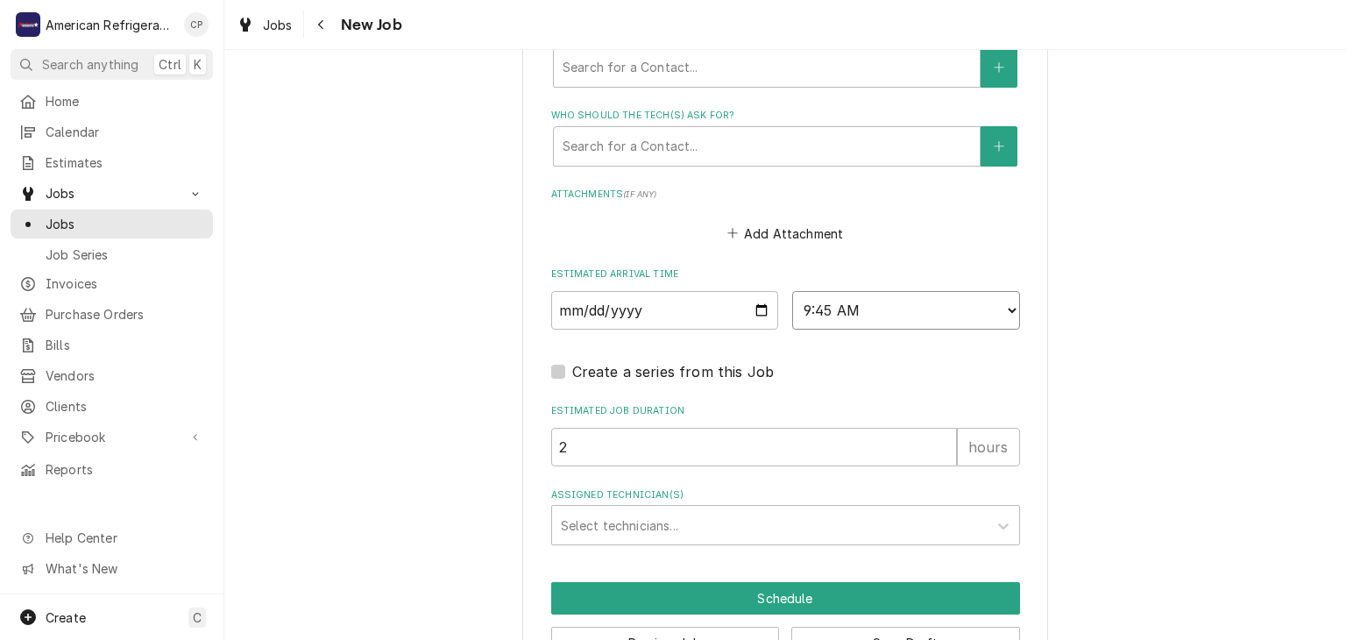
scroll to position [1231, 0]
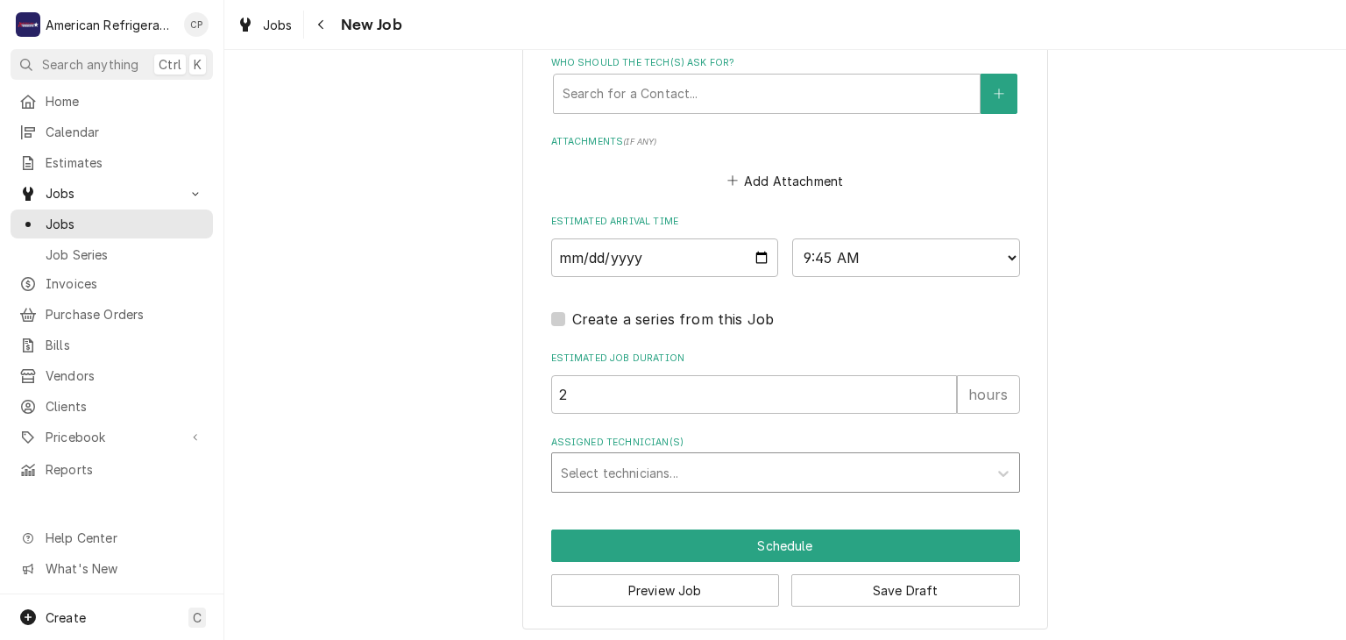
click at [639, 465] on div "Assigned Technician(s)" at bounding box center [770, 473] width 418 height 32
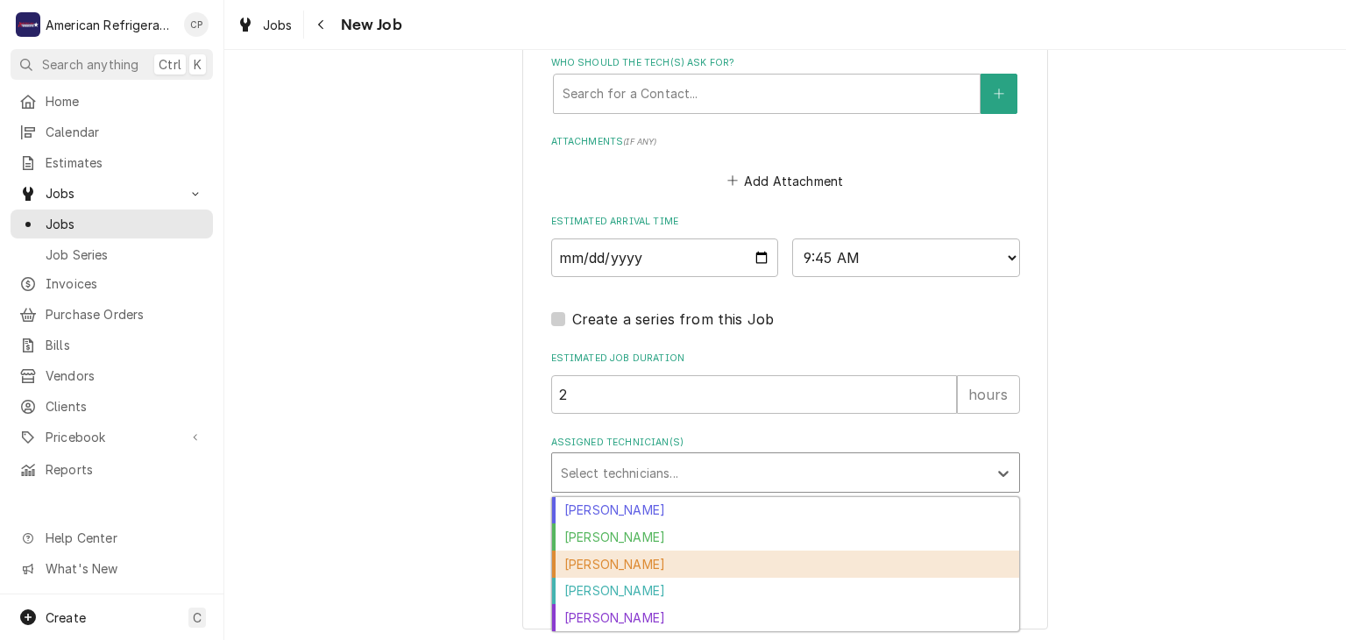
click at [635, 550] on div "[PERSON_NAME]" at bounding box center [785, 563] width 467 height 27
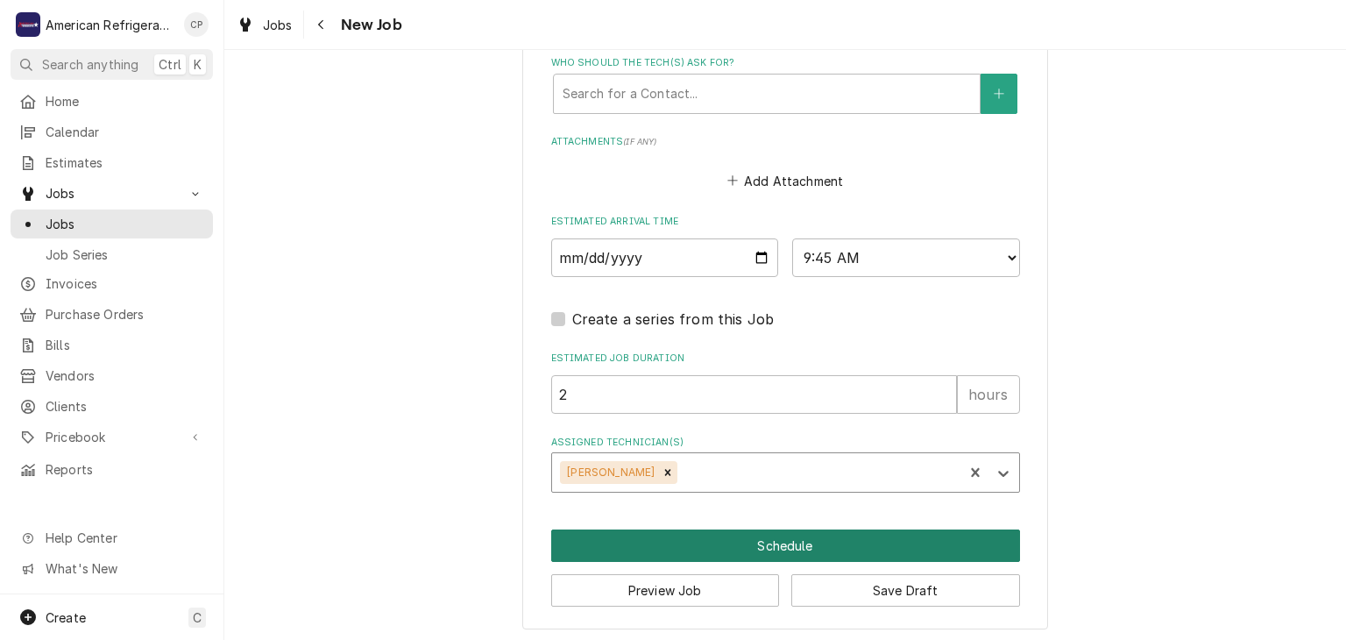
click at [635, 546] on button "Schedule" at bounding box center [785, 545] width 469 height 32
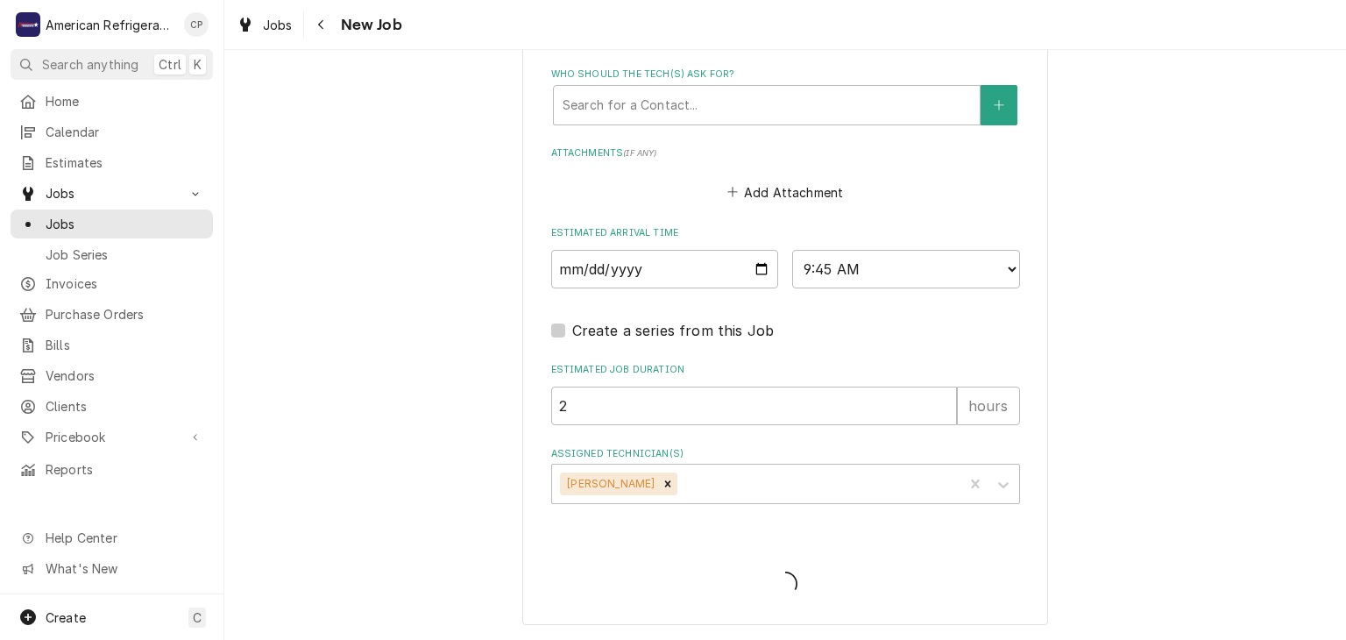
scroll to position [1215, 0]
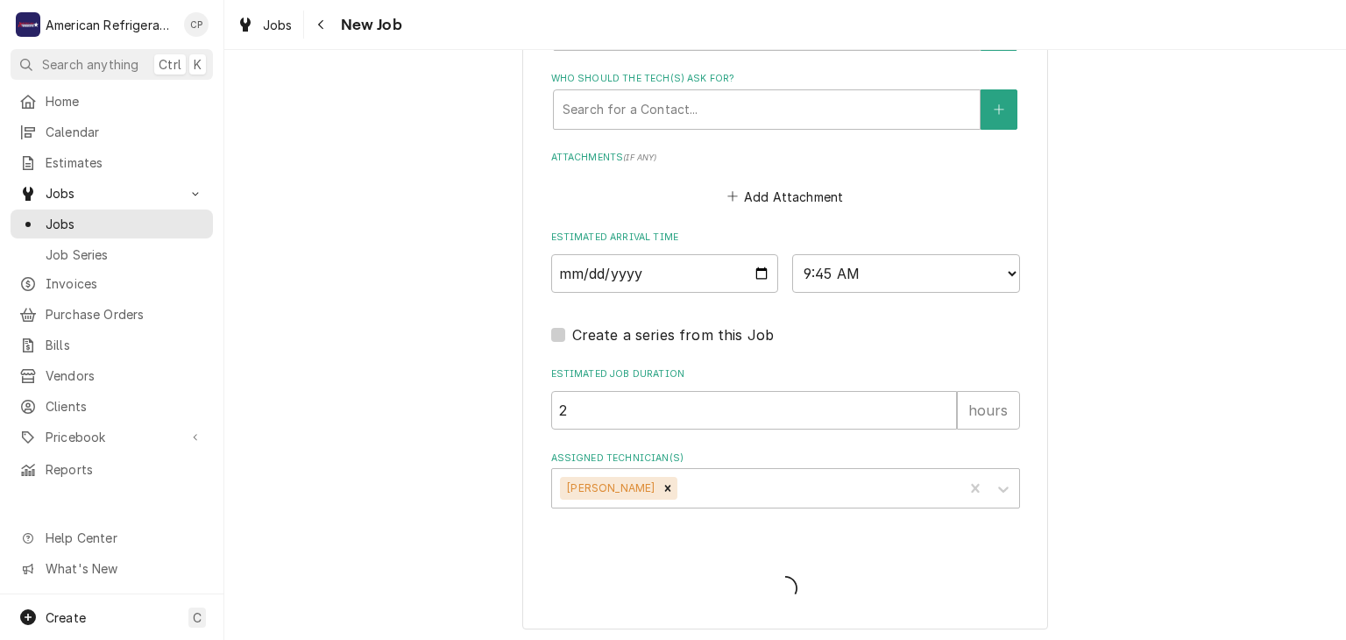
type textarea "x"
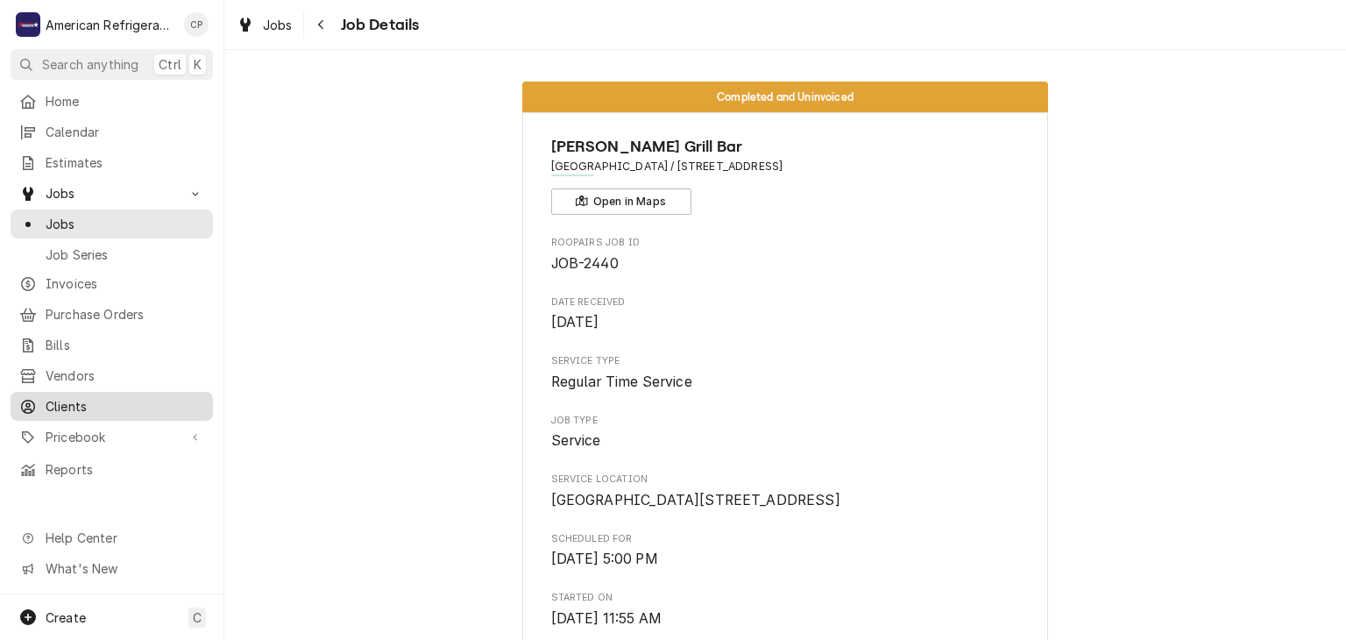
click at [128, 397] on span "Clients" at bounding box center [125, 406] width 159 height 18
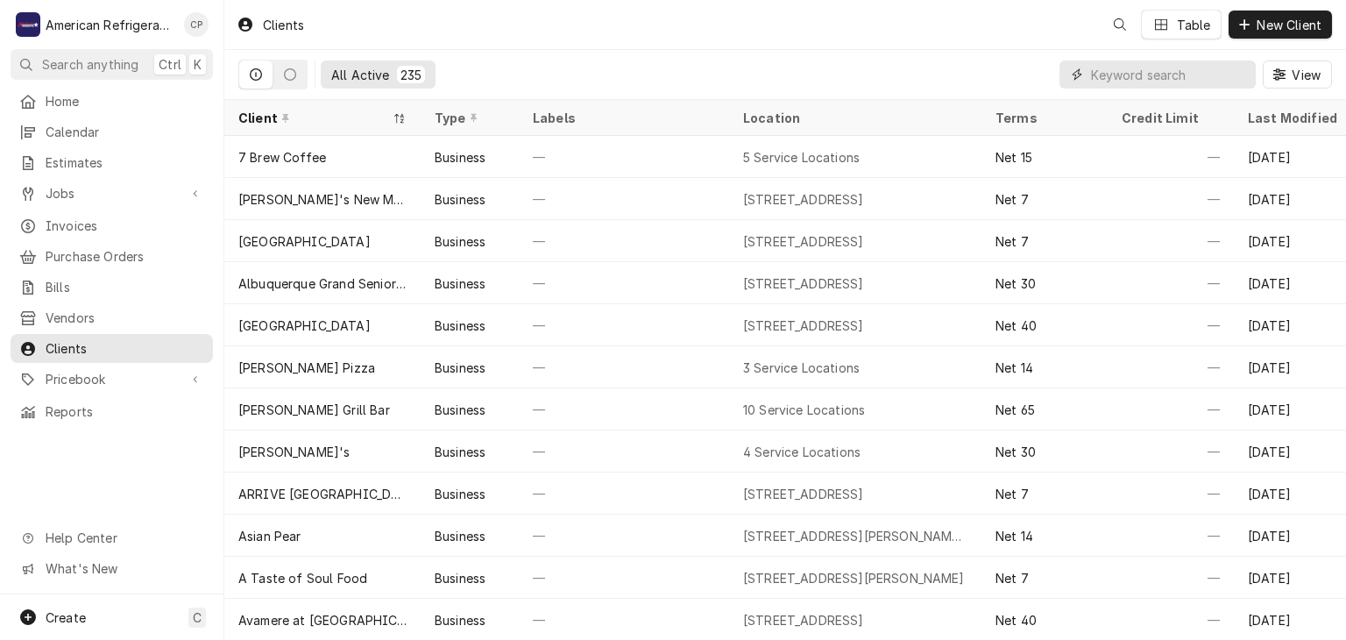
click at [1163, 88] on input "Dynamic Content Wrapper" at bounding box center [1169, 74] width 156 height 28
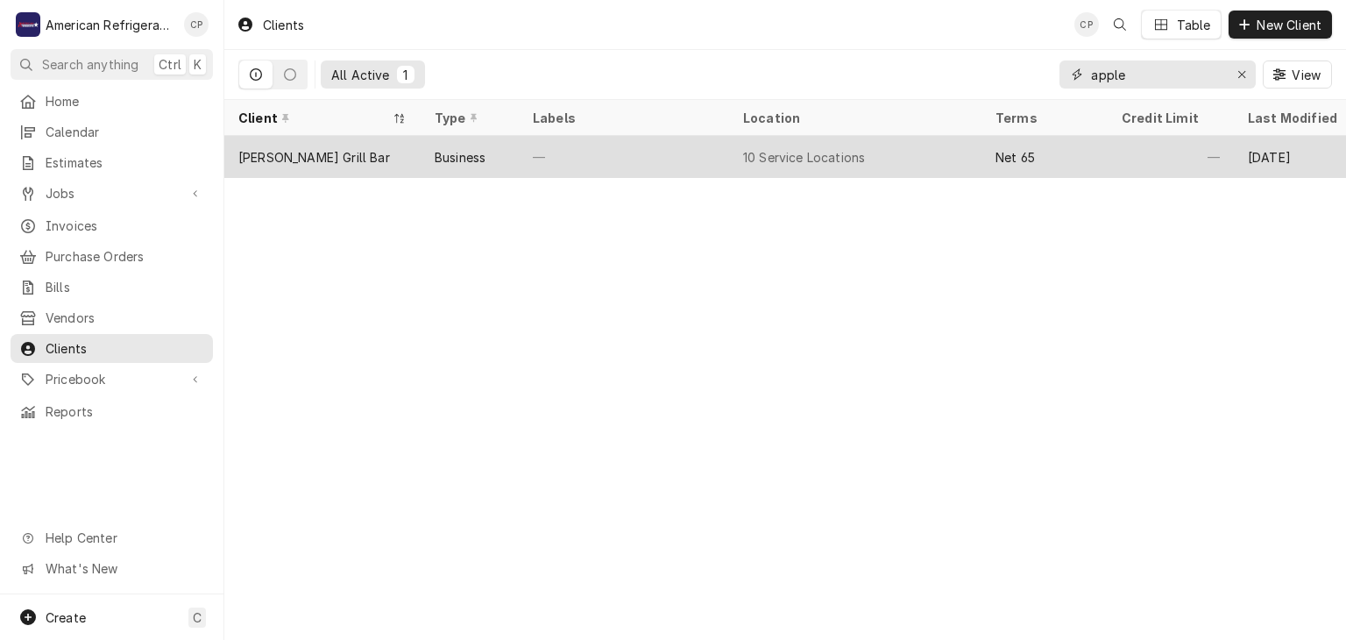
type input "apple"
click at [412, 153] on div "[PERSON_NAME] Grill Bar" at bounding box center [322, 157] width 196 height 42
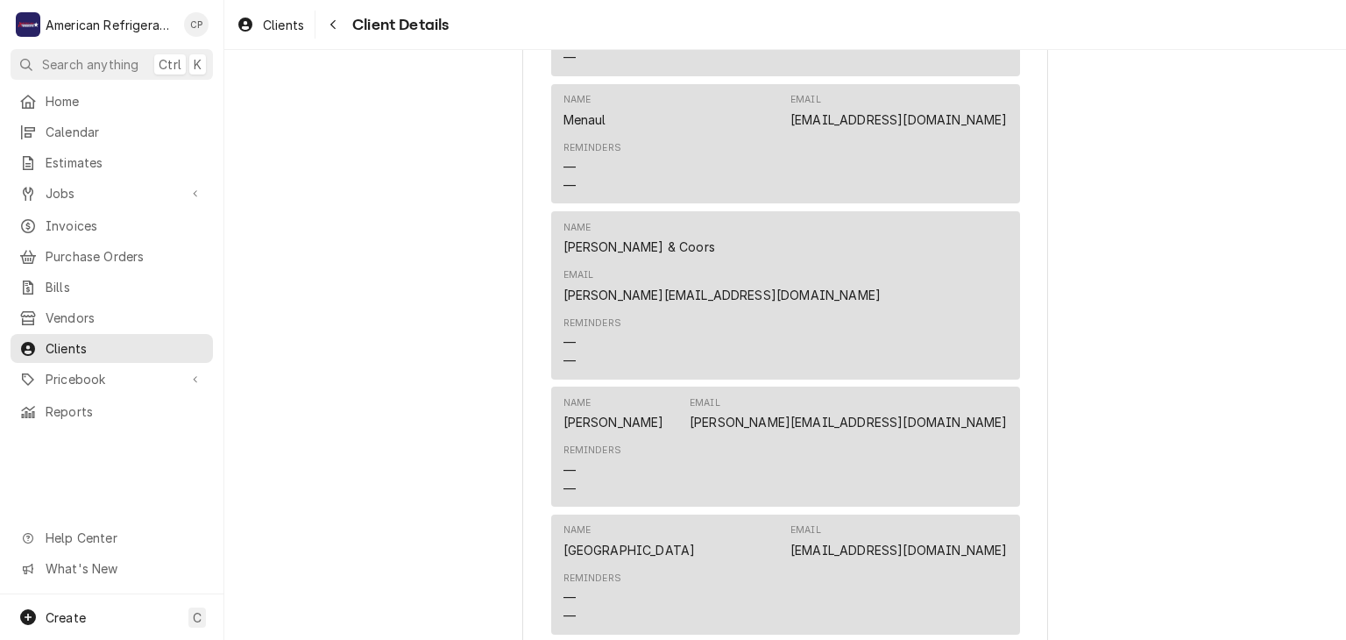
scroll to position [1220, 0]
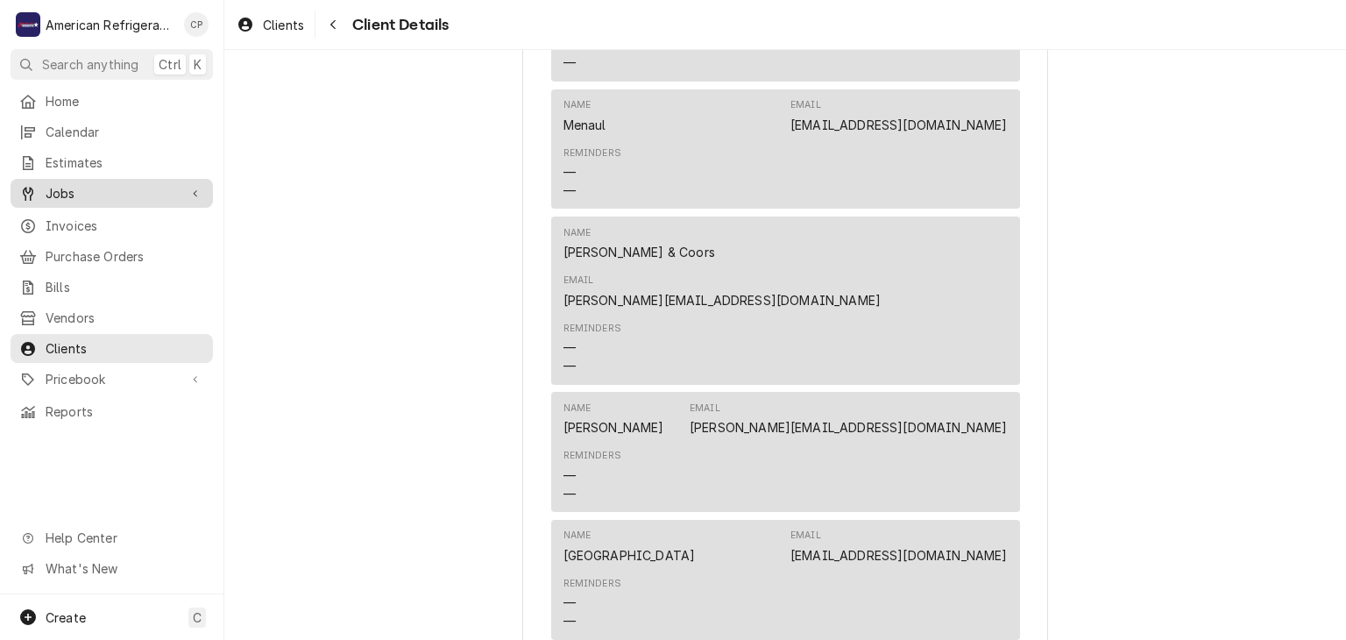
click at [149, 184] on span "Jobs" at bounding box center [112, 193] width 132 height 18
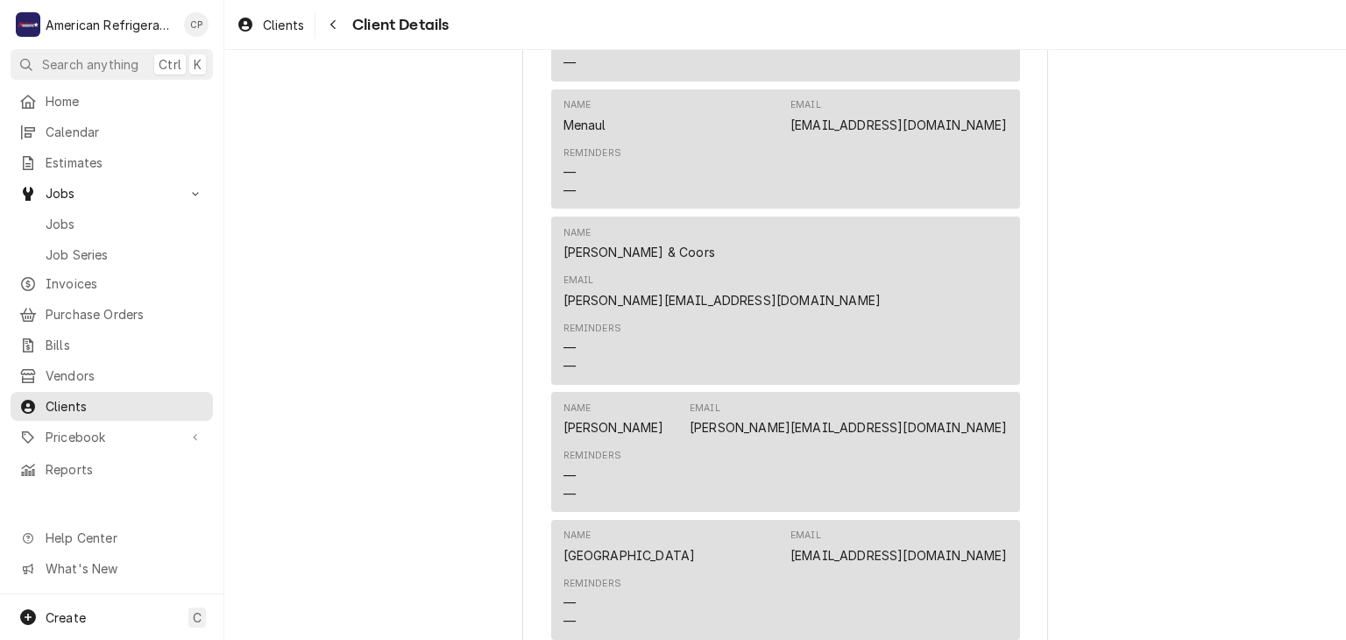
click at [257, 183] on div "[PERSON_NAME] Grill Bar Client Type Business Industry Type Commercial Billing A…" at bounding box center [785, 115] width 1122 height 2570
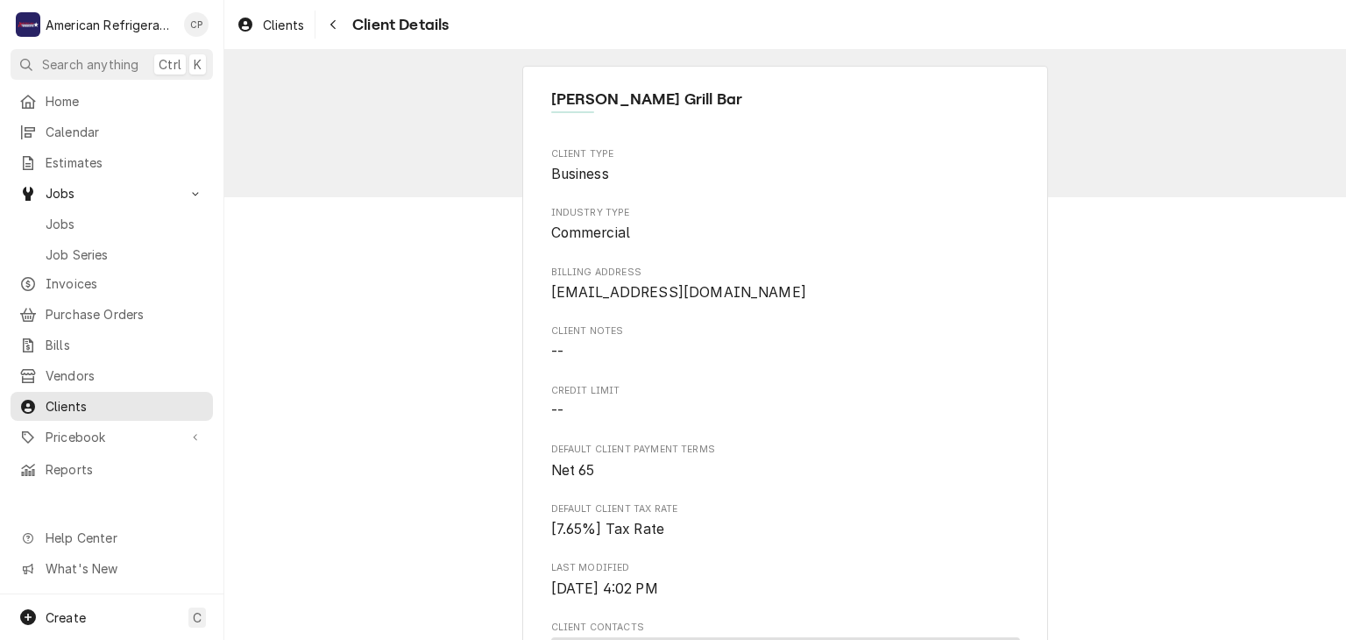
drag, startPoint x: 325, startPoint y: 186, endPoint x: 325, endPoint y: 101, distance: 85.0
